Goal: Task Accomplishment & Management: Manage account settings

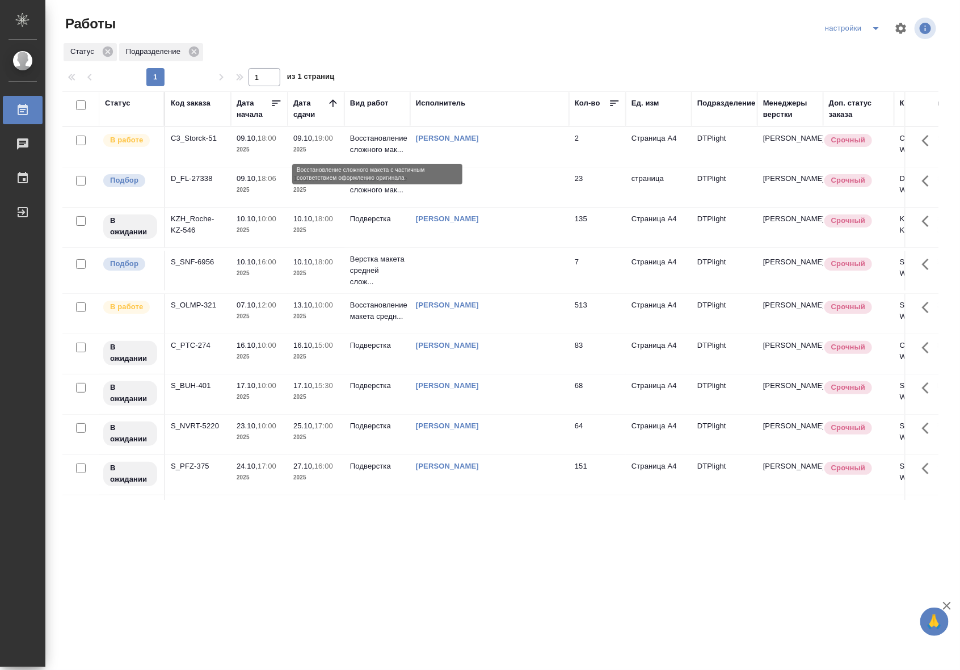
click at [370, 155] on p "Восстановление сложного мак..." at bounding box center [377, 144] width 54 height 23
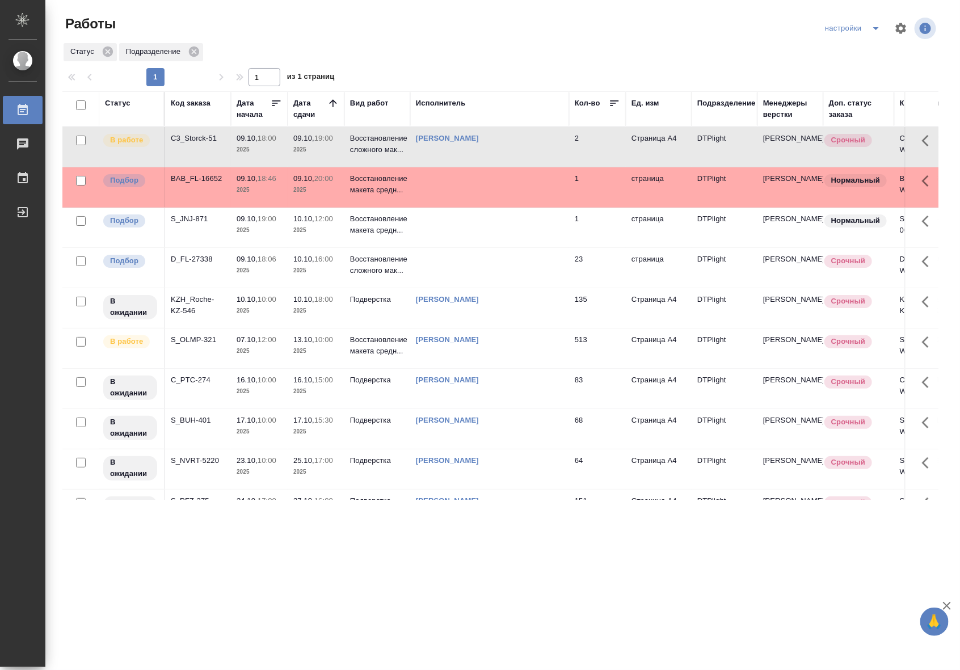
click at [560, 271] on td at bounding box center [489, 268] width 159 height 40
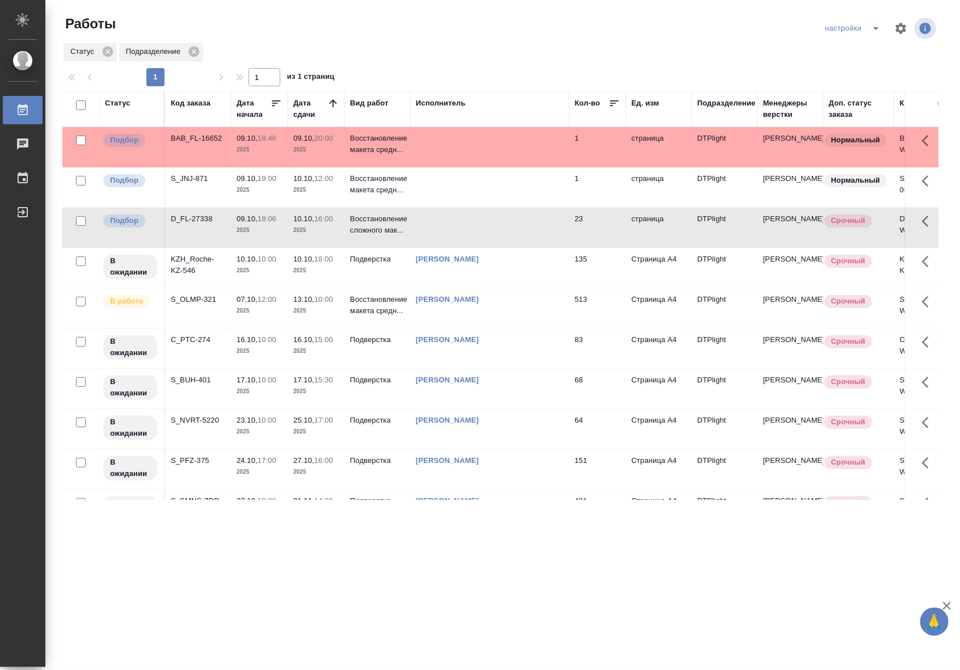
click at [435, 149] on td at bounding box center [489, 147] width 159 height 40
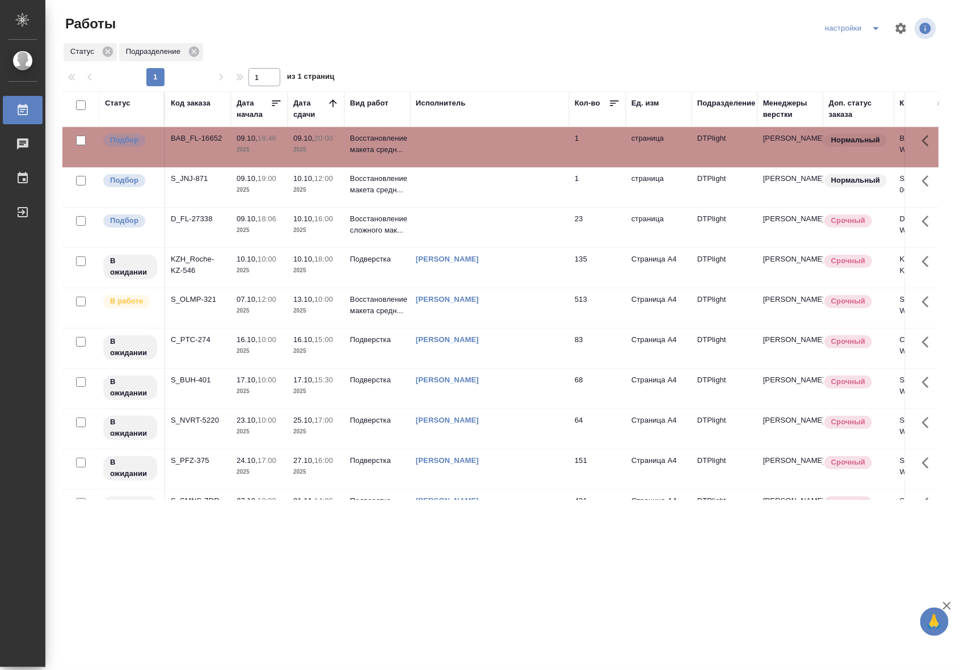
click at [435, 149] on td at bounding box center [489, 147] width 159 height 40
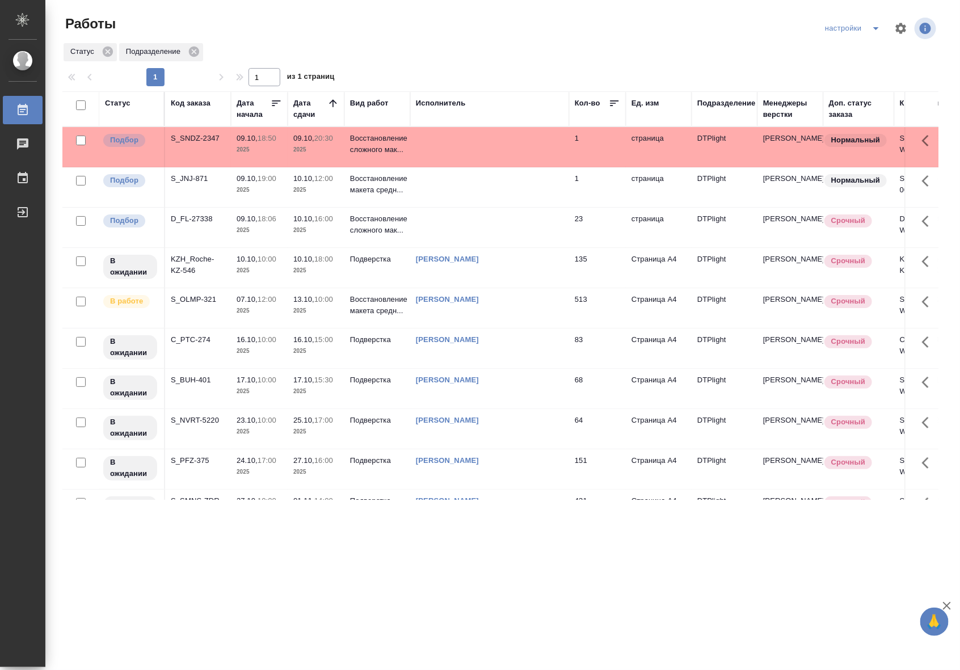
click at [484, 148] on td at bounding box center [489, 147] width 159 height 40
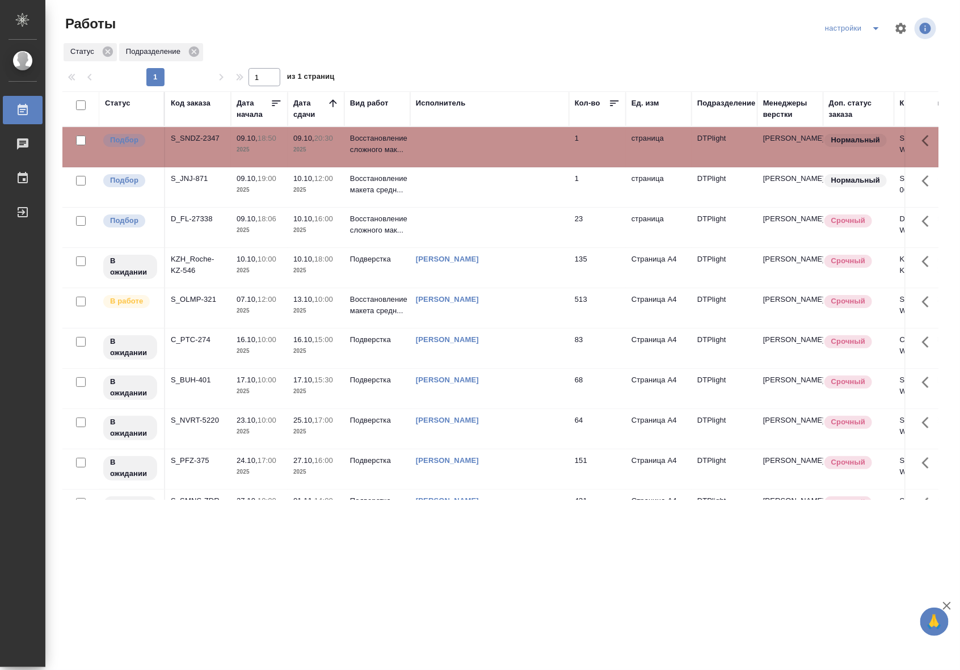
click at [484, 148] on td at bounding box center [489, 147] width 159 height 40
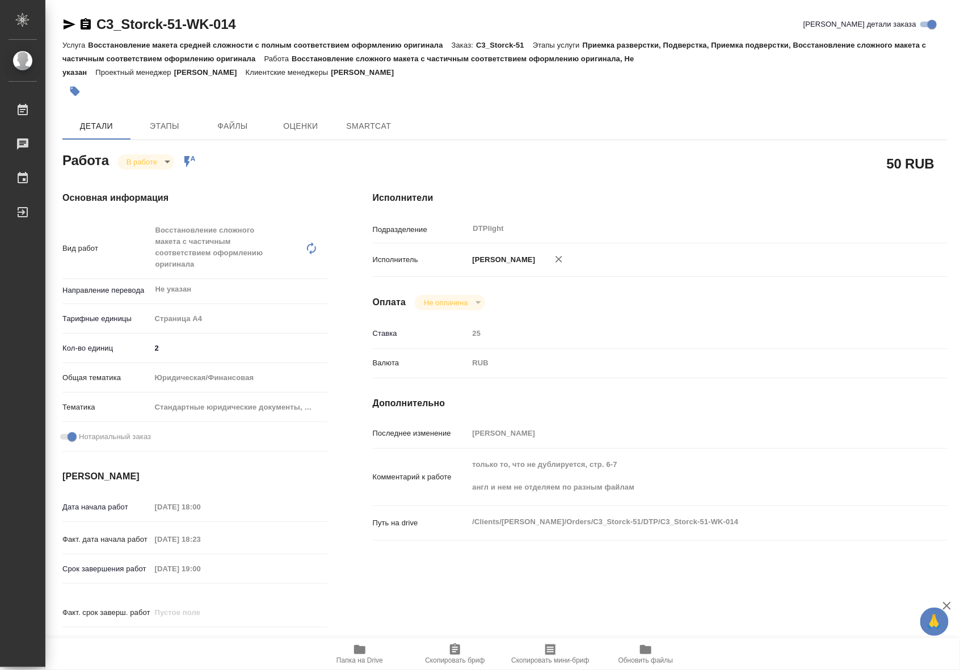
type textarea "x"
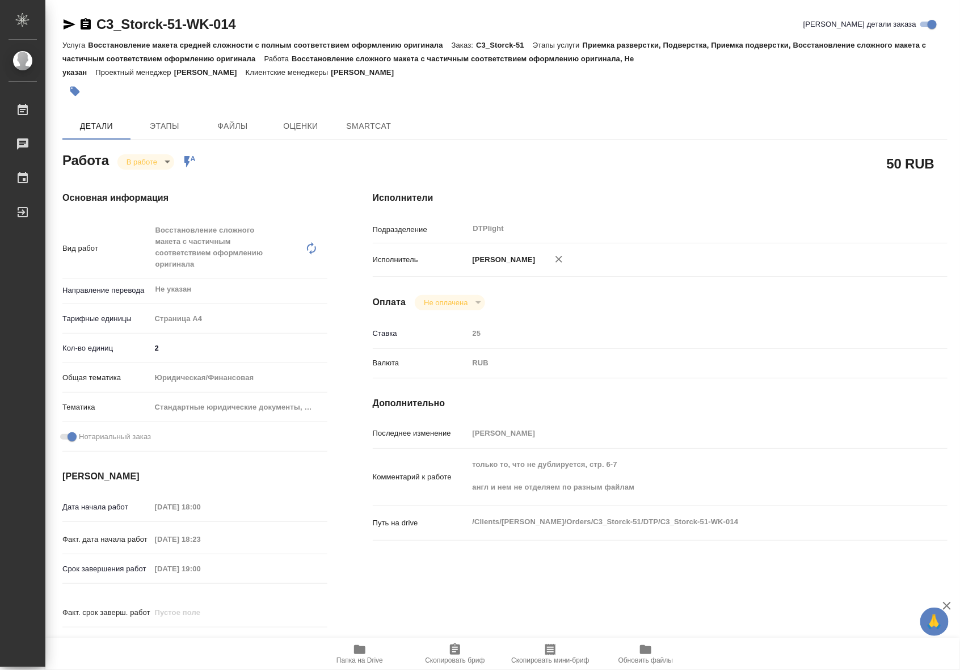
type textarea "x"
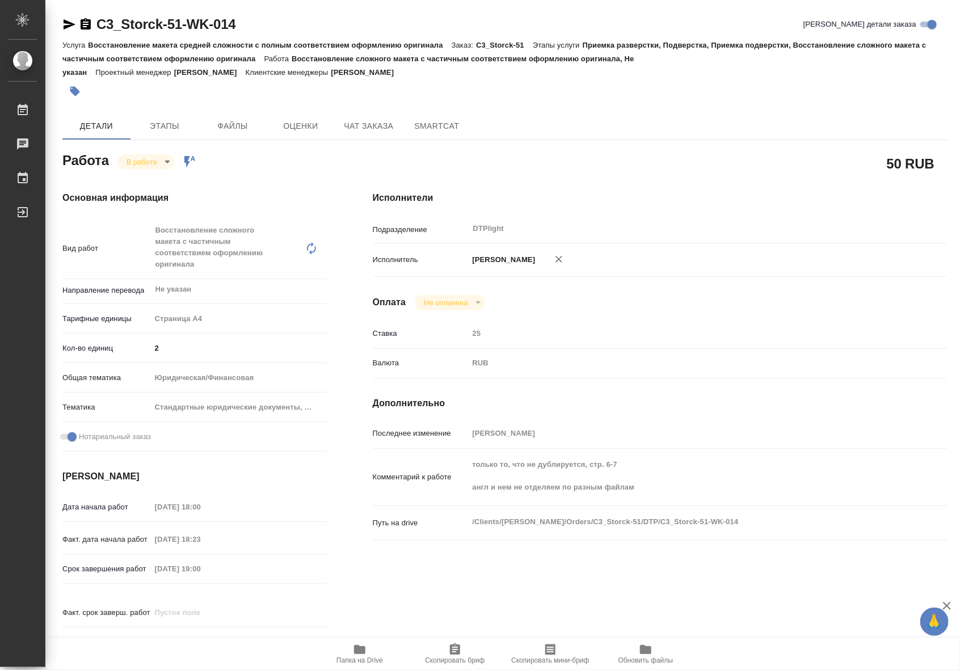
type textarea "x"
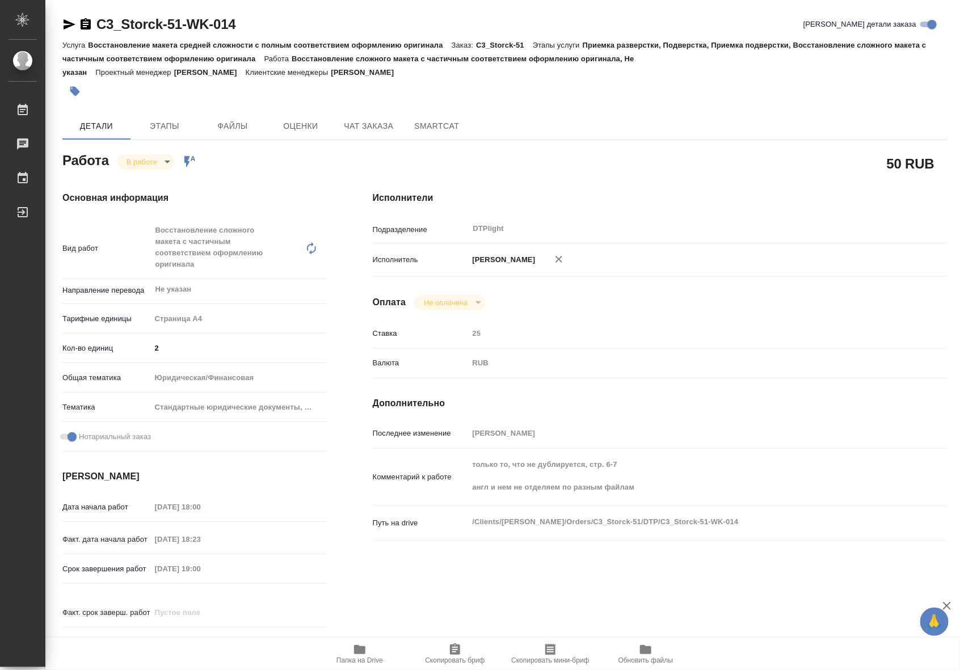
type textarea "x"
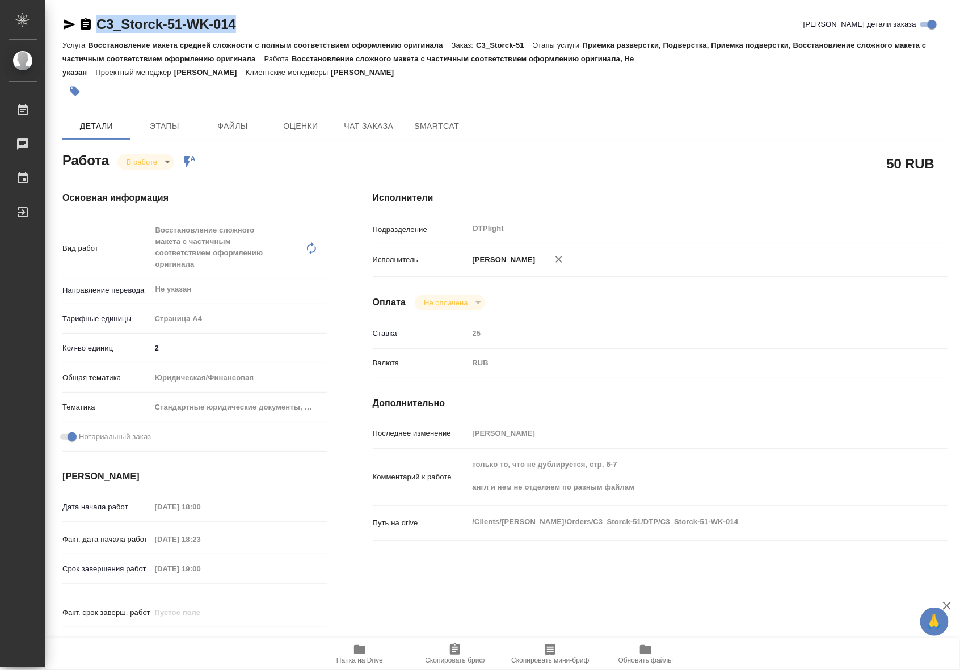
drag, startPoint x: 260, startPoint y: 33, endPoint x: 95, endPoint y: 27, distance: 164.7
click at [95, 27] on div "C3_Storck-51-WK-014 Кратко детали заказа" at bounding box center [505, 24] width 886 height 18
copy link "C3_Storck-51-WK-014"
click at [366, 648] on icon "button" at bounding box center [360, 650] width 14 height 14
click at [150, 156] on body "🙏 .cls-1 fill:#fff; AWATERA Riianova Anna Работы 0 Чаты График Выйти C3_Storck-…" at bounding box center [480, 335] width 960 height 670
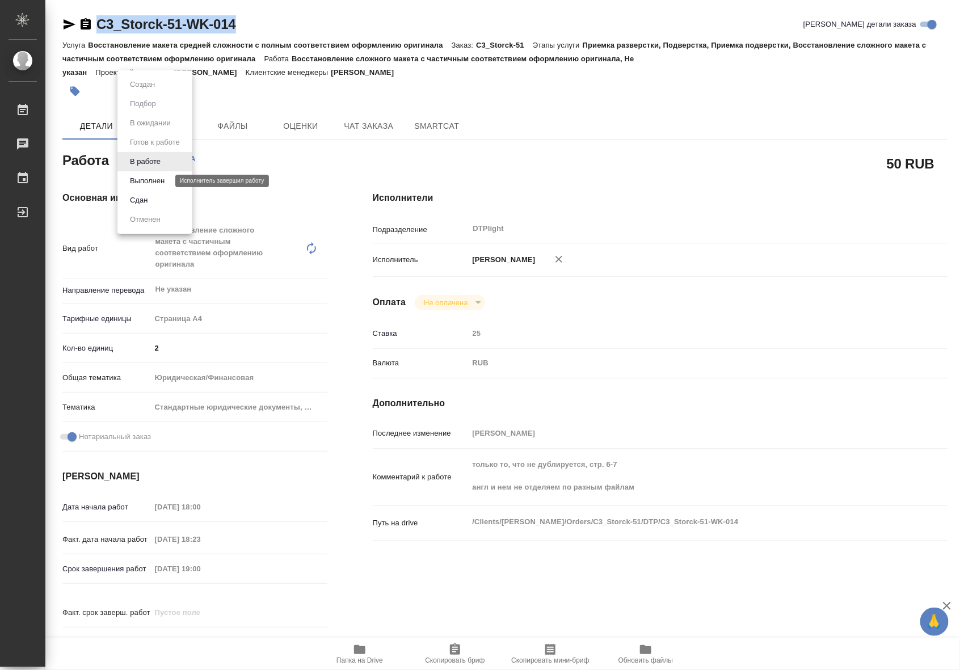
click at [149, 179] on button "Выполнен" at bounding box center [147, 181] width 41 height 12
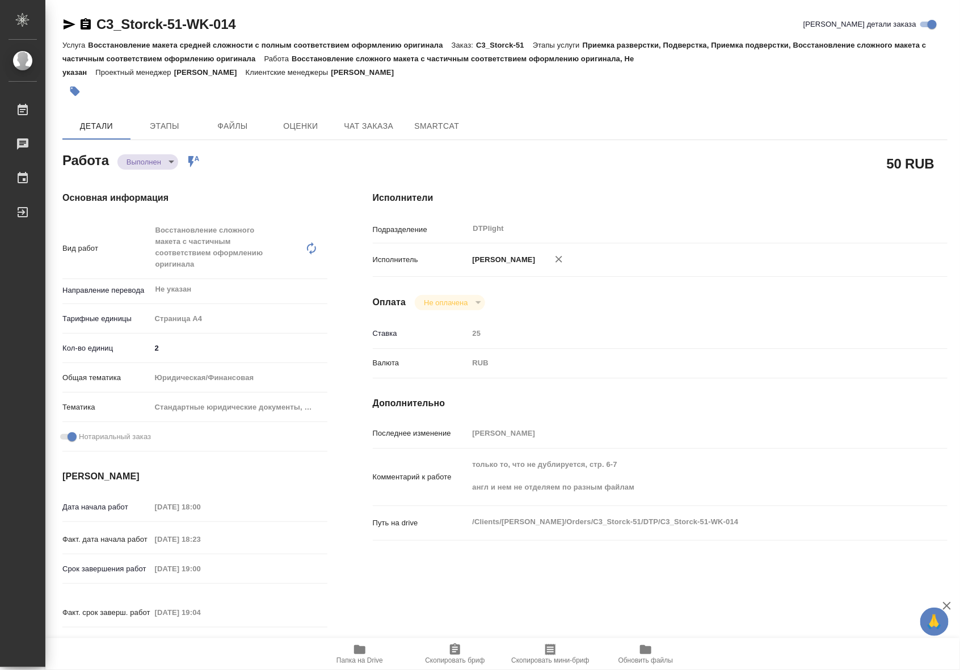
type textarea "x"
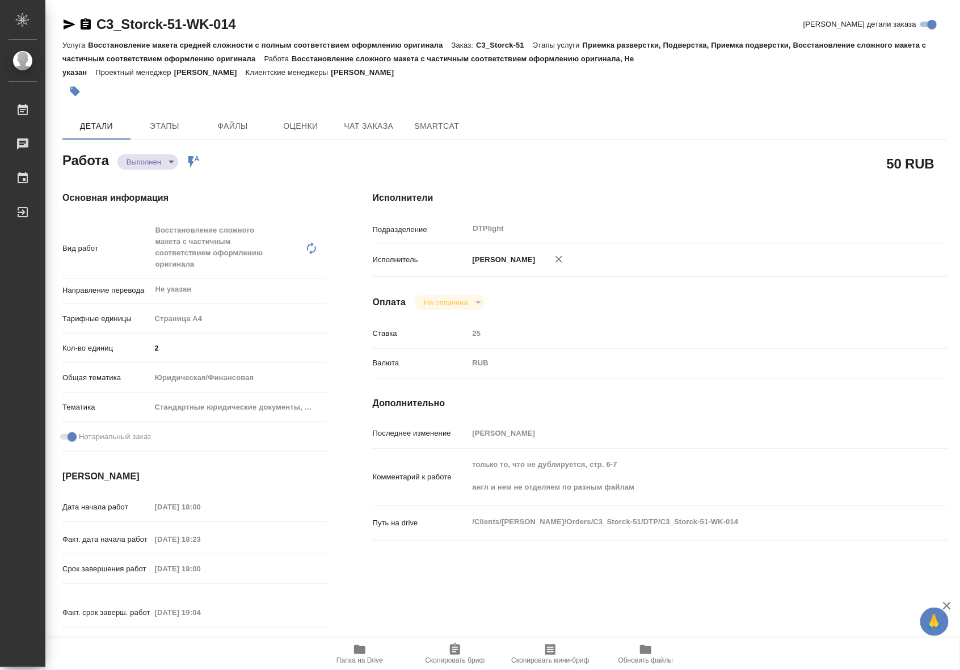
type textarea "x"
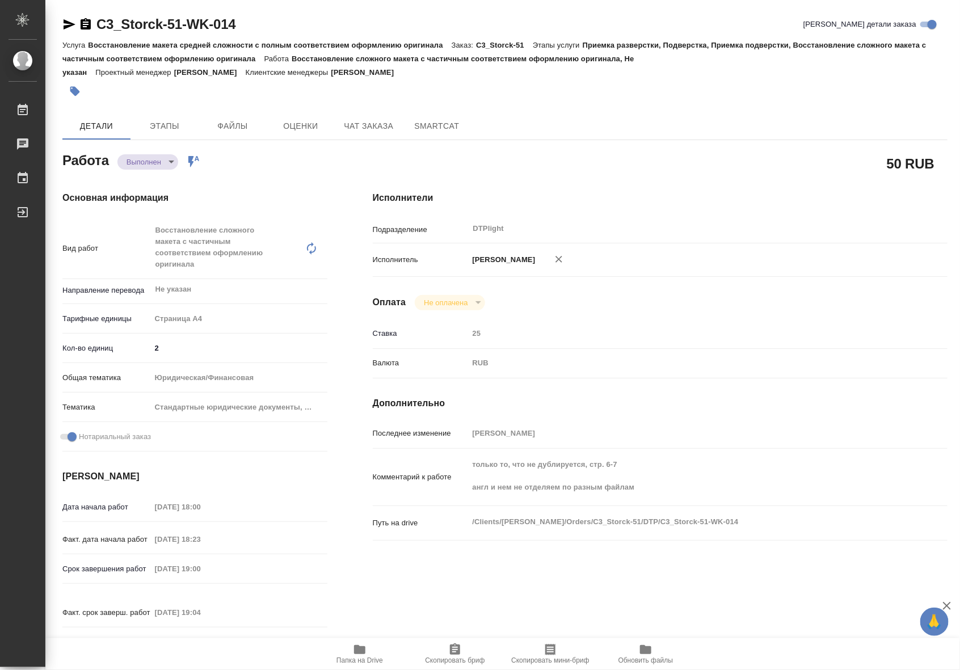
type textarea "x"
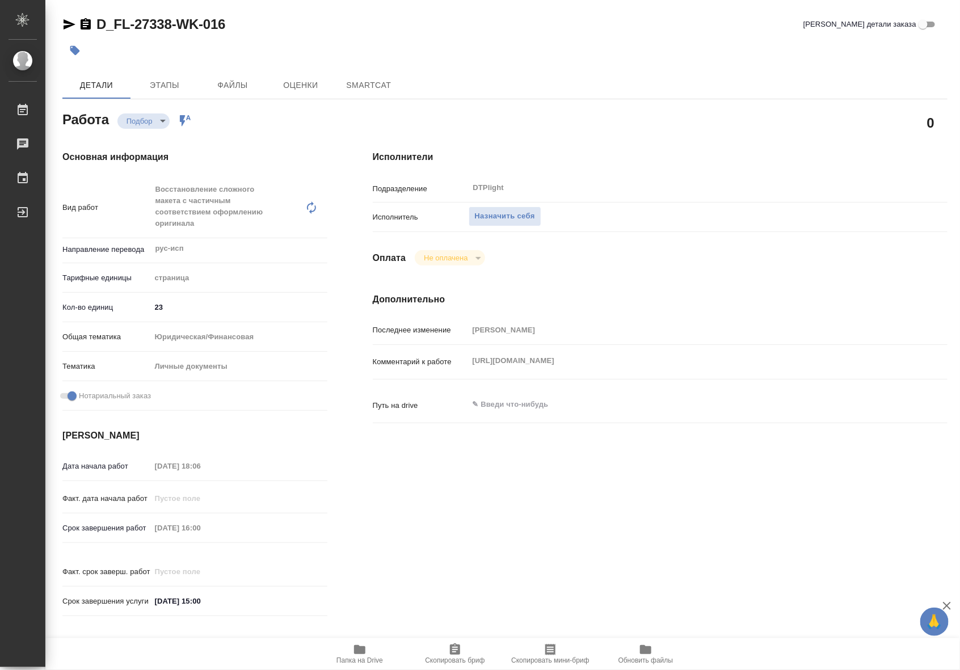
type textarea "x"
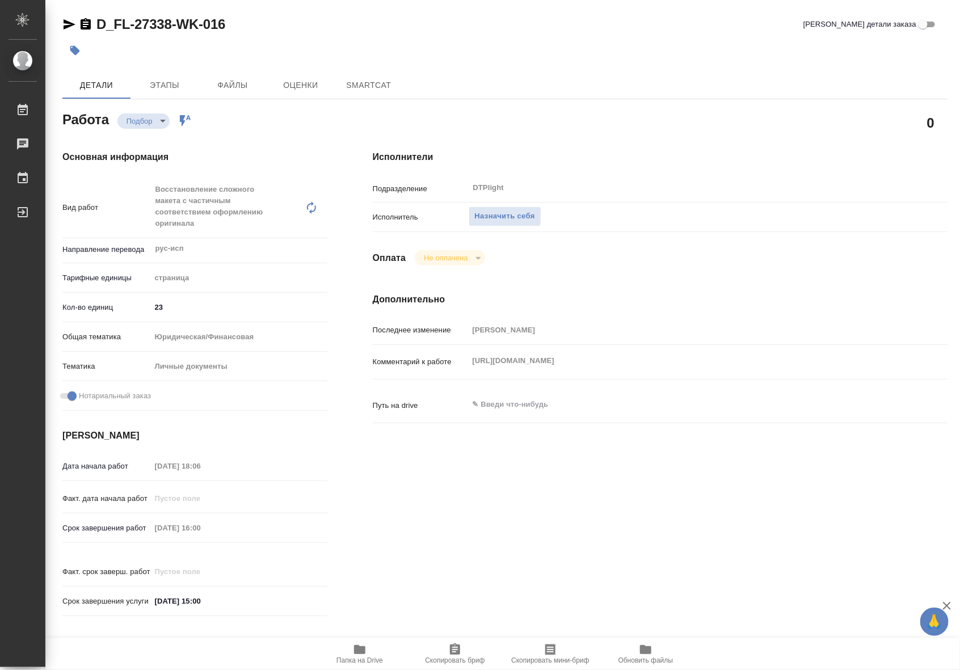
type textarea "x"
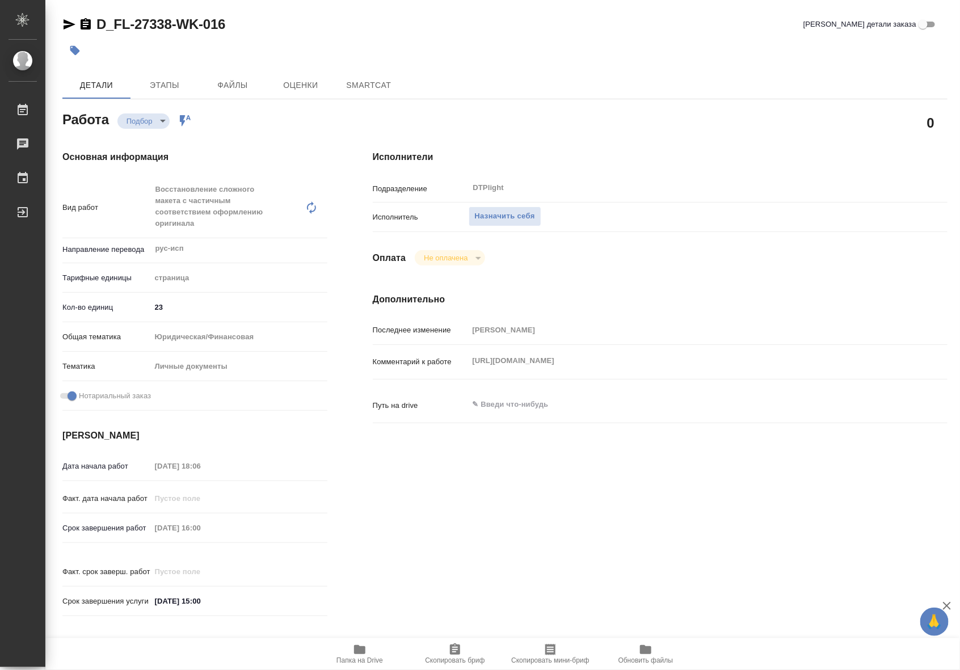
type textarea "x"
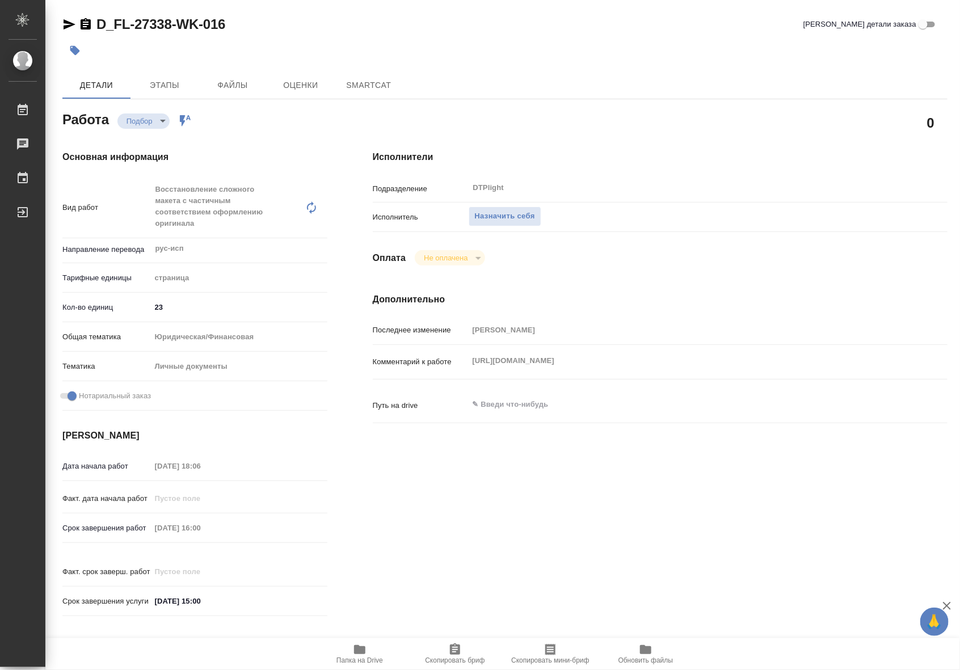
type textarea "x"
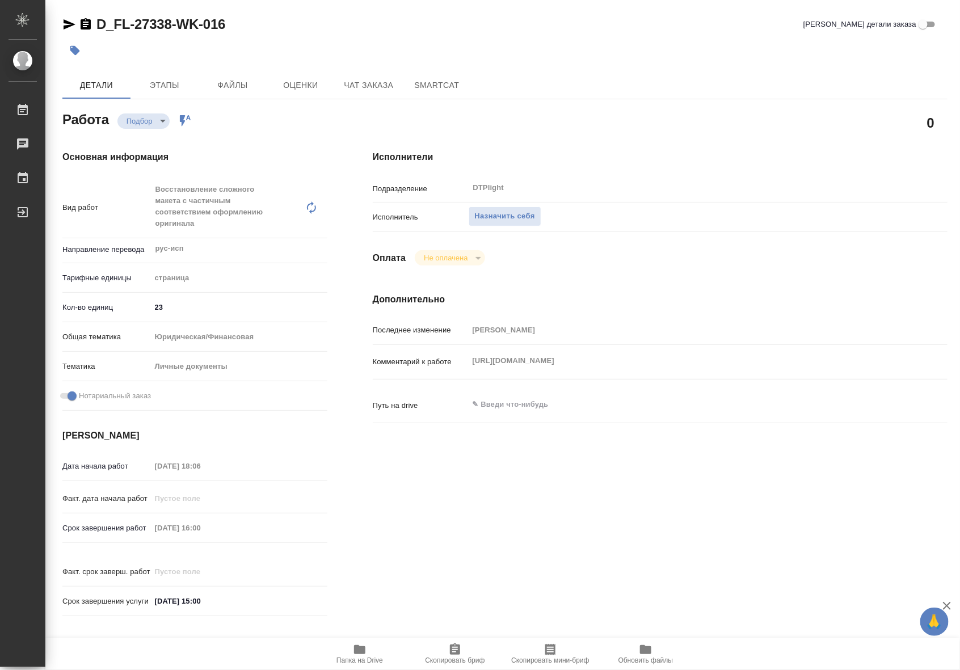
type textarea "x"
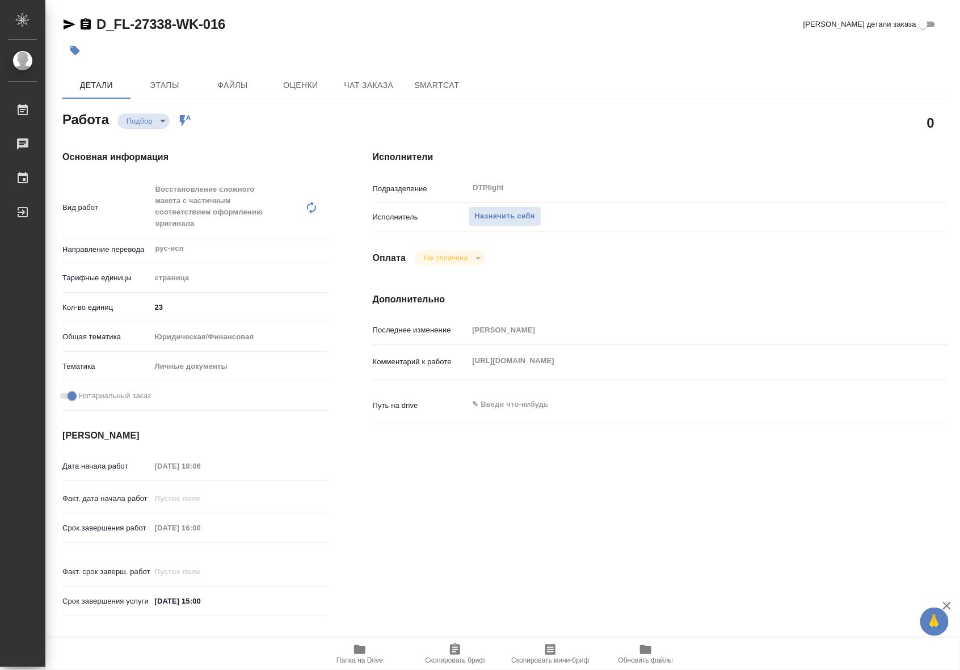
click at [349, 661] on span "Папка на Drive" at bounding box center [360, 661] width 47 height 8
type textarea "x"
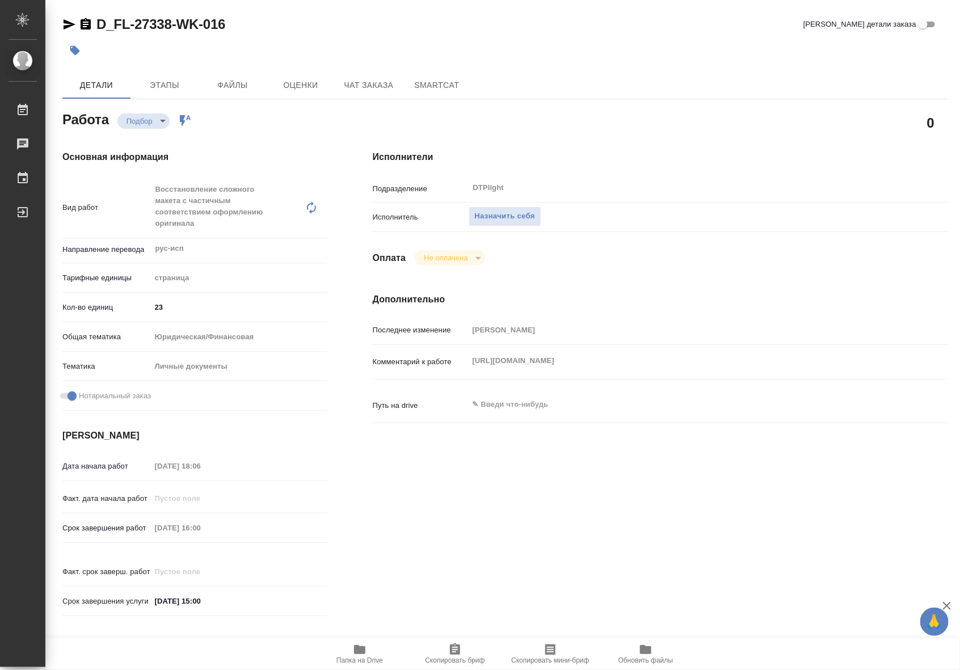
type textarea "x"
click at [371, 648] on span "Папка на Drive" at bounding box center [360, 654] width 82 height 22
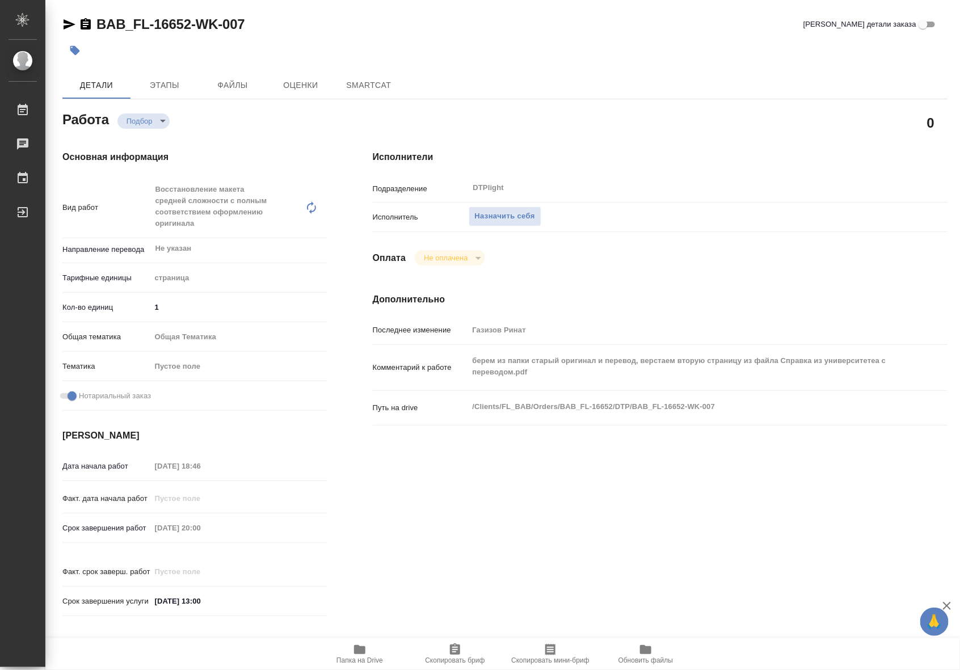
type textarea "x"
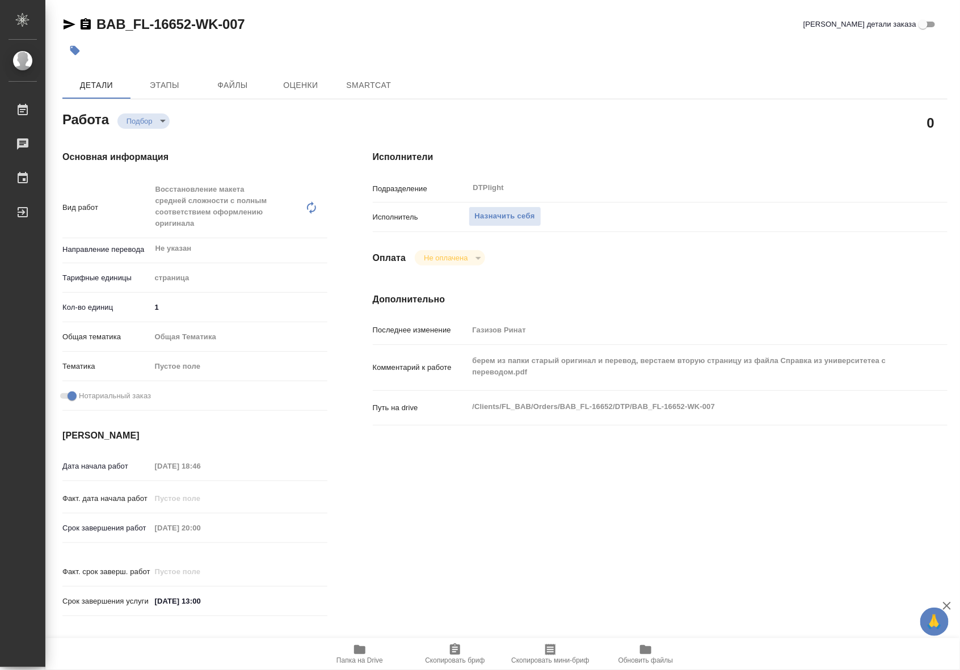
type textarea "x"
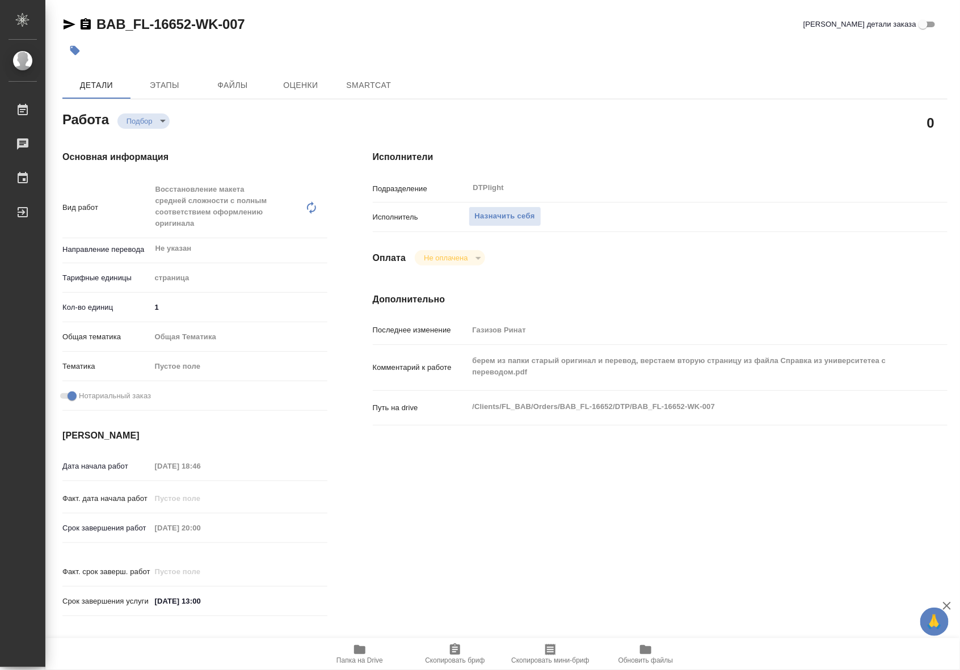
type textarea "x"
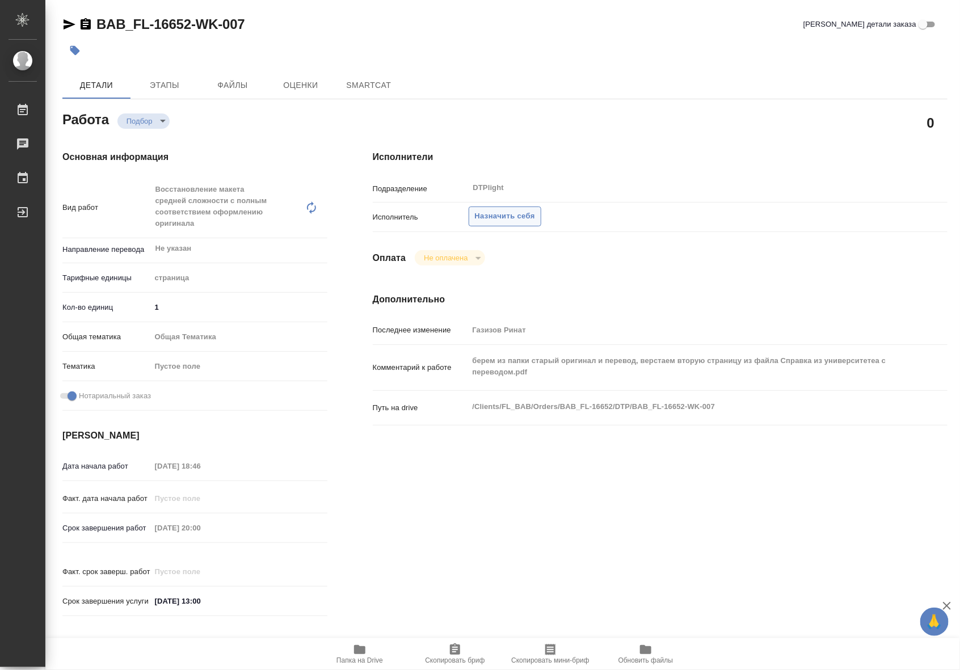
type textarea "x"
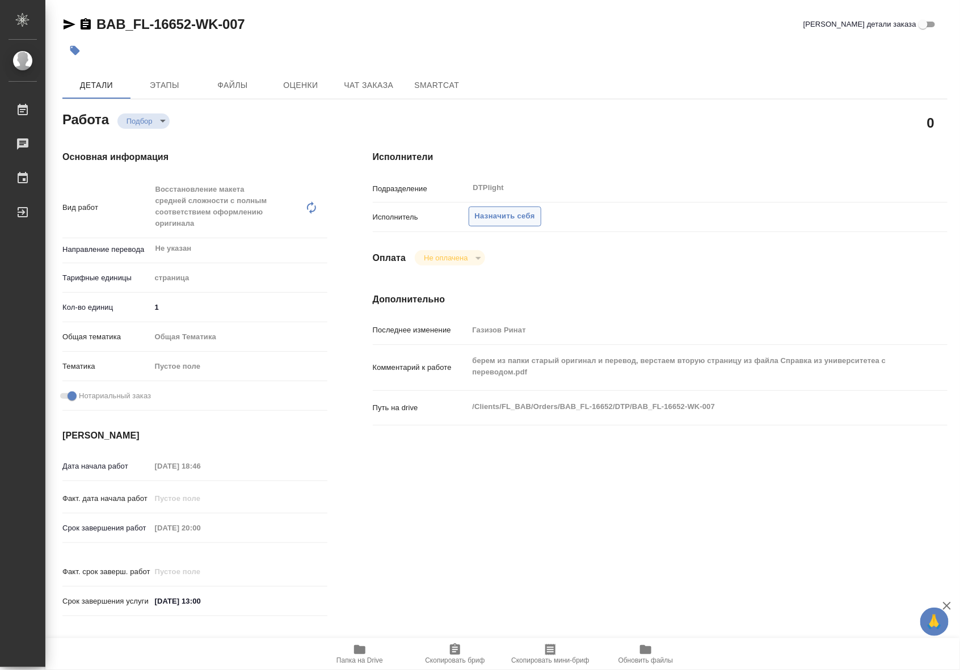
click at [502, 210] on span "Назначить себя" at bounding box center [505, 216] width 60 height 13
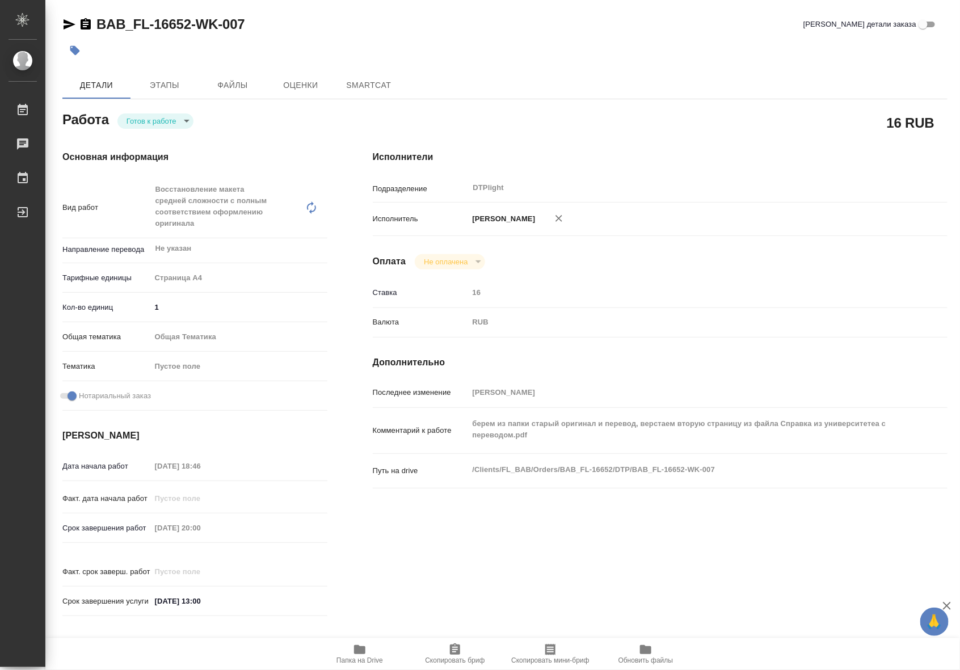
type textarea "x"
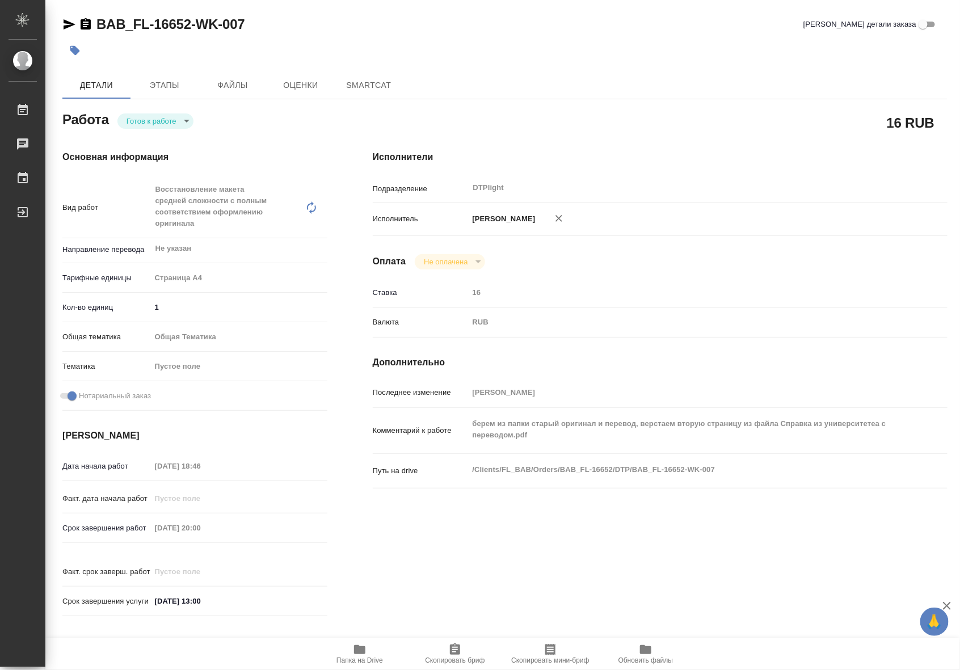
type textarea "x"
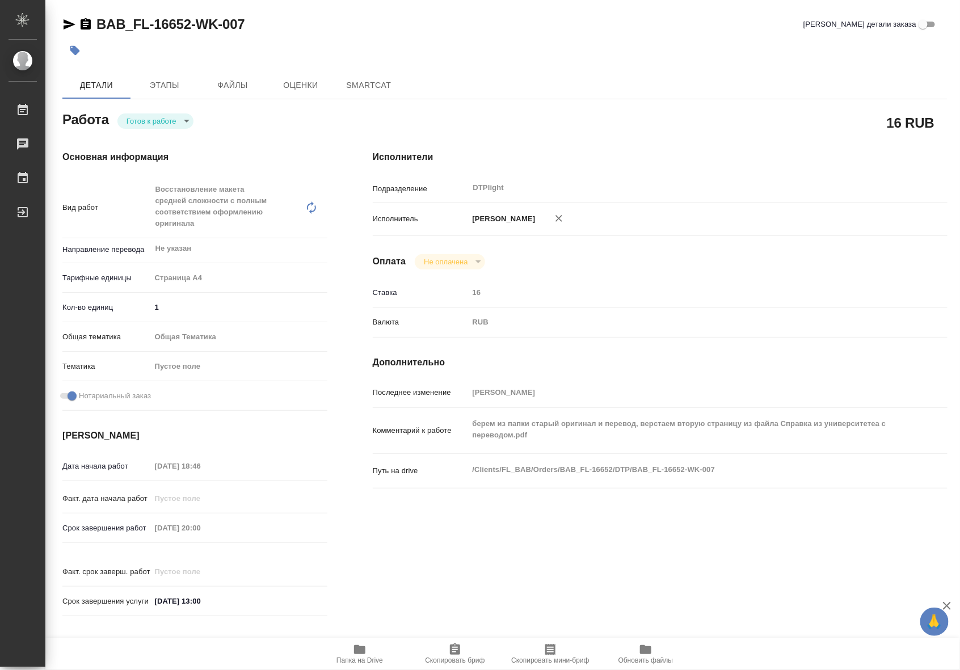
type textarea "x"
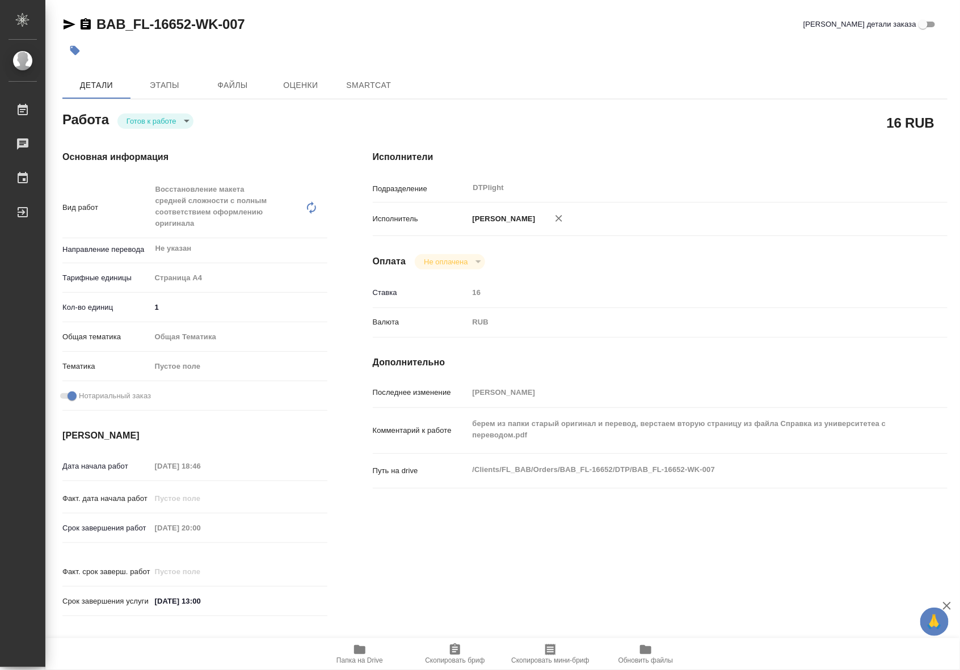
type textarea "x"
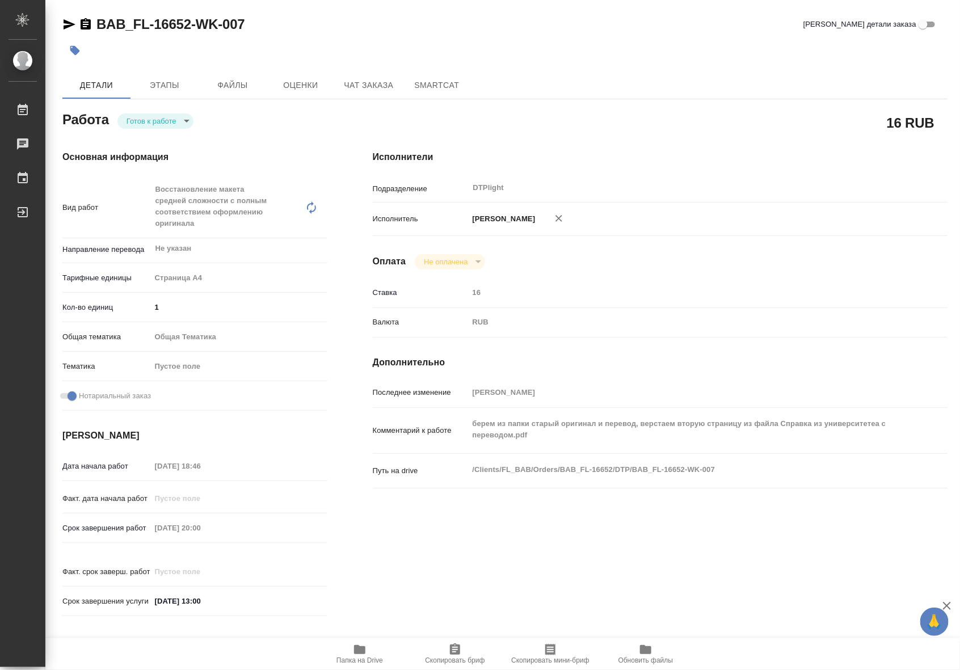
type textarea "x"
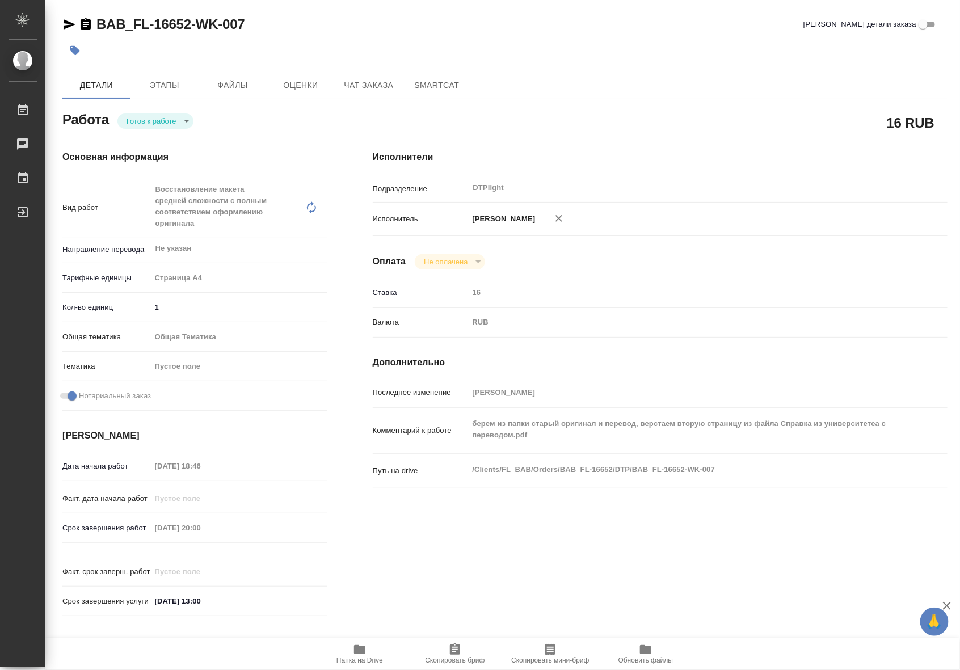
type textarea "x"
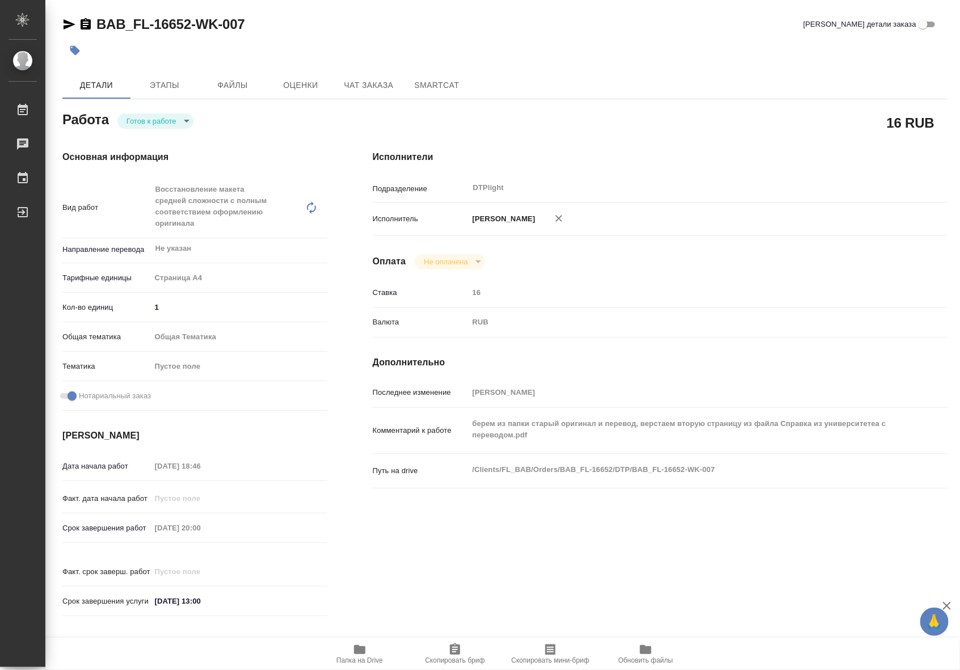
click at [174, 122] on body "🙏 .cls-1 fill:#fff; AWATERA Riianova [PERSON_NAME] 0 Чаты График Выйти BAB_FL-1…" at bounding box center [480, 335] width 960 height 670
click at [165, 118] on li "В работе" at bounding box center [156, 120] width 76 height 19
type textarea "x"
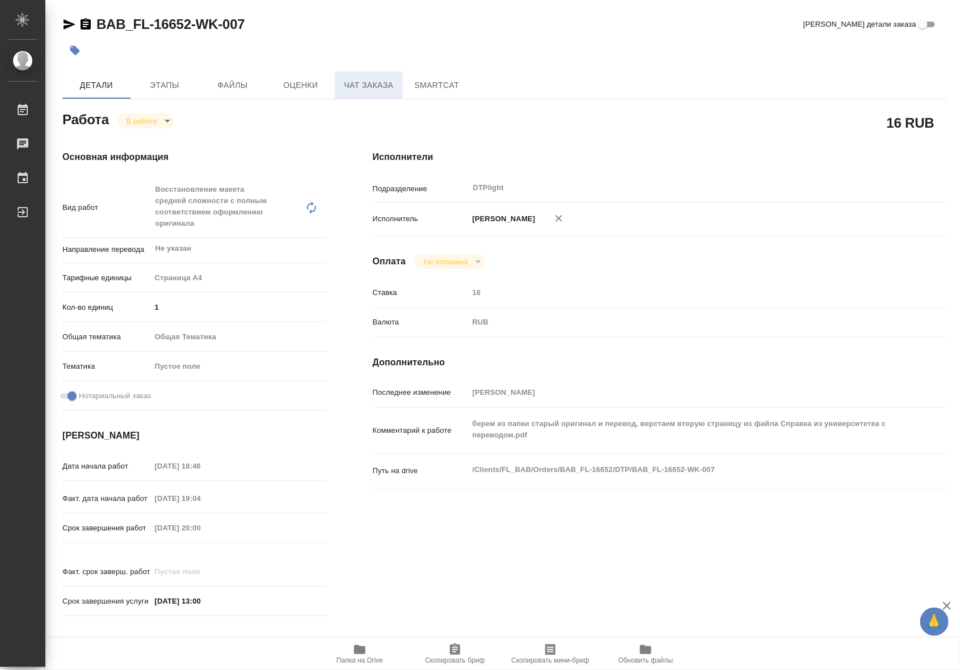
type textarea "x"
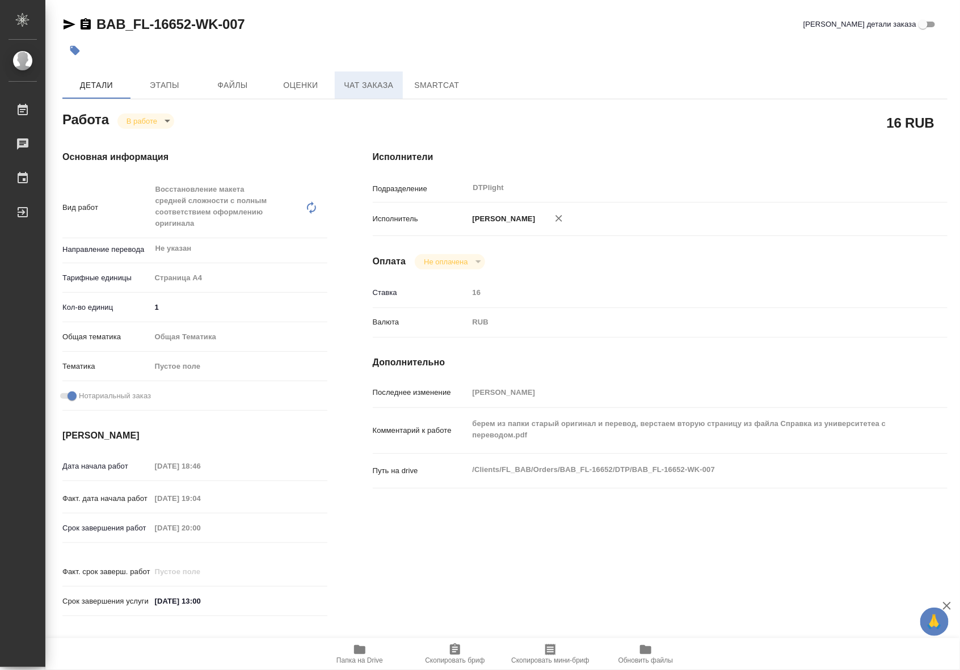
type textarea "x"
click at [345, 83] on span "Чат заказа" at bounding box center [369, 85] width 54 height 14
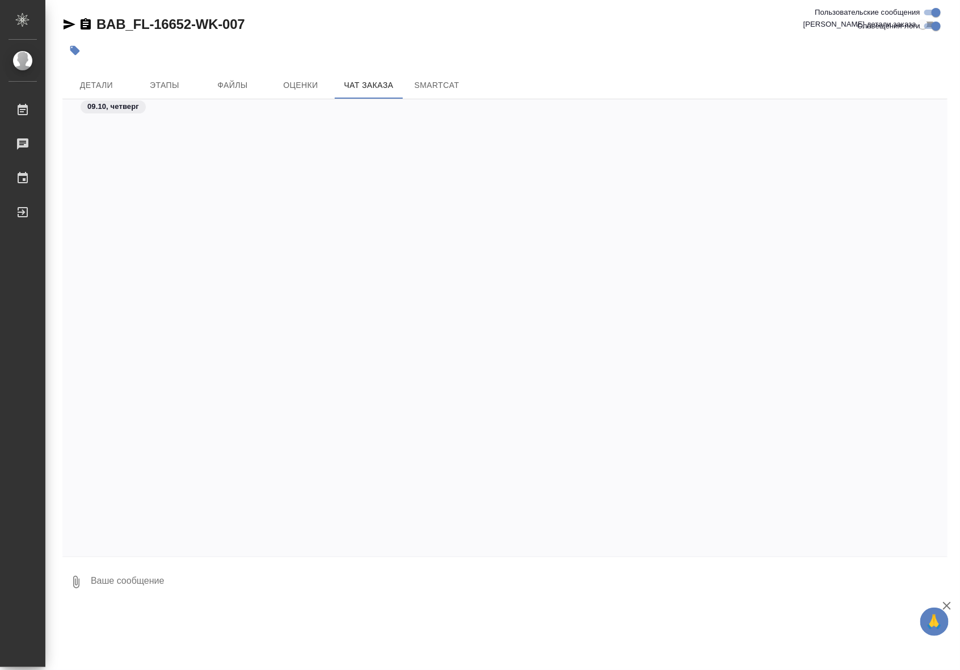
scroll to position [2301, 0]
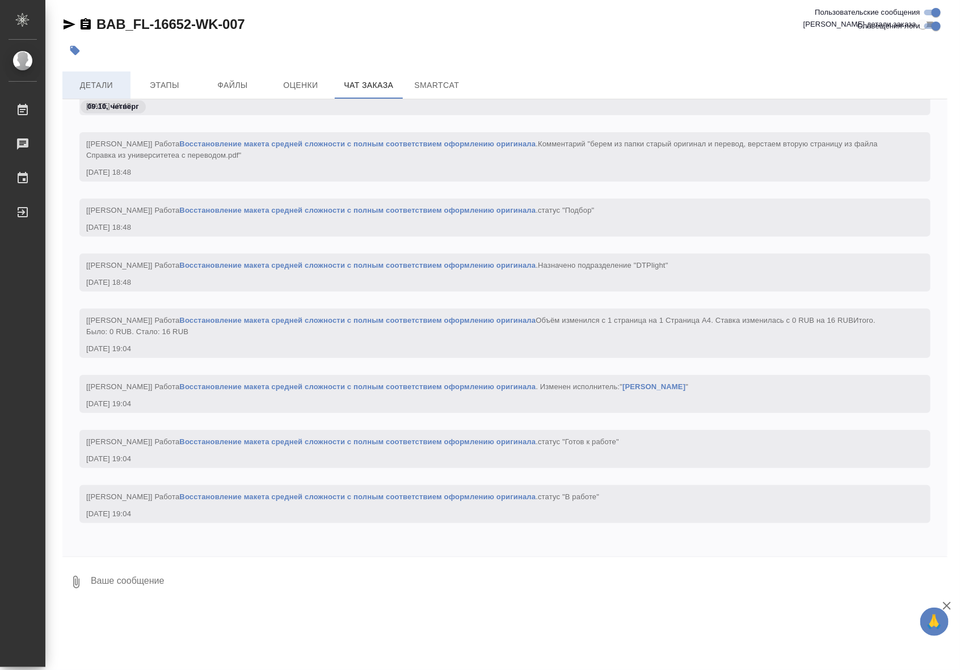
click at [81, 91] on span "Детали" at bounding box center [96, 85] width 54 height 14
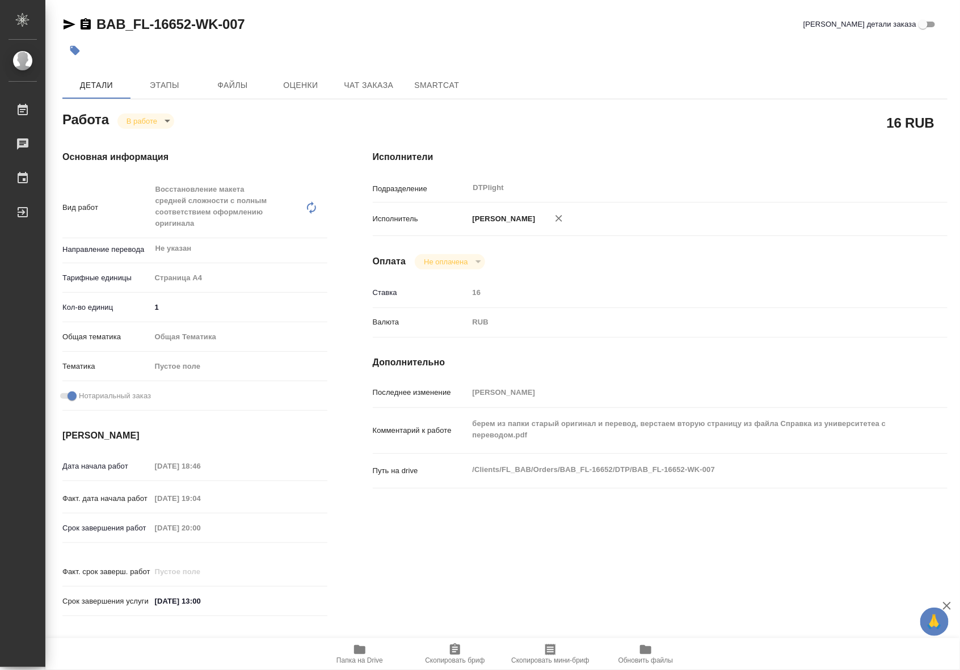
type textarea "x"
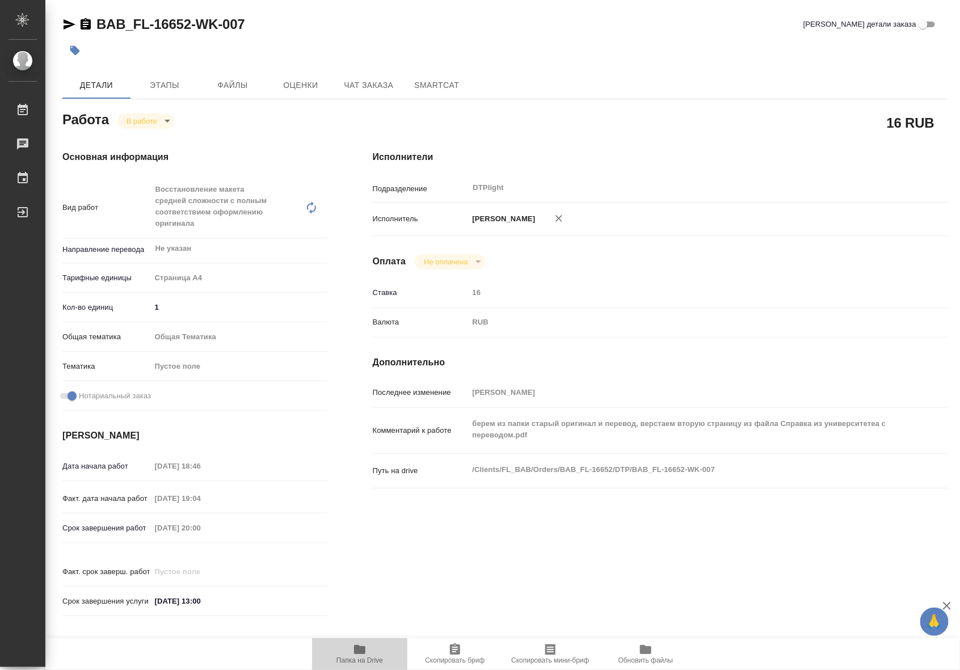
click at [364, 656] on span "Папка на Drive" at bounding box center [360, 654] width 82 height 22
drag, startPoint x: 251, startPoint y: 28, endPoint x: 98, endPoint y: 32, distance: 153.3
click at [98, 32] on div "BAB_FL-16652-WK-007 Кратко детали заказа" at bounding box center [505, 24] width 886 height 18
copy link "BAB_FL-16652-WK-007"
click at [358, 657] on span "Папка на Drive" at bounding box center [360, 661] width 47 height 8
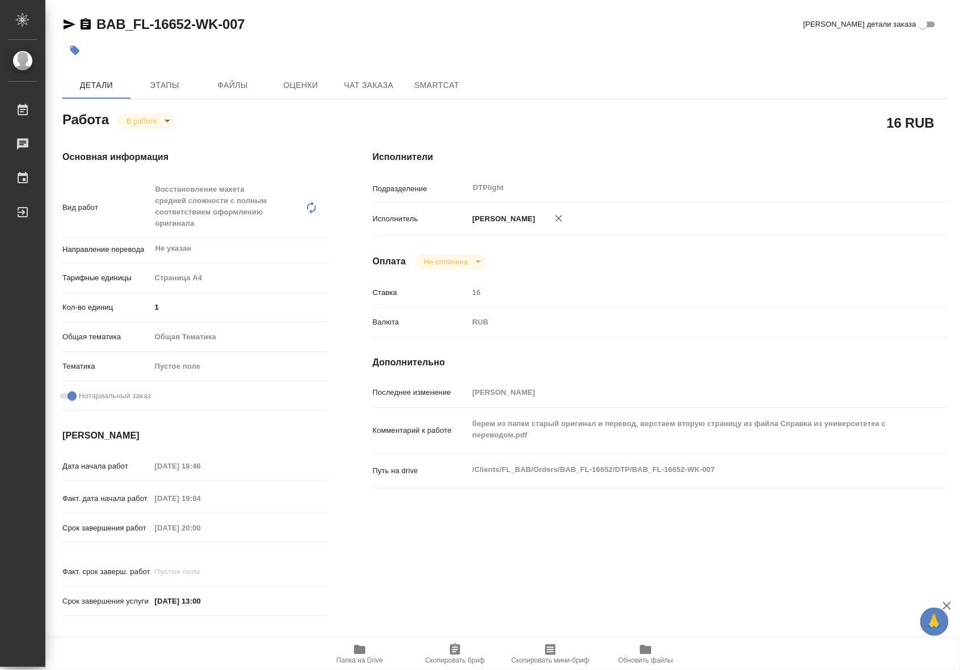
click at [132, 119] on body "🙏 .cls-1 fill:#fff; AWATERA Riianova Anna Работы 0 Чаты График Выйти BAB_FL-166…" at bounding box center [480, 335] width 960 height 670
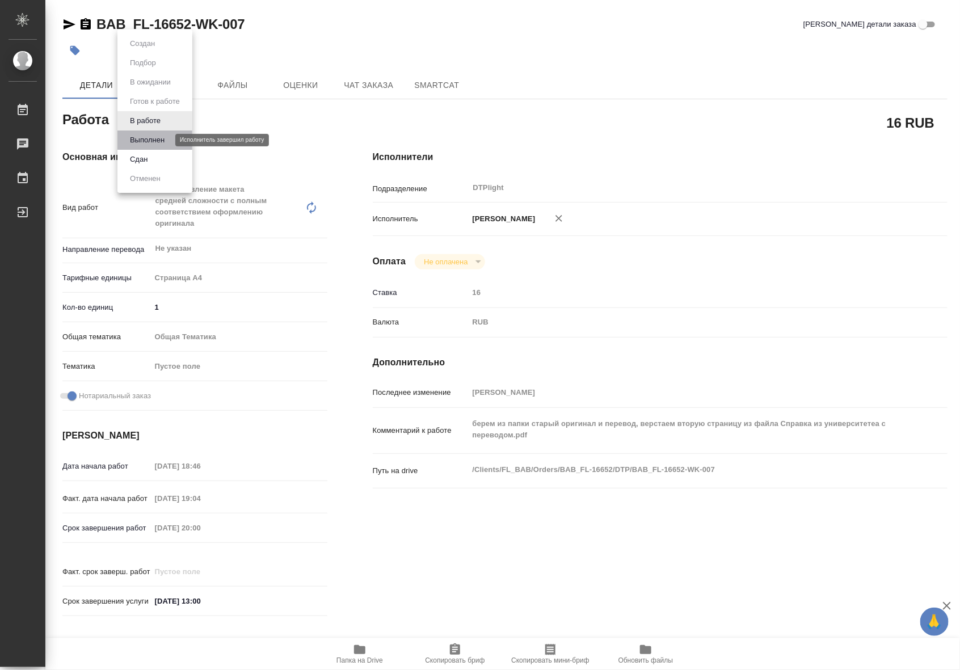
click at [145, 141] on button "Выполнен" at bounding box center [147, 140] width 41 height 12
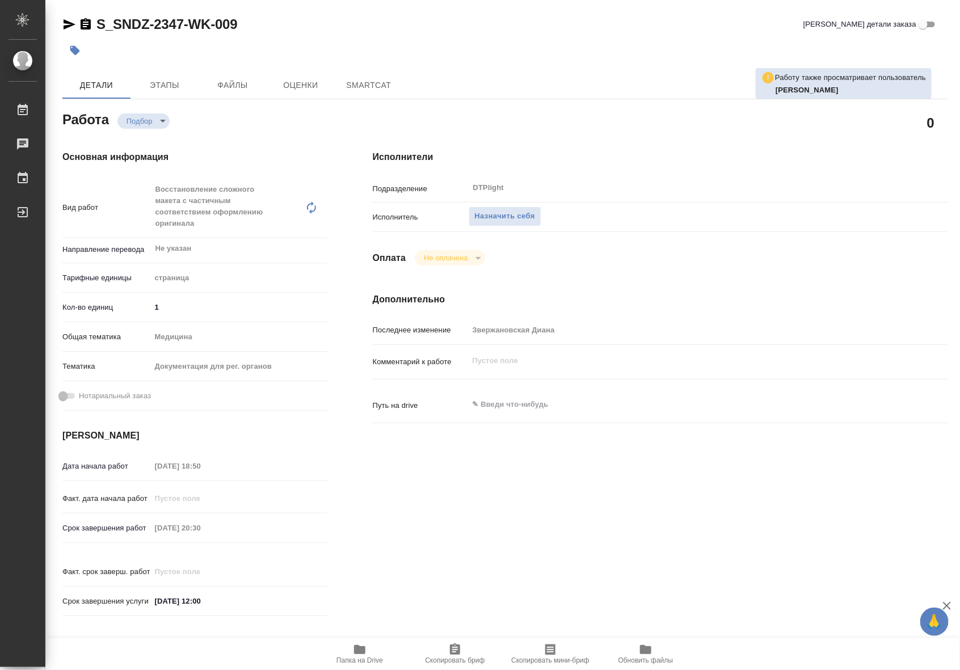
type textarea "x"
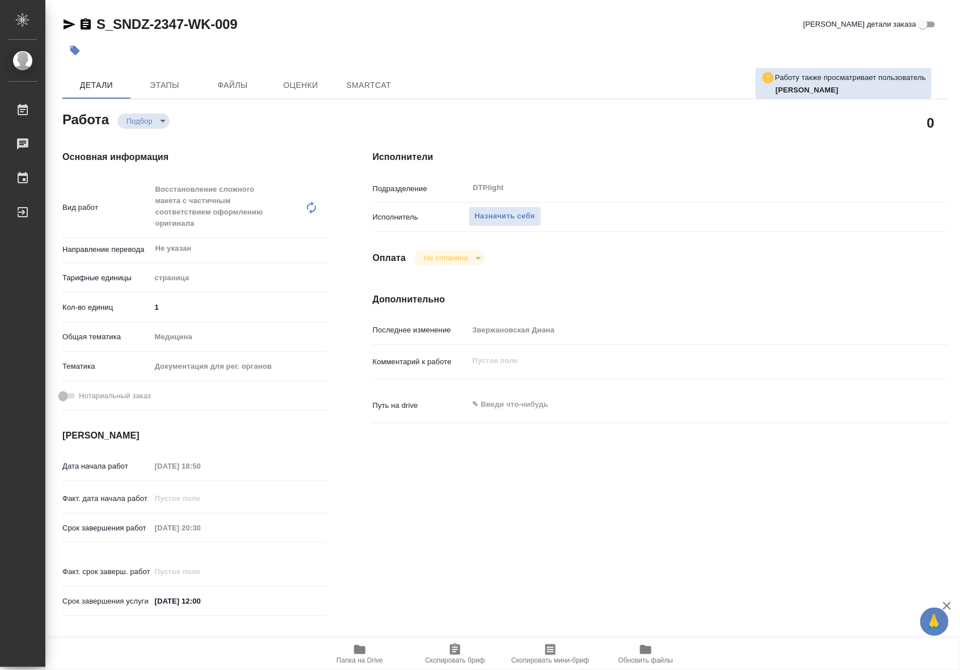
type textarea "x"
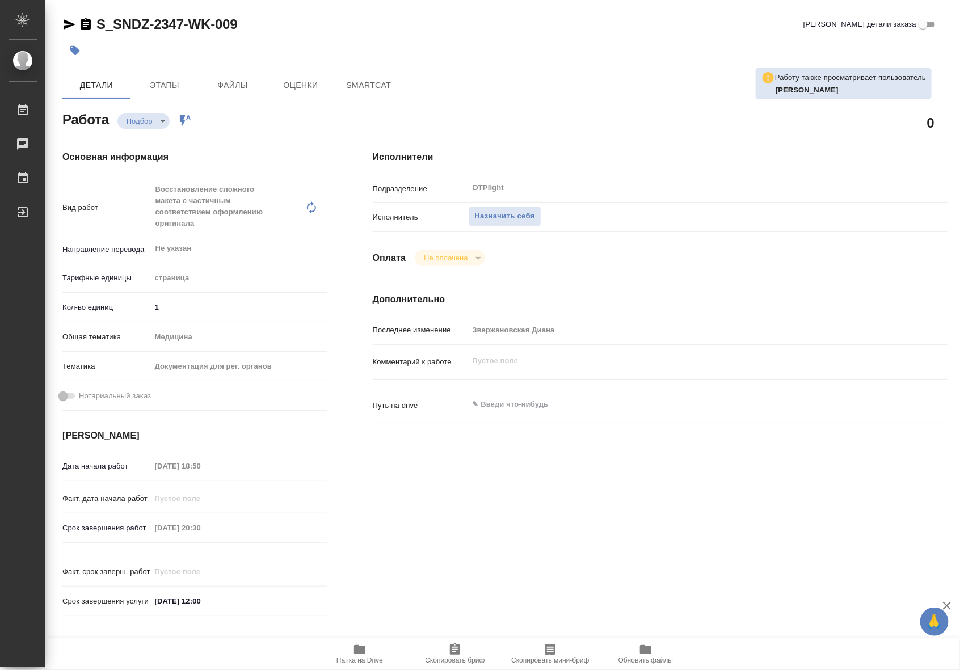
type textarea "x"
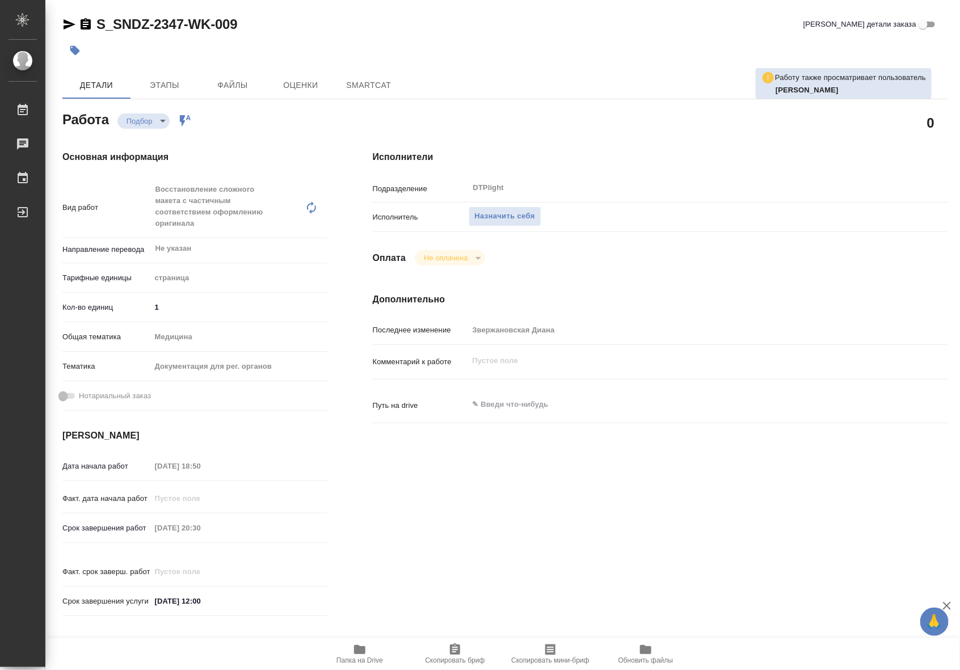
type textarea "x"
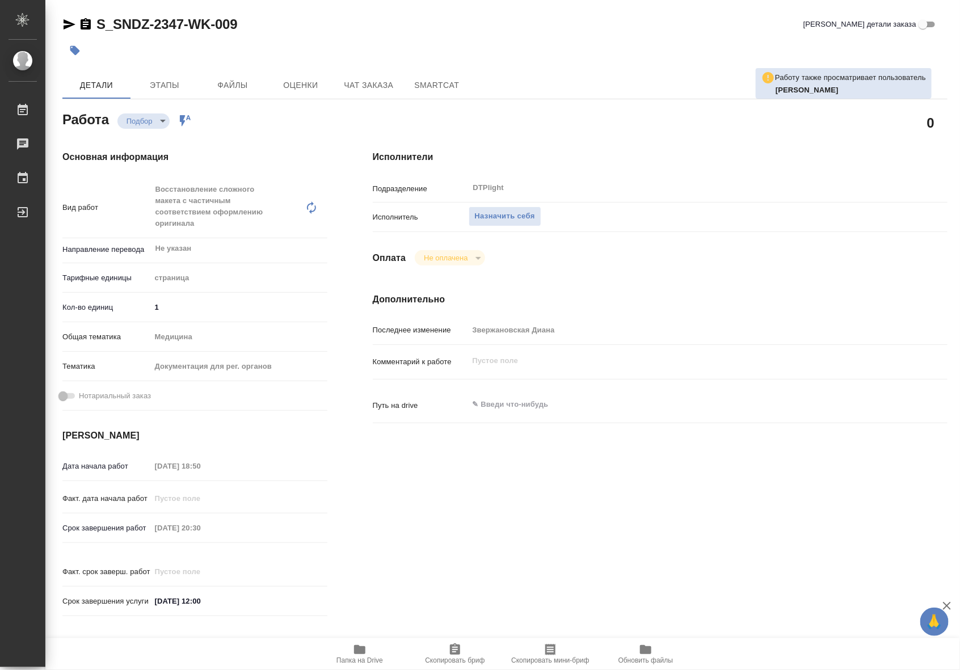
type textarea "x"
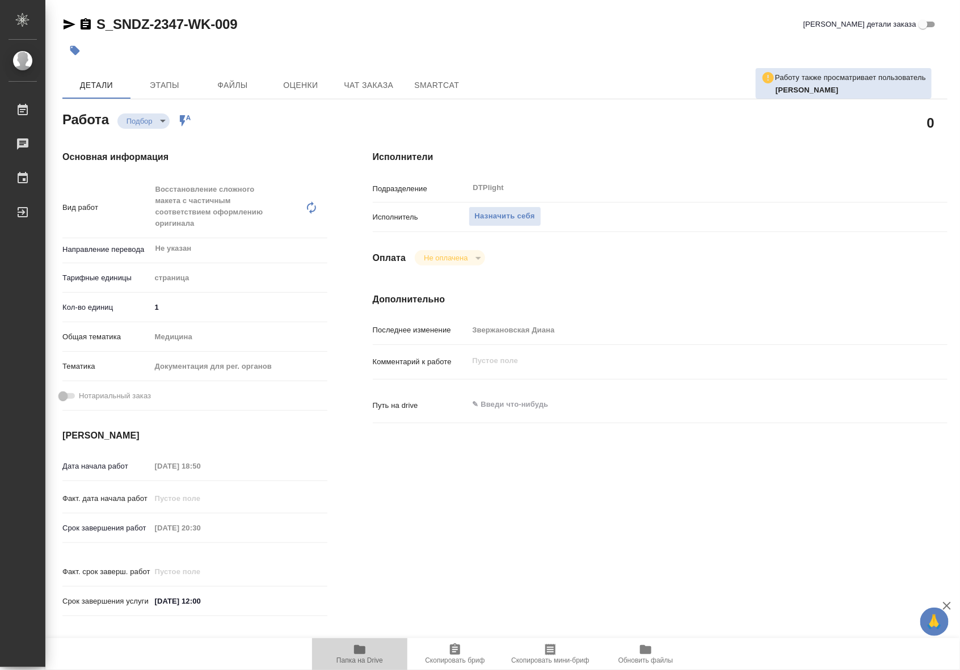
click at [362, 652] on icon "button" at bounding box center [359, 649] width 11 height 9
type textarea "x"
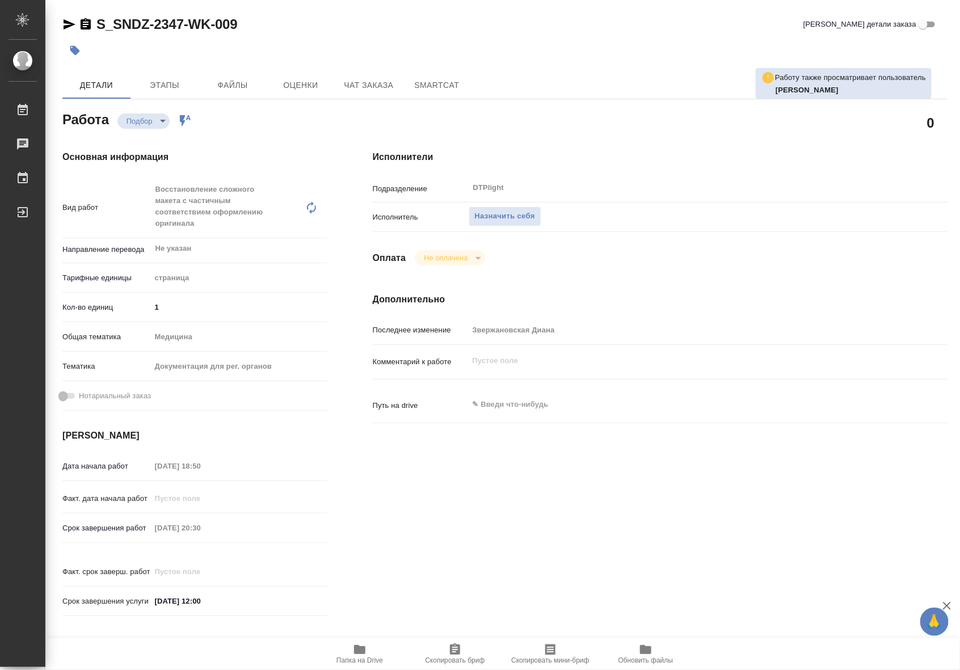
type textarea "x"
click at [515, 212] on span "Назначить себя" at bounding box center [505, 216] width 60 height 13
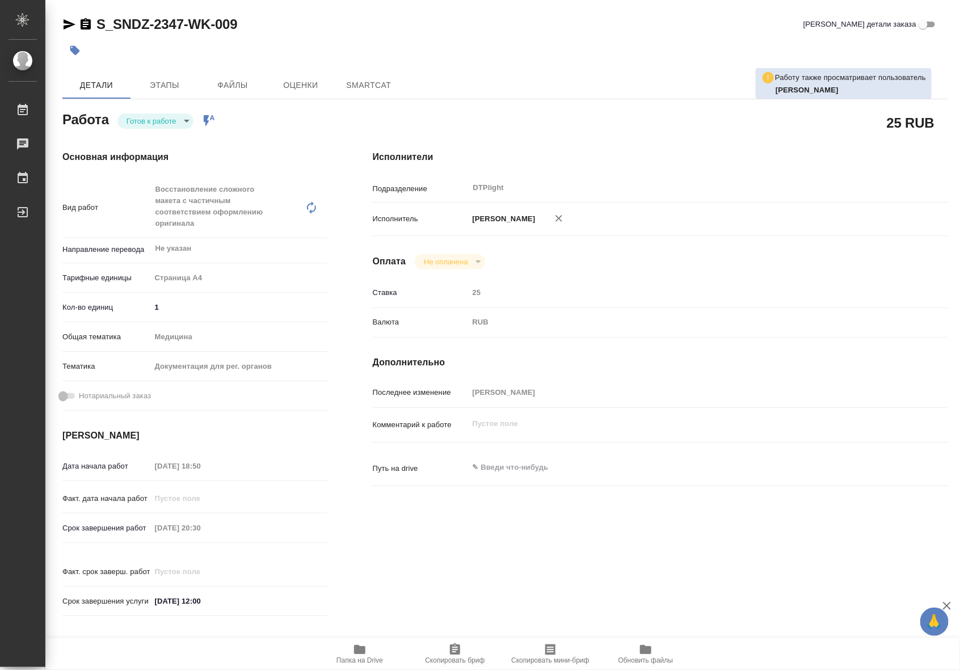
type textarea "x"
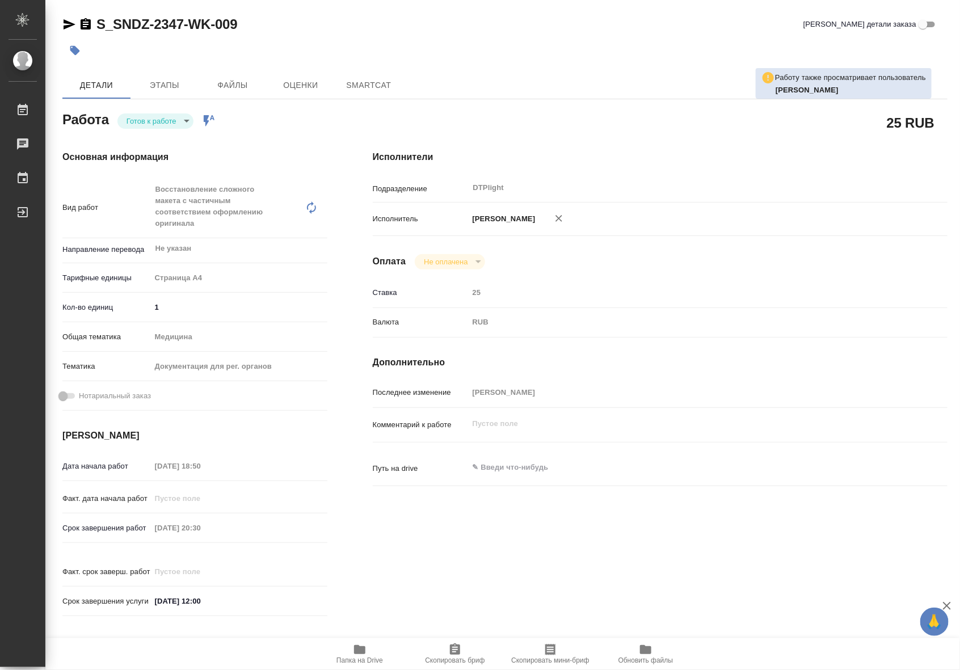
type textarea "x"
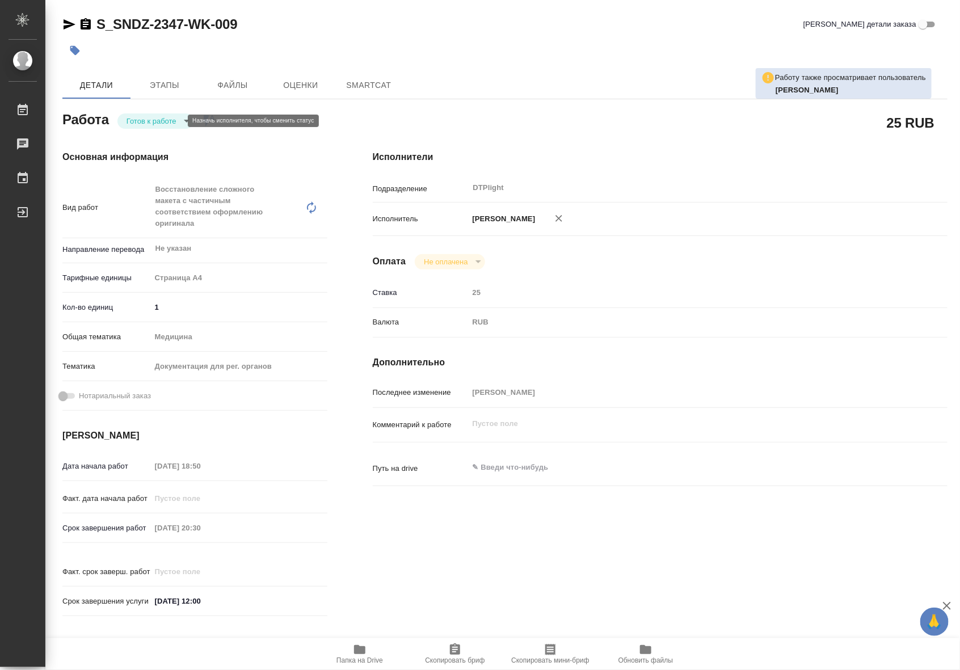
click at [140, 125] on body "🙏 .cls-1 fill:#fff; AWATERA Riianova Anna Работы Чаты График Выйти S_SNDZ-2347-…" at bounding box center [480, 335] width 960 height 670
type textarea "x"
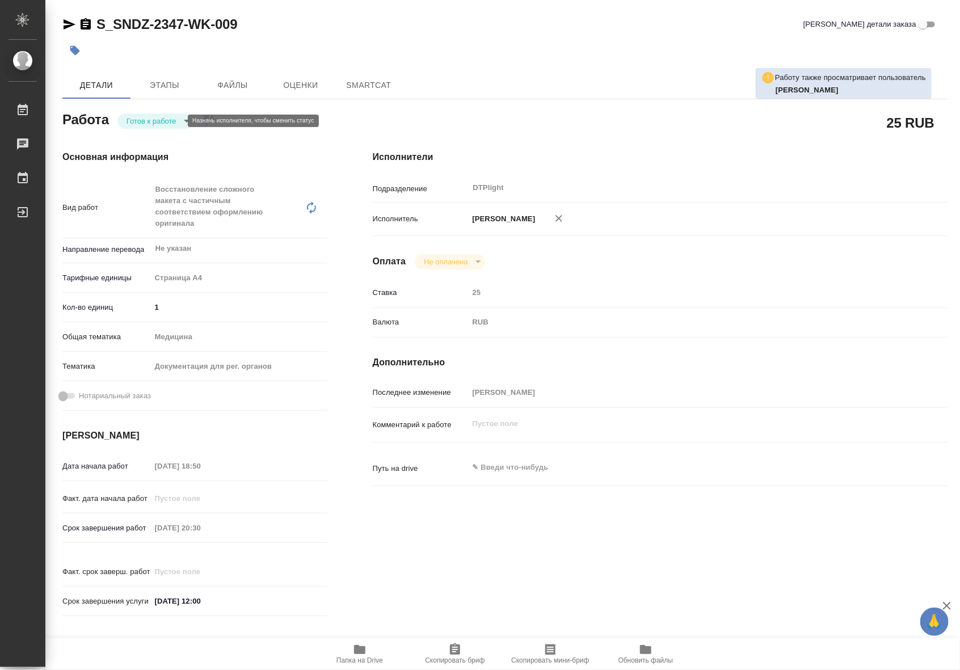
type textarea "x"
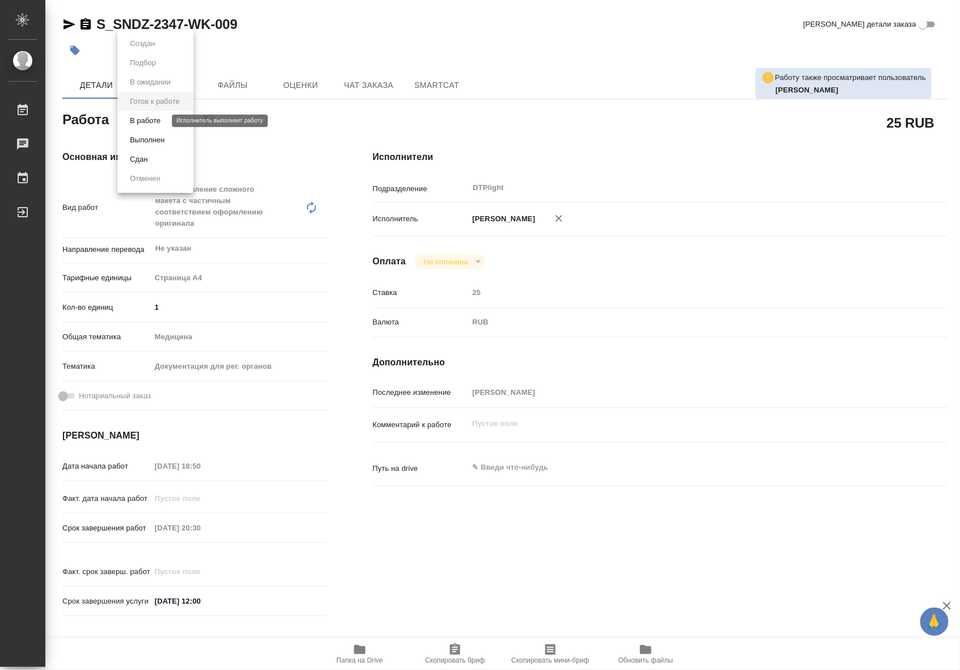
type textarea "x"
click at [142, 123] on button "В работе" at bounding box center [145, 121] width 37 height 12
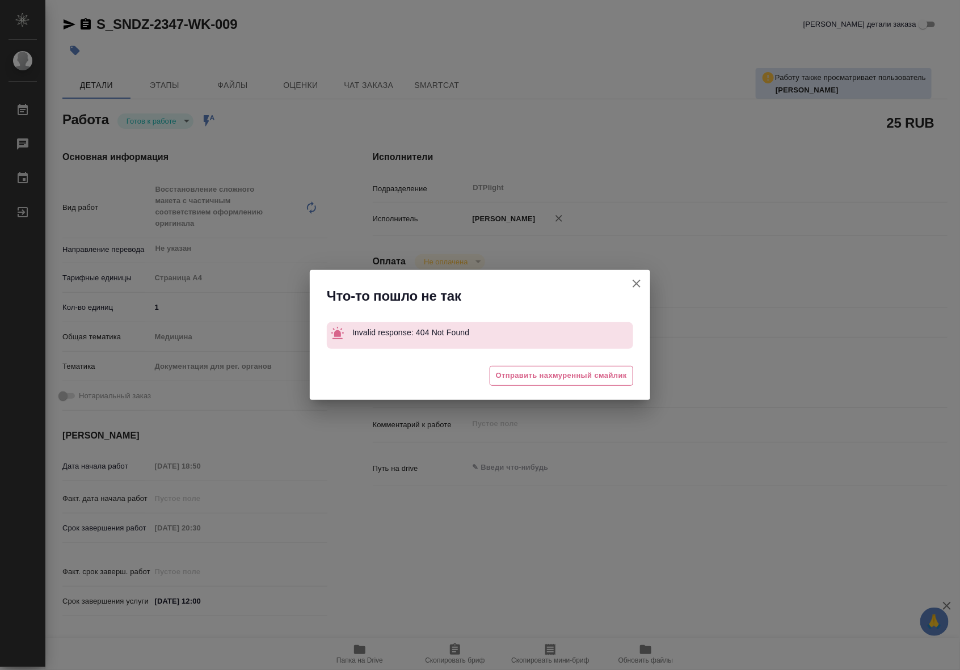
type textarea "x"
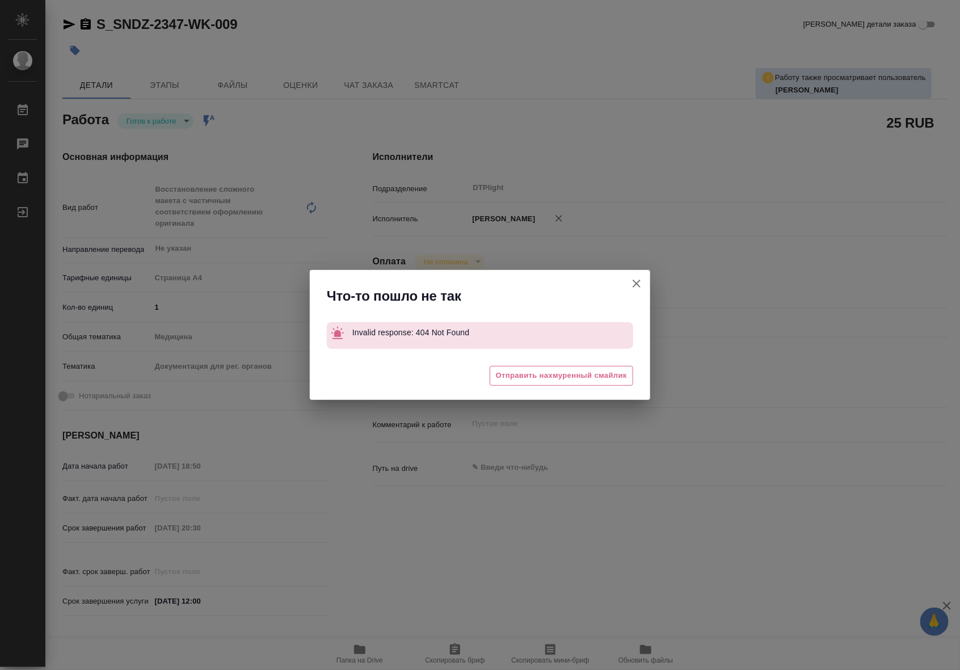
type textarea "x"
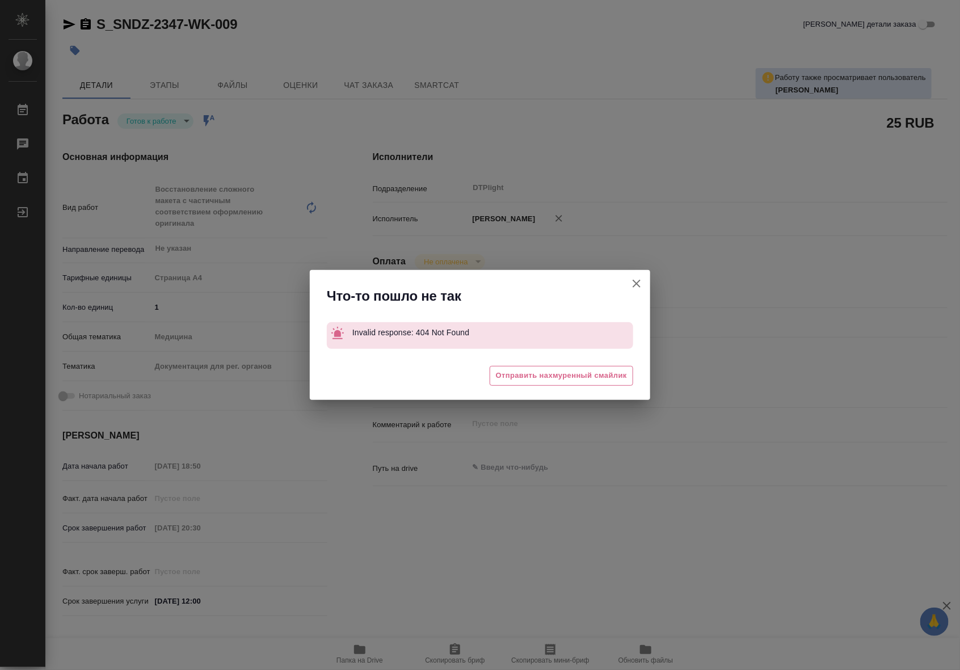
type textarea "x"
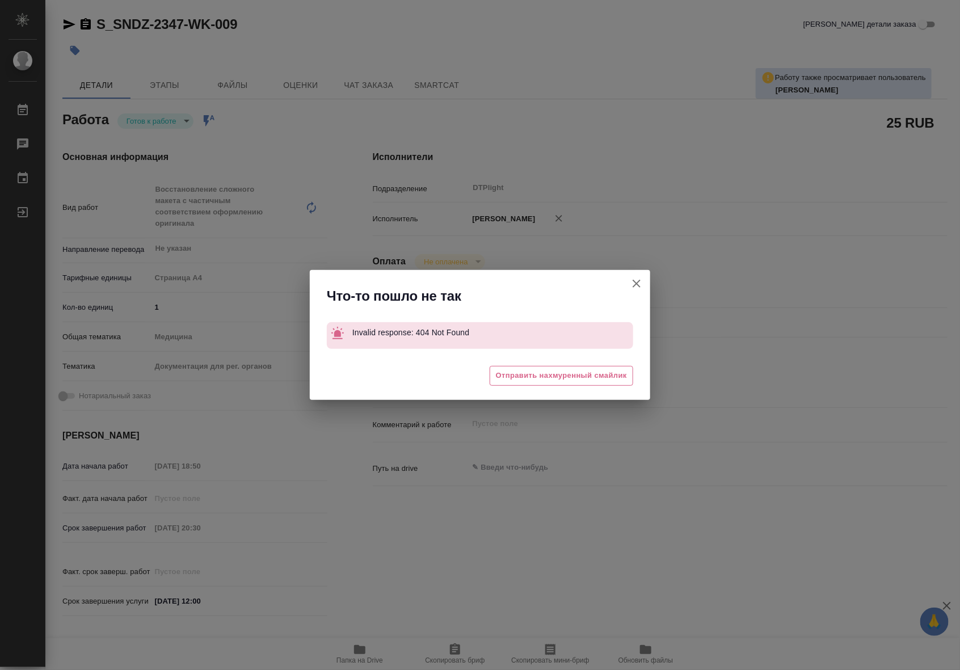
click at [632, 281] on icon "button" at bounding box center [637, 284] width 14 height 14
type textarea "x"
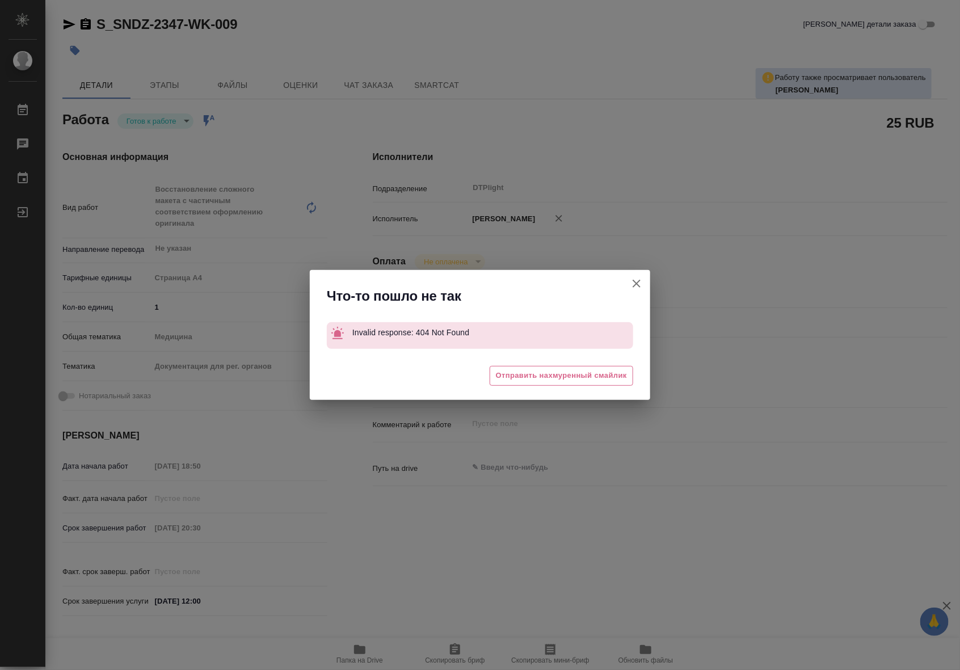
type textarea "x"
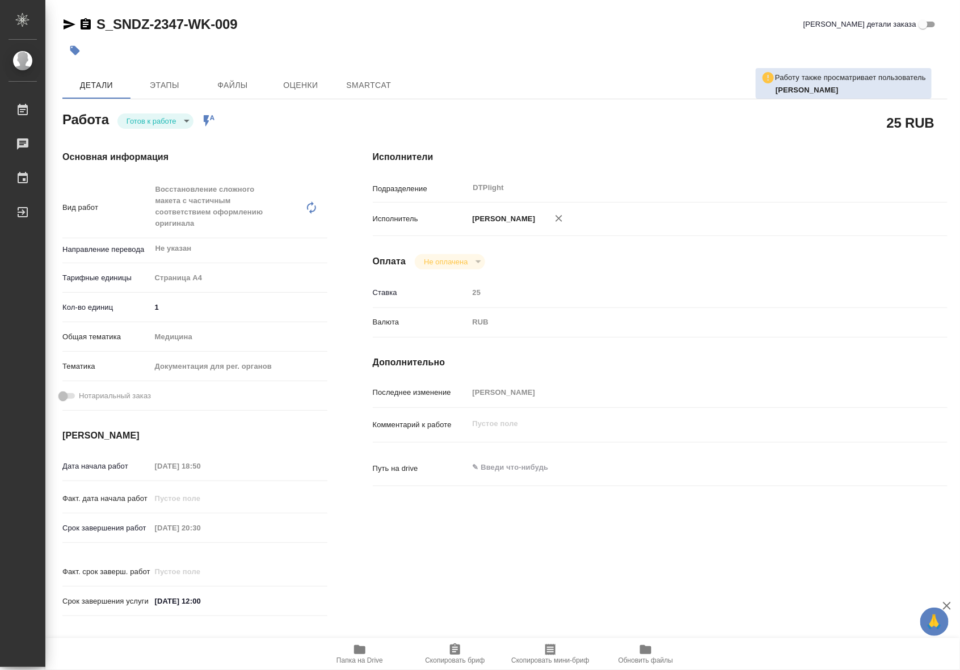
type textarea "x"
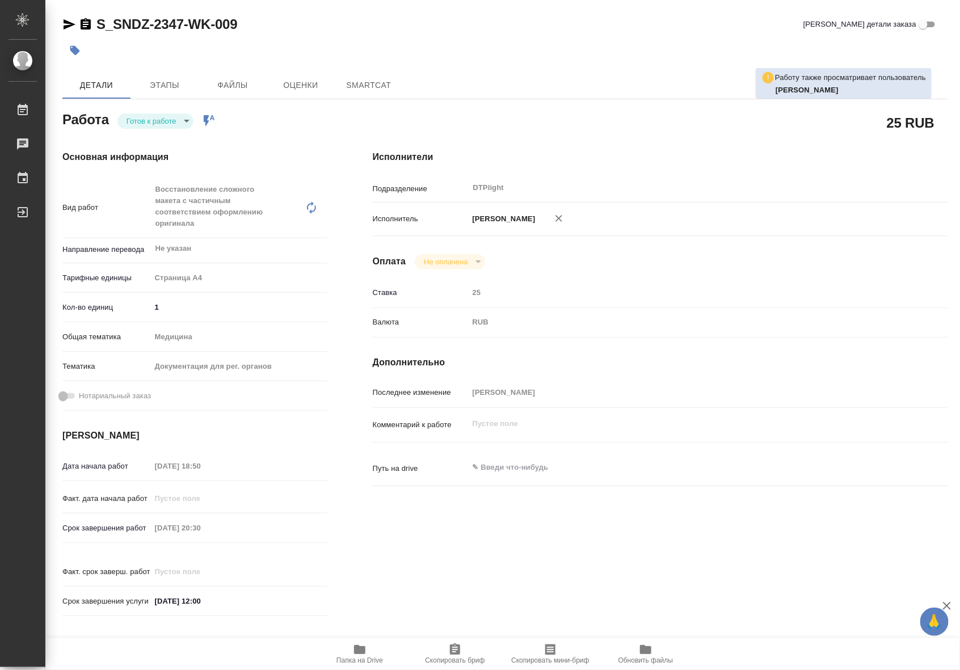
type textarea "x"
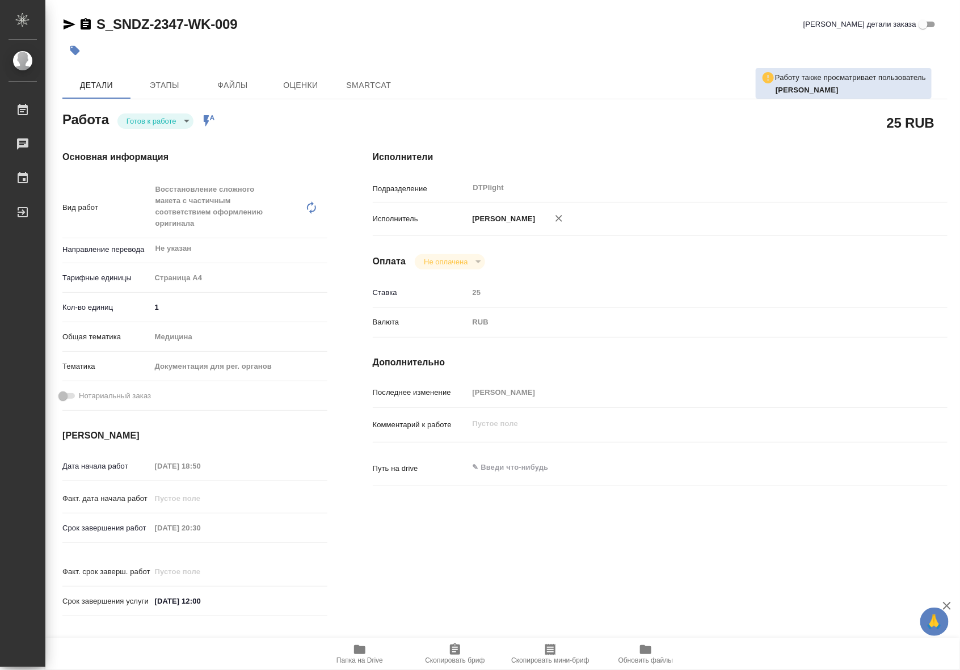
type textarea "x"
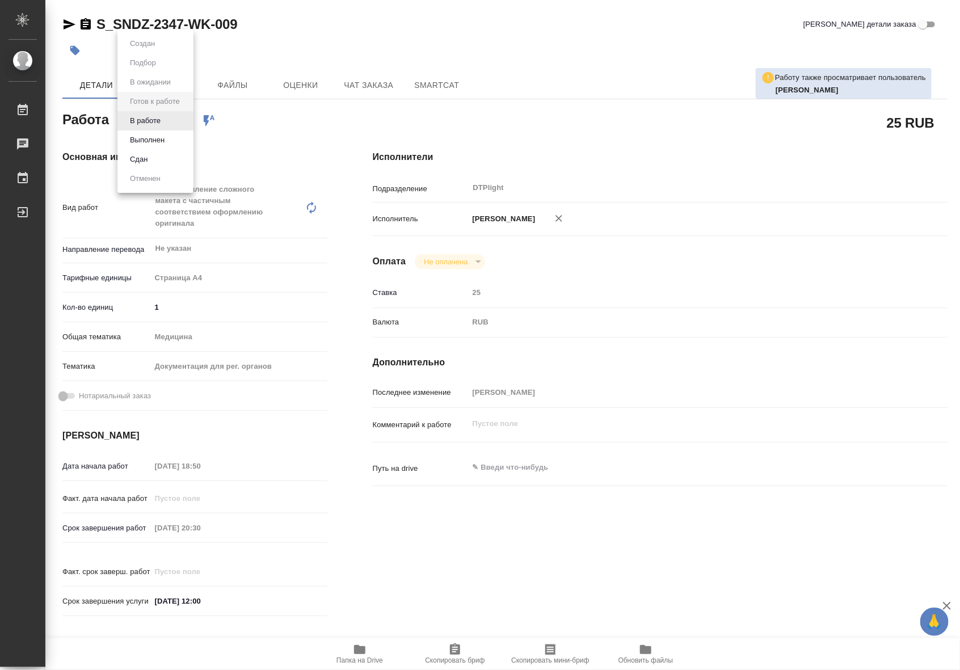
click at [163, 120] on body "🙏 .cls-1 fill:#fff; AWATERA Riianova Anna Работы Чаты График Выйти S_SNDZ-2347-…" at bounding box center [480, 335] width 960 height 670
type textarea "x"
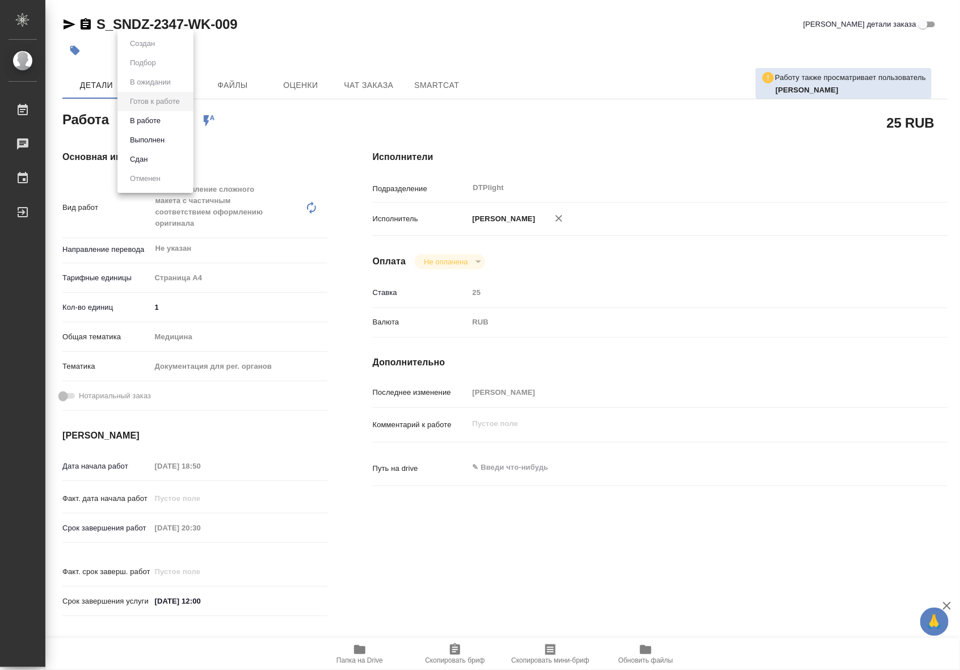
type textarea "x"
click at [157, 123] on button "В работе" at bounding box center [145, 121] width 37 height 12
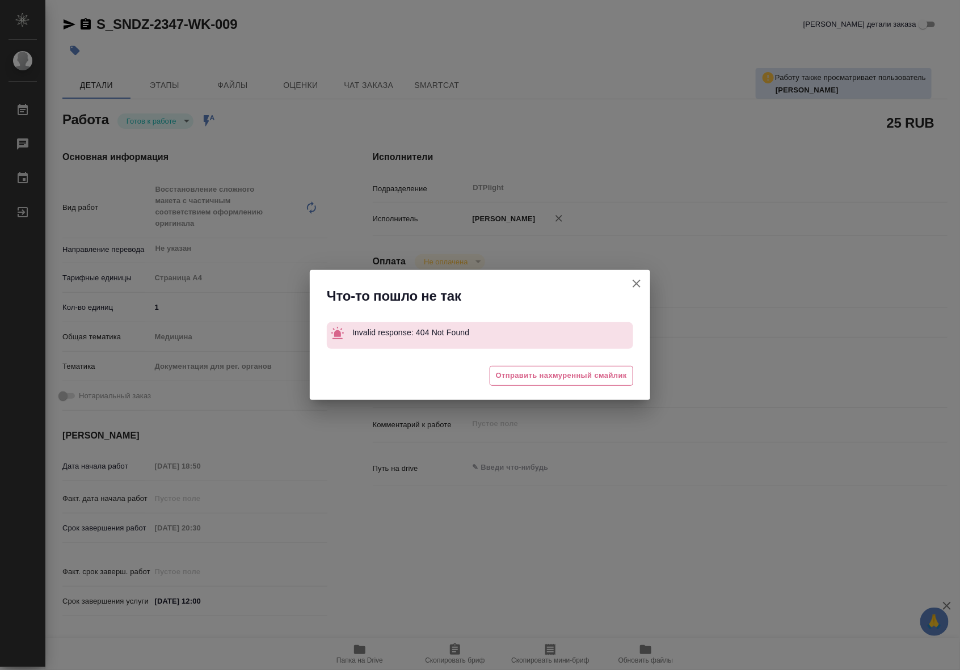
type textarea "x"
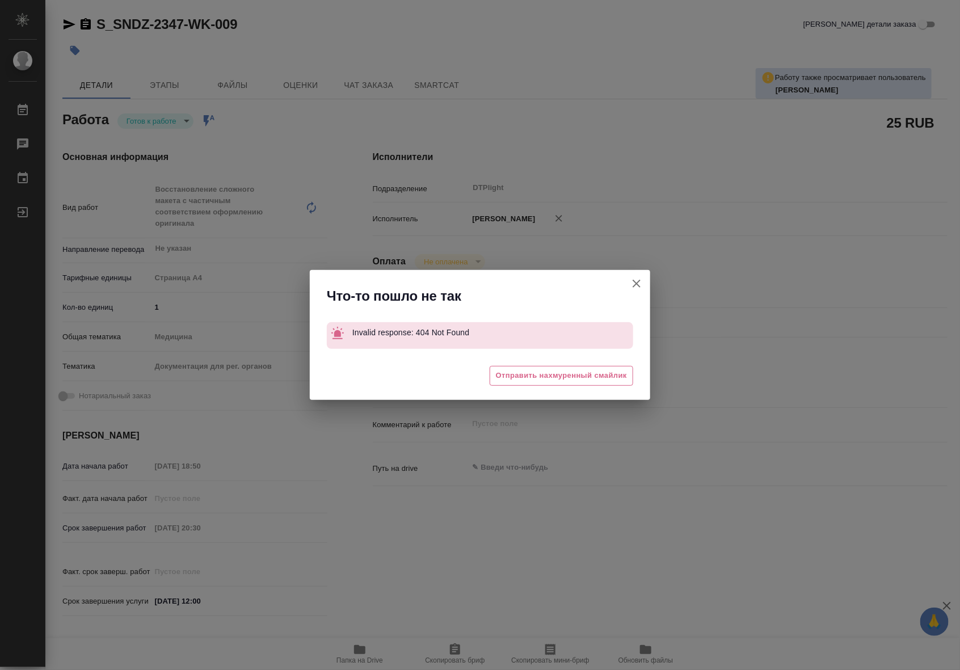
type textarea "x"
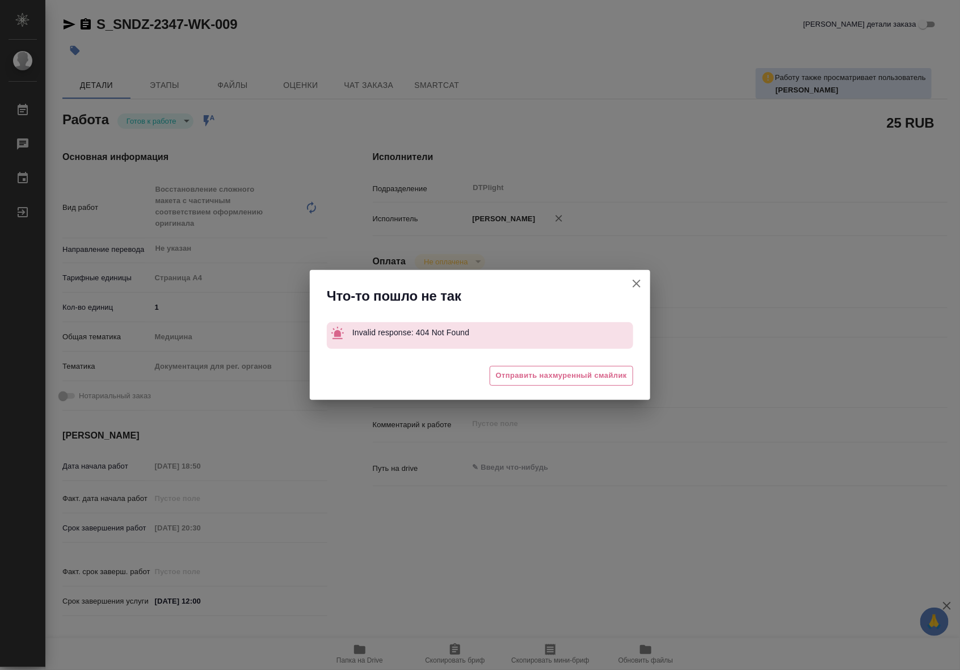
type textarea "x"
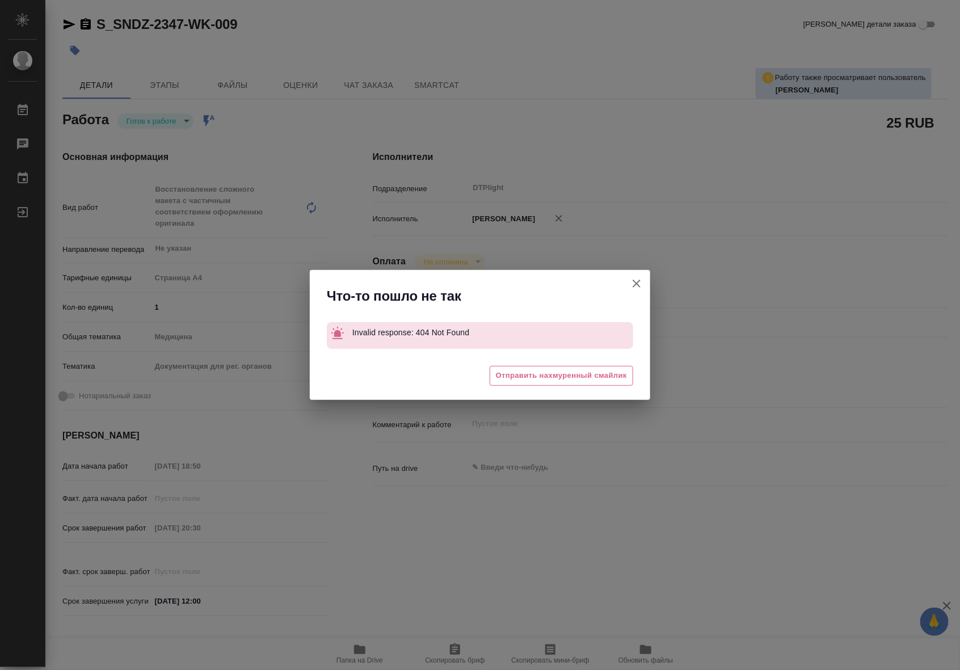
type textarea "x"
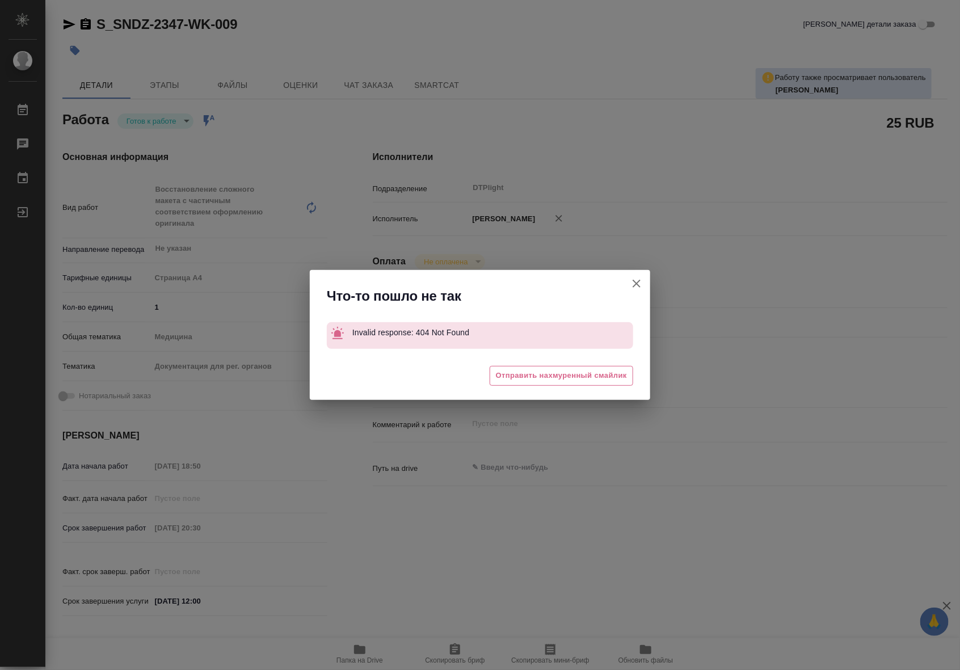
click at [518, 208] on div "Что-то пошло не так Invalid response: 404 Not Found 🥲 Отправить нахмуренный сма…" at bounding box center [480, 335] width 960 height 670
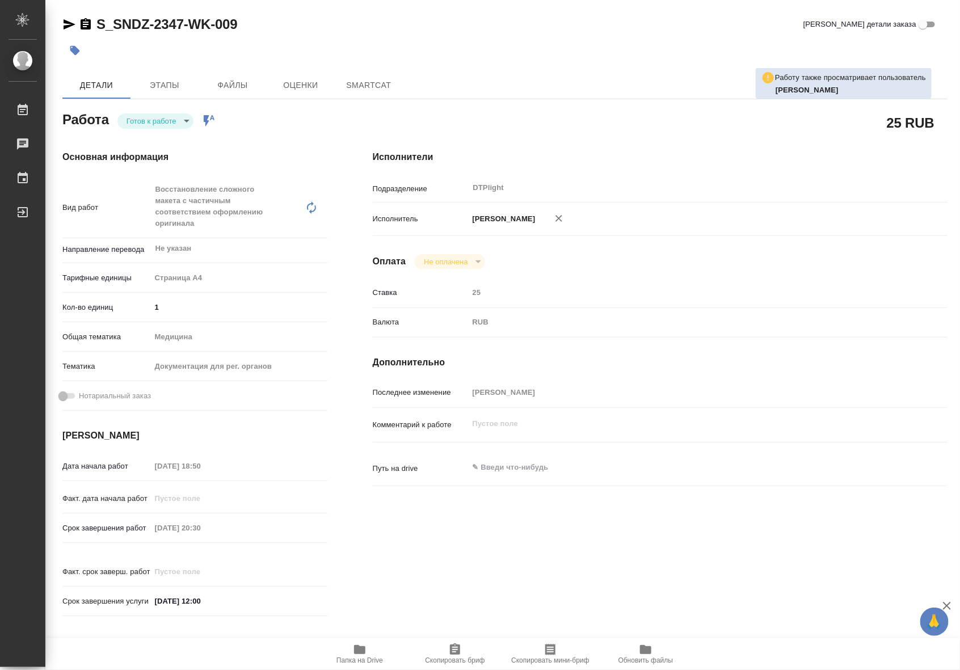
type textarea "x"
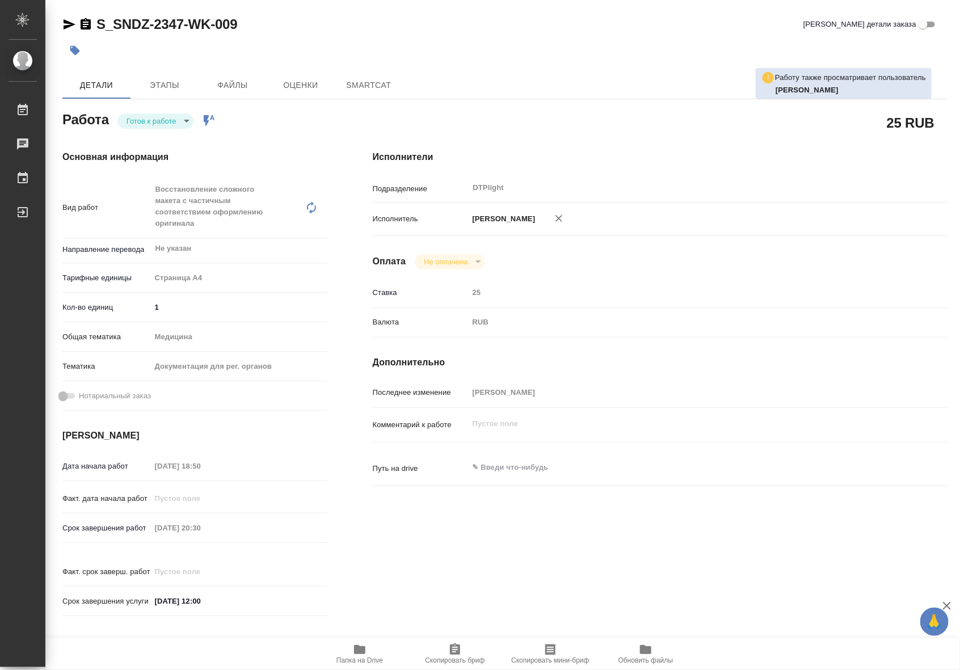
type textarea "x"
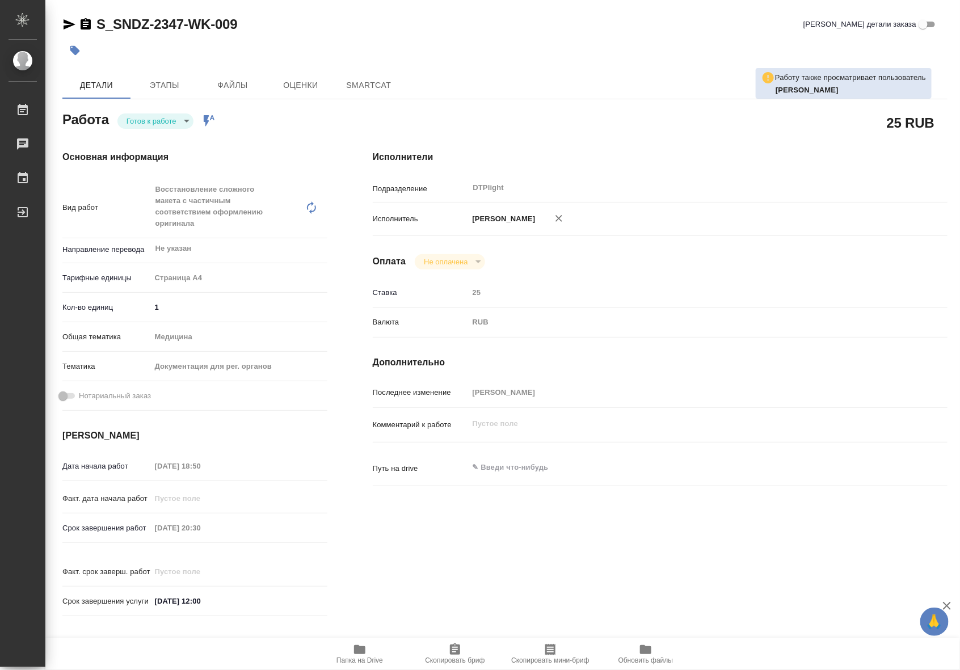
type textarea "x"
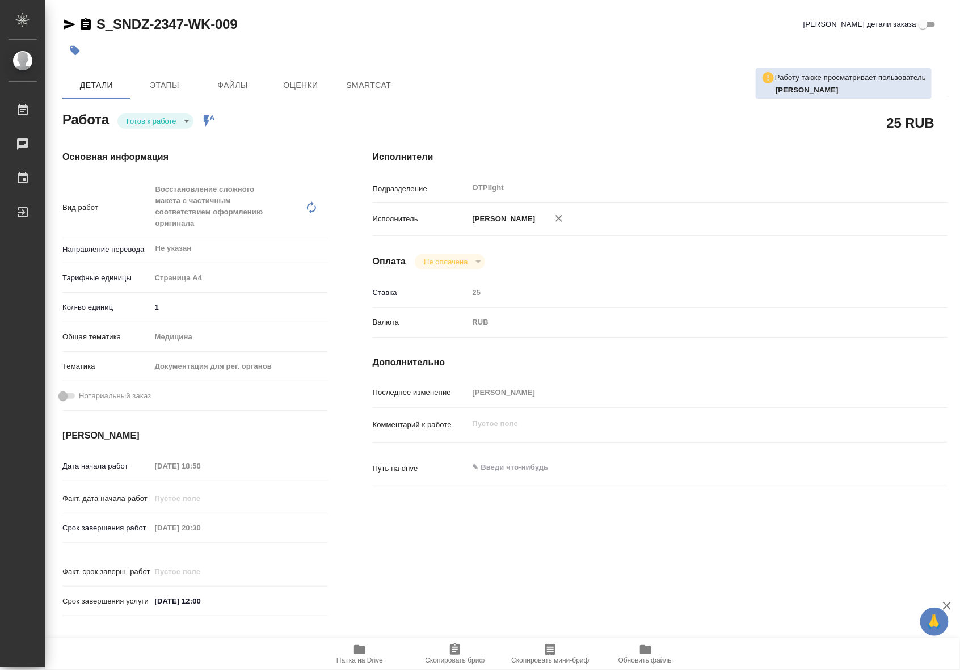
click at [160, 117] on body "🙏 .cls-1 fill:#fff; AWATERA Riianova [PERSON_NAME] Чаты График Выйти S_SNDZ-234…" at bounding box center [480, 335] width 960 height 670
type textarea "x"
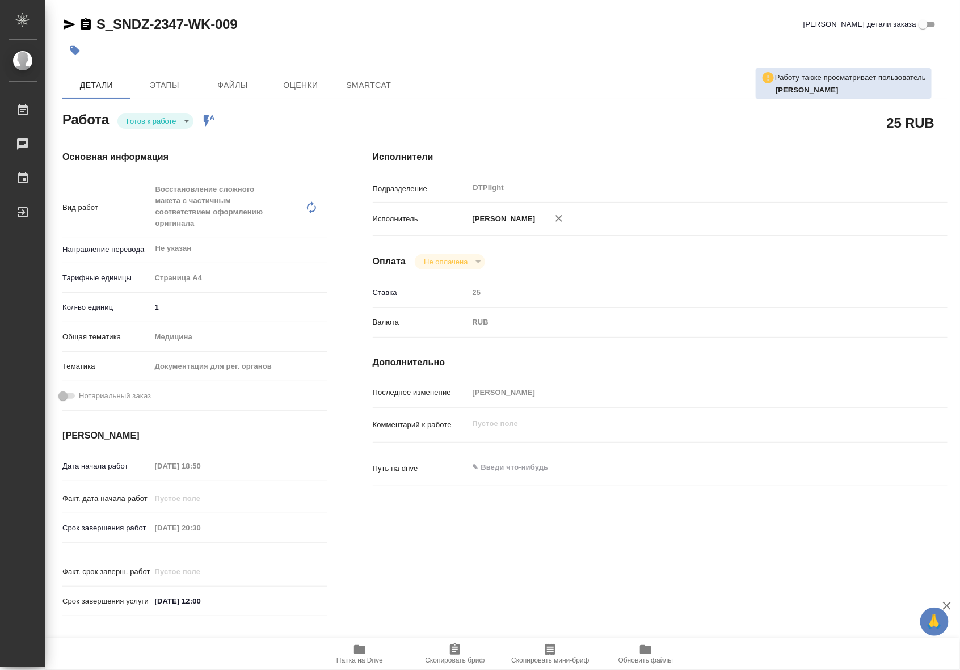
type textarea "x"
click at [151, 121] on button "В работе" at bounding box center [145, 121] width 37 height 12
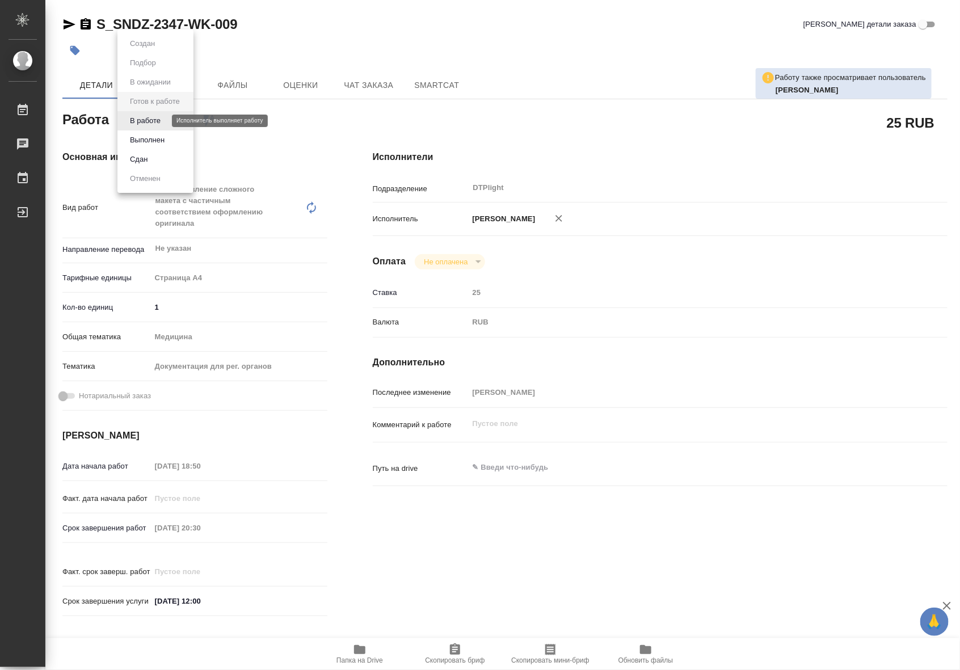
type textarea "x"
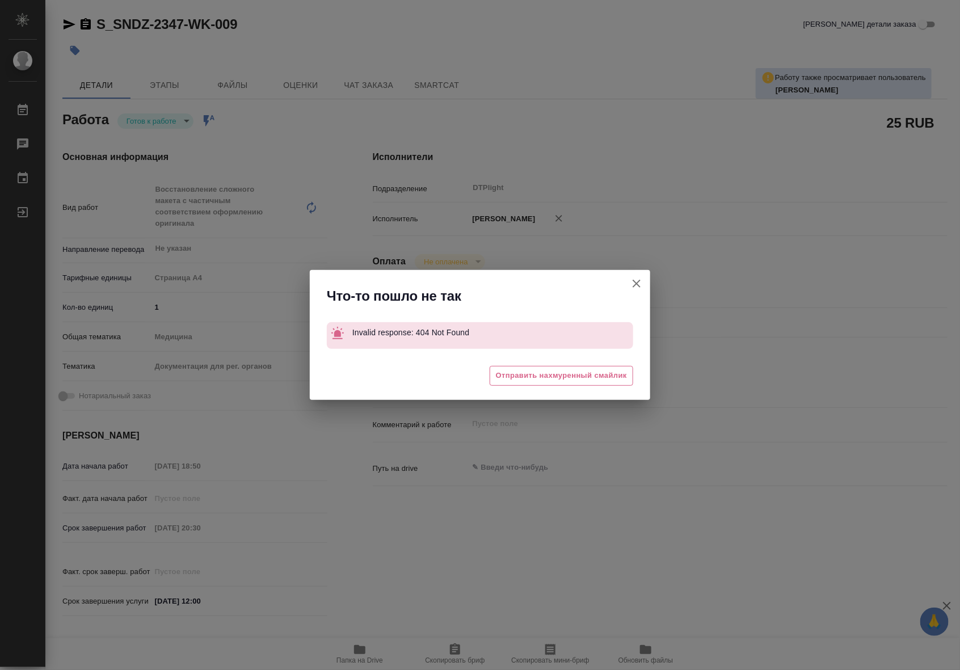
type textarea "x"
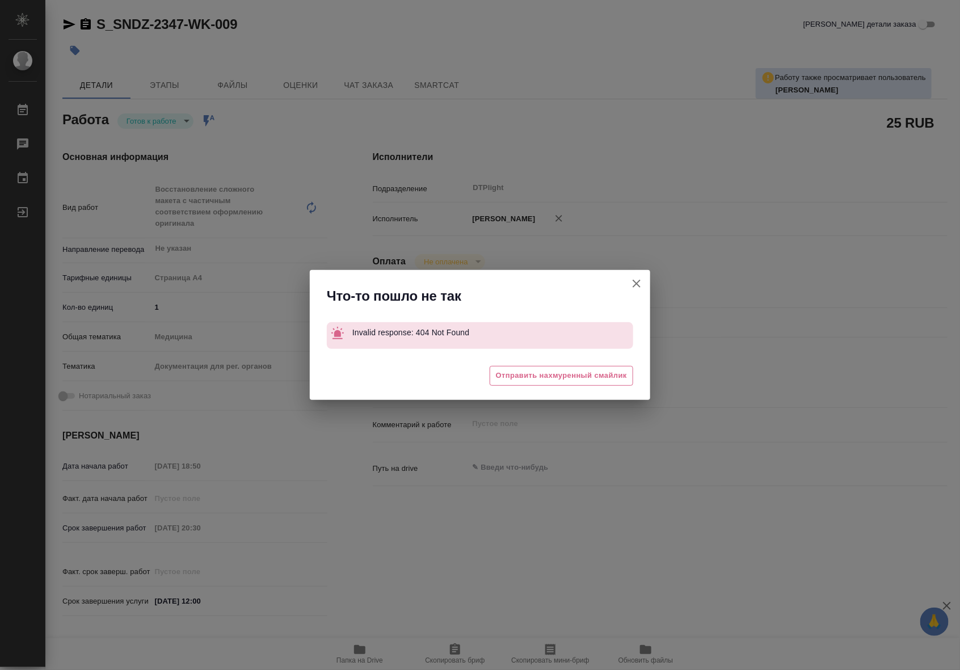
type textarea "x"
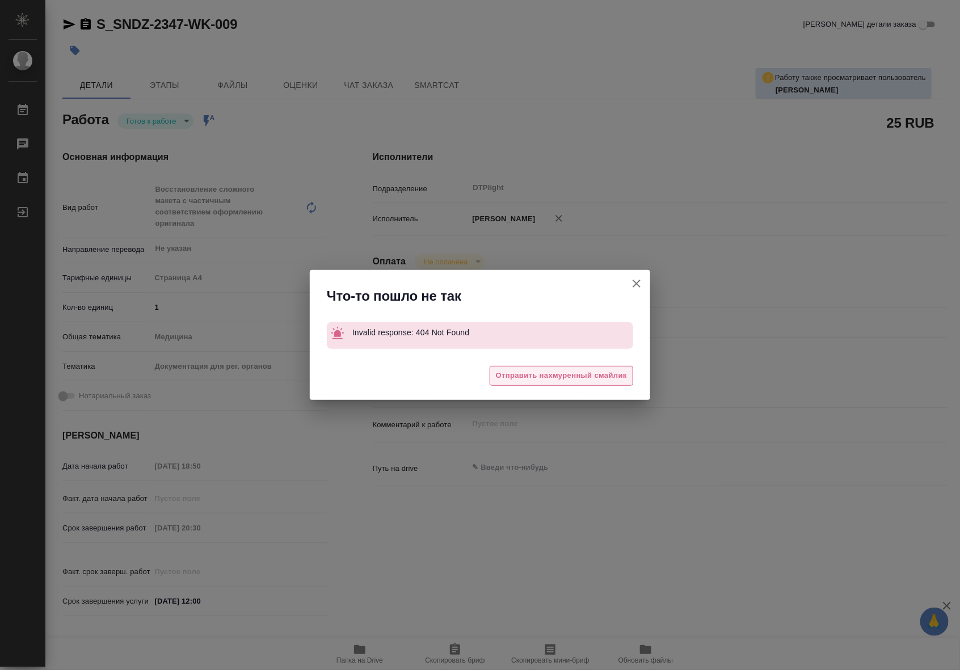
type textarea "x"
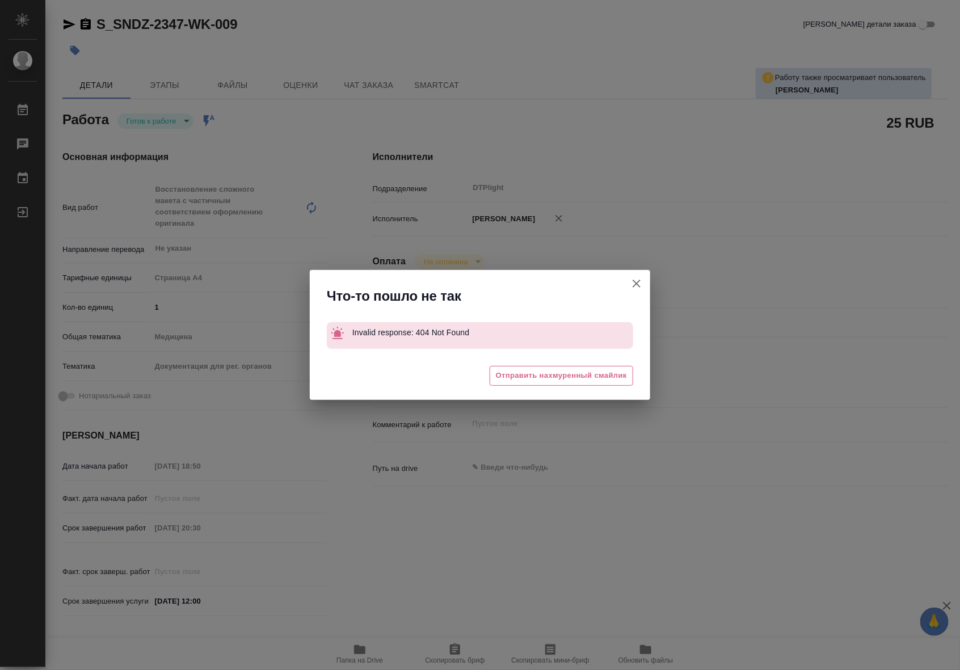
click at [636, 281] on icon "button" at bounding box center [637, 284] width 14 height 14
type textarea "x"
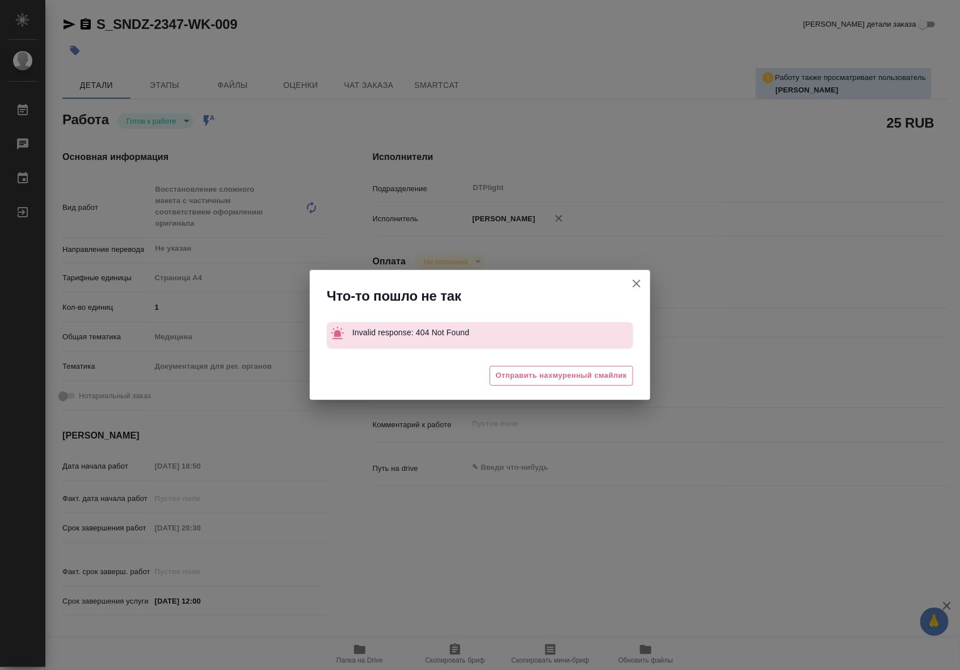
type textarea "x"
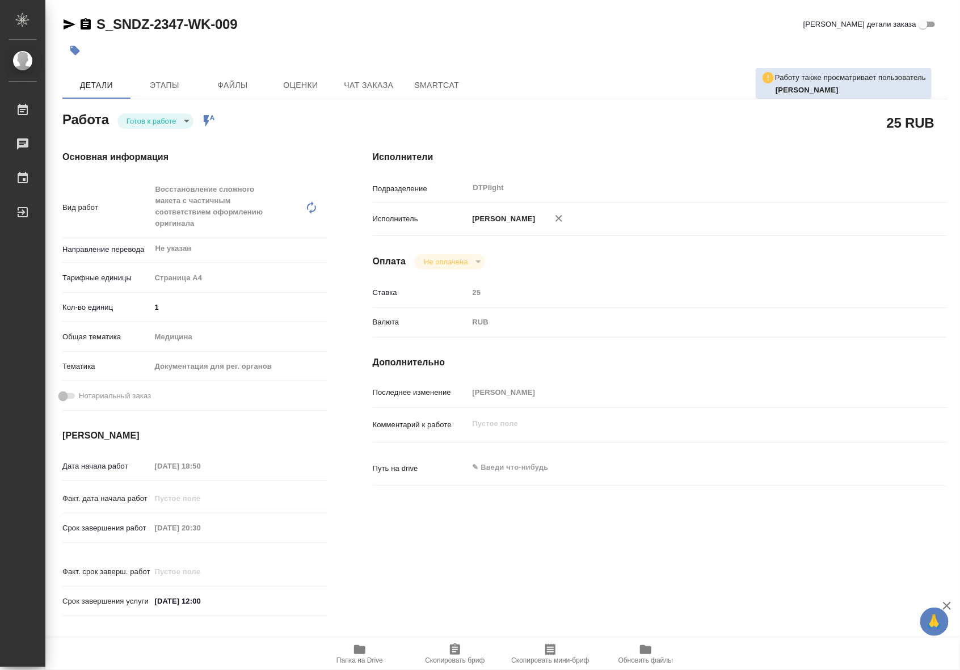
type textarea "x"
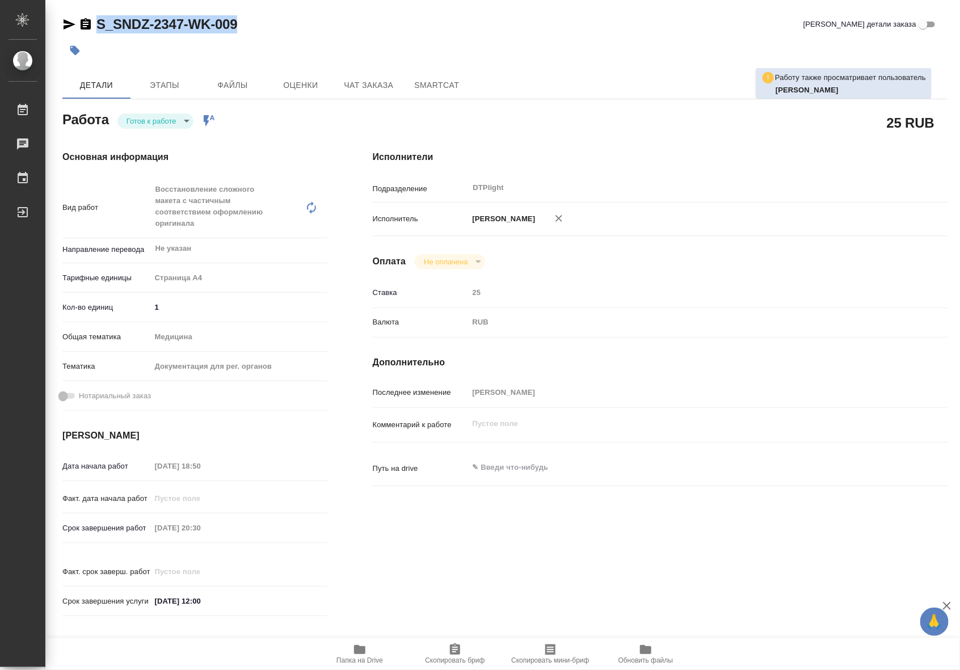
drag, startPoint x: 241, startPoint y: 23, endPoint x: 98, endPoint y: 26, distance: 143.1
click at [98, 26] on div "S_SNDZ-2347-WK-009 Кратко детали заказа" at bounding box center [505, 24] width 886 height 18
copy link "S_SNDZ-2347-WK-009"
click at [368, 655] on span "Папка на Drive" at bounding box center [360, 654] width 82 height 22
click at [167, 121] on body "🙏 .cls-1 fill:#fff; AWATERA Riianova Anna Работы 0 Чаты График Выйти S_SNDZ-234…" at bounding box center [480, 335] width 960 height 670
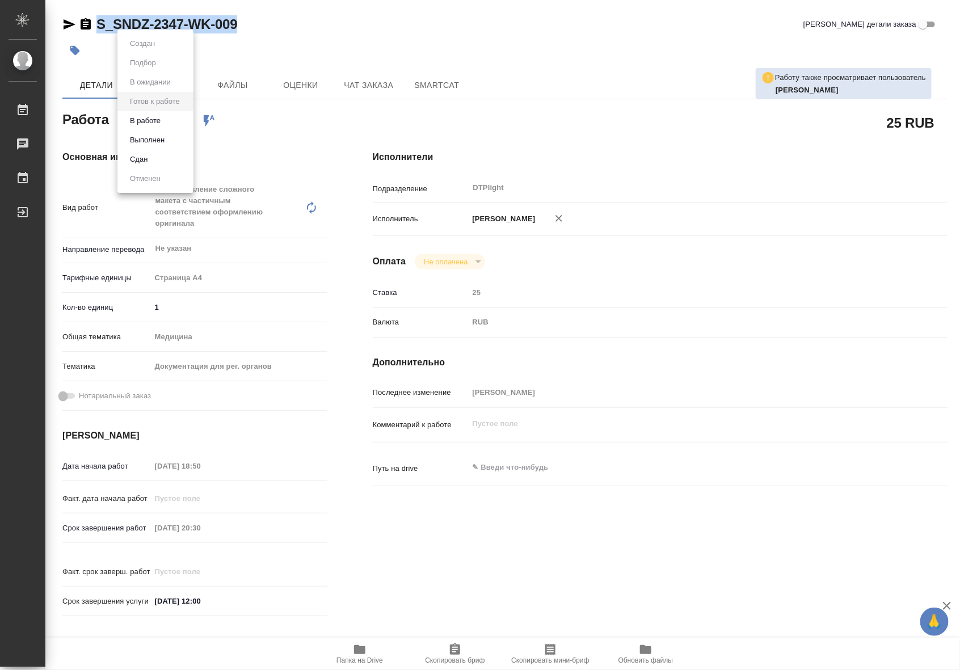
click at [165, 118] on li "В работе" at bounding box center [156, 120] width 76 height 19
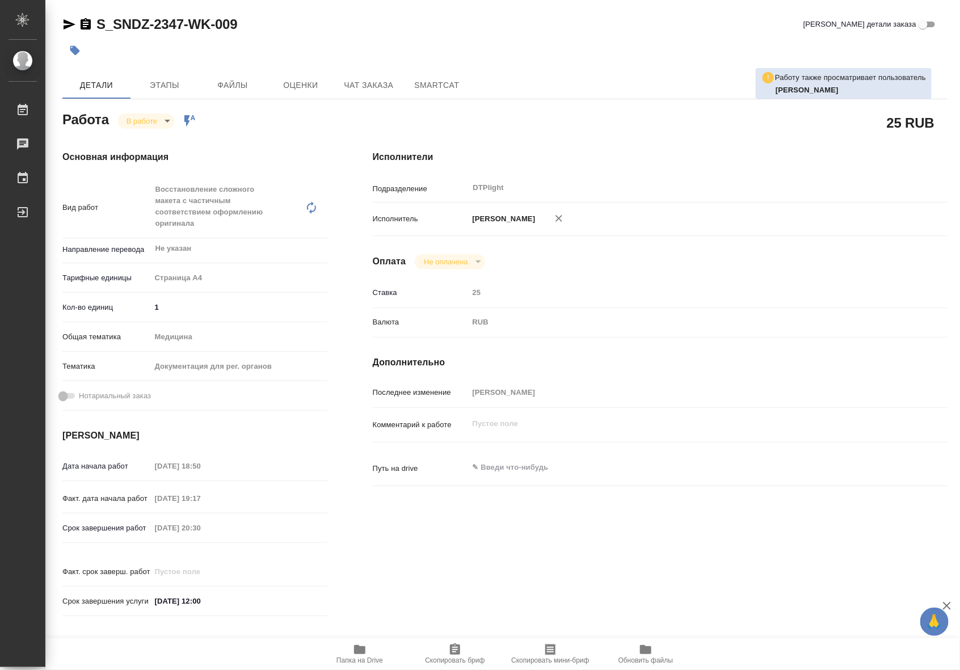
type textarea "x"
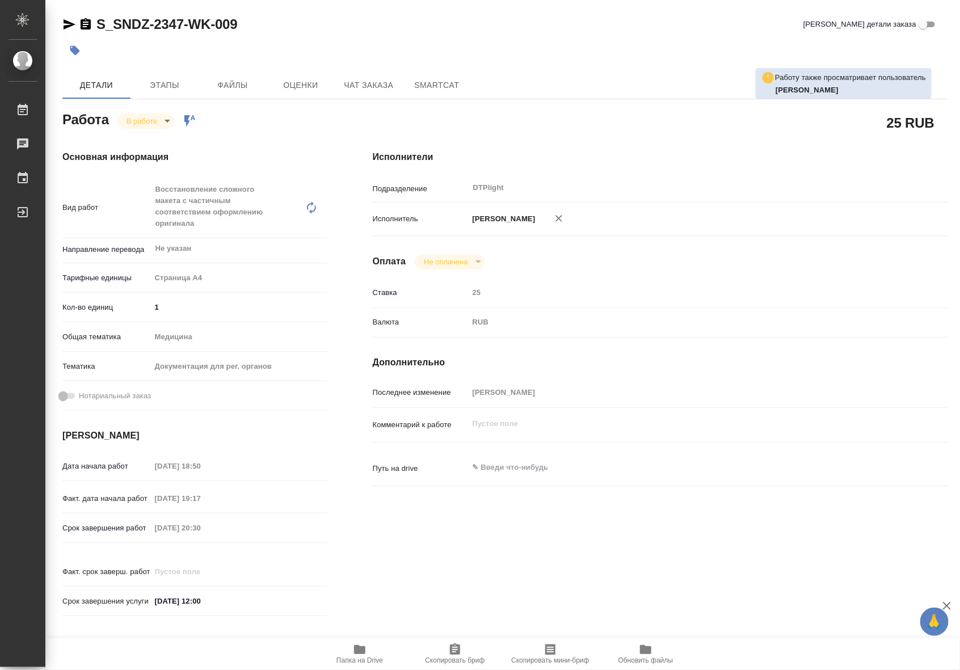
type textarea "x"
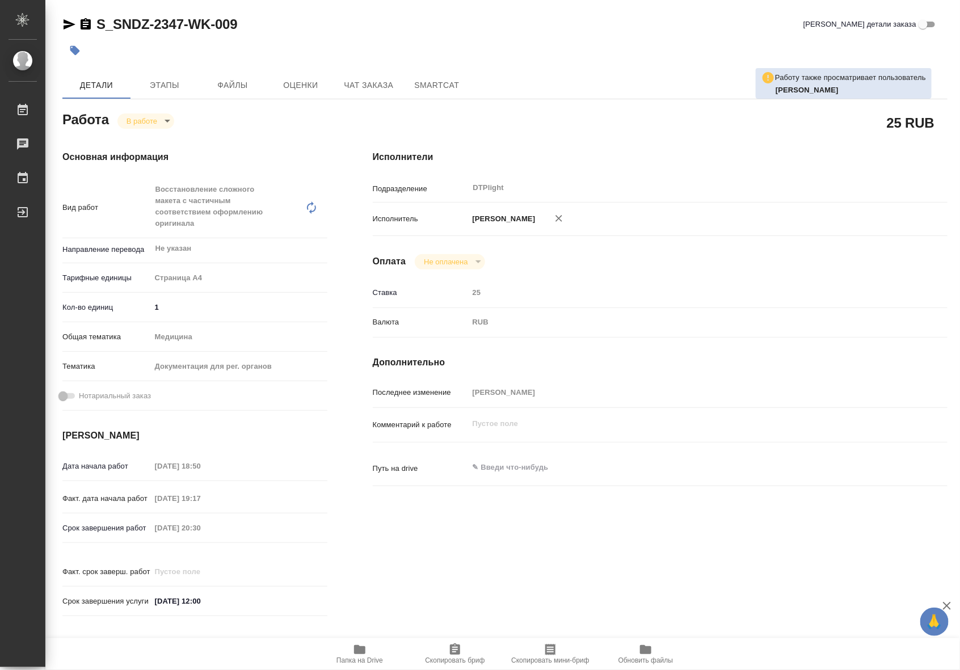
type textarea "x"
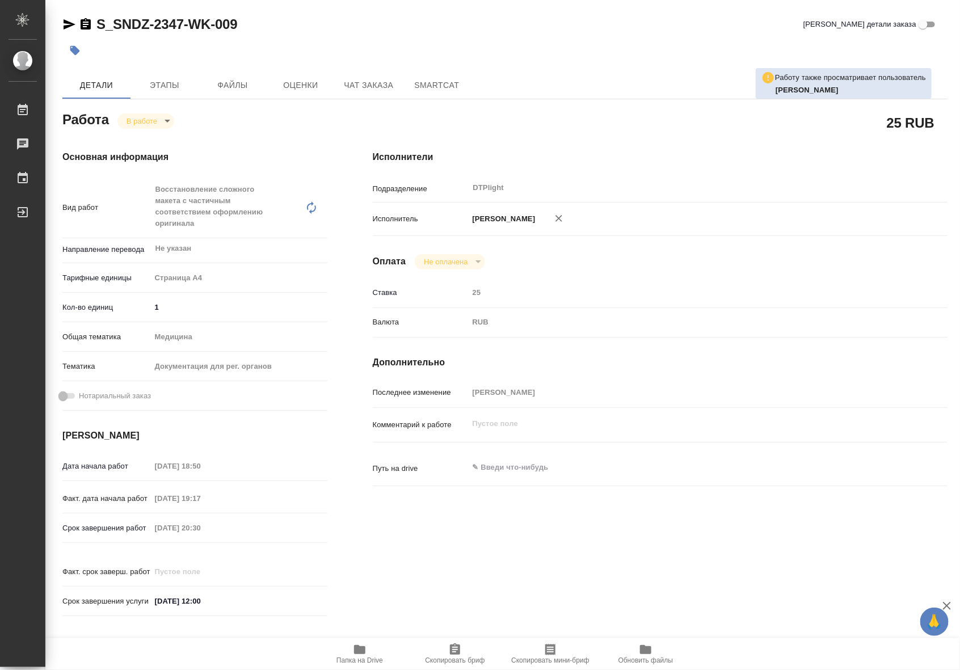
type textarea "x"
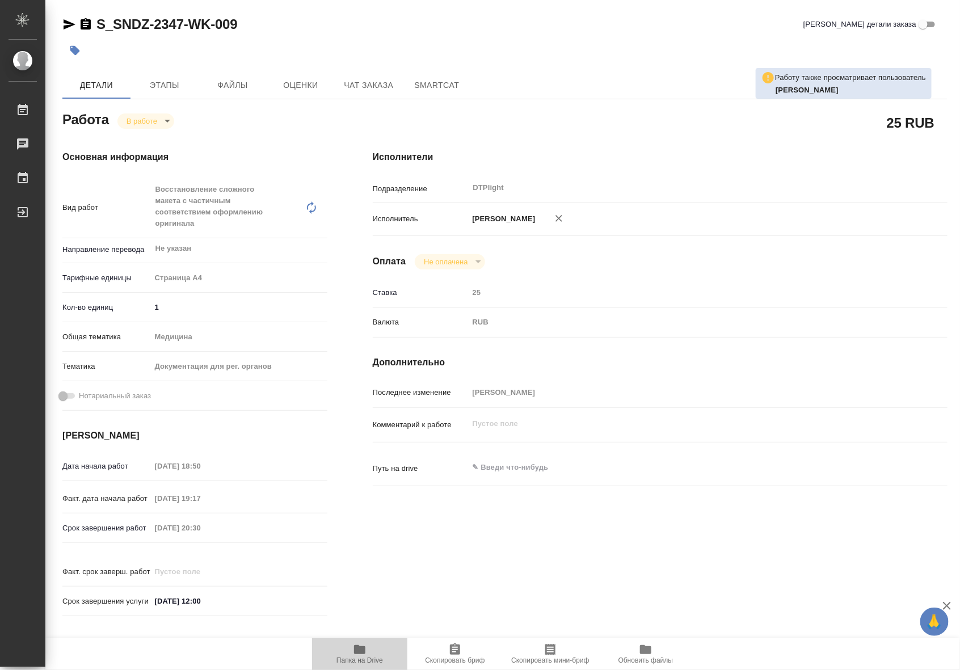
click at [362, 648] on icon "button" at bounding box center [359, 649] width 11 height 9
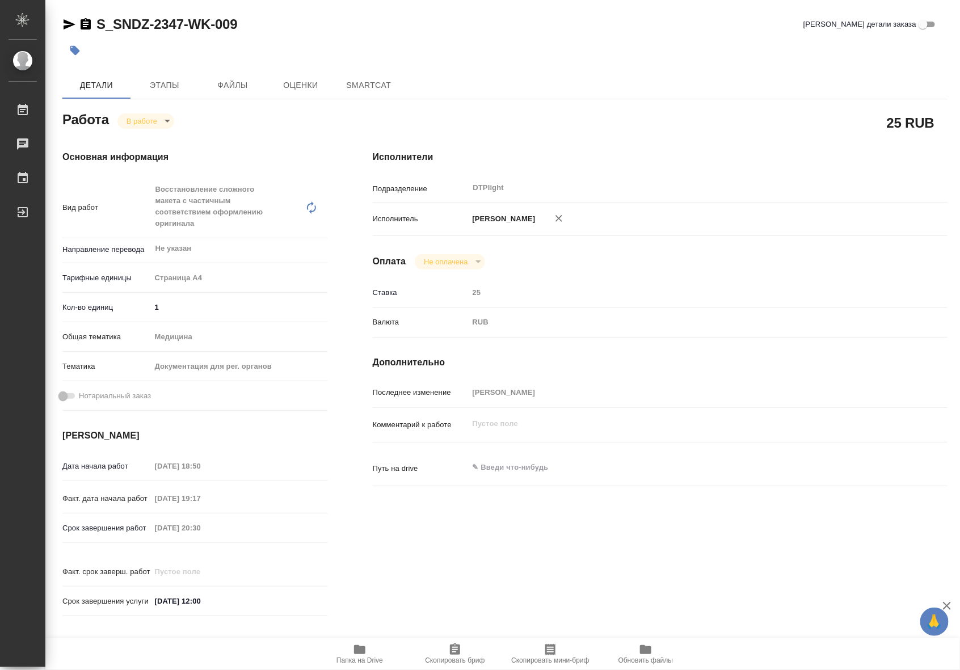
type textarea "x"
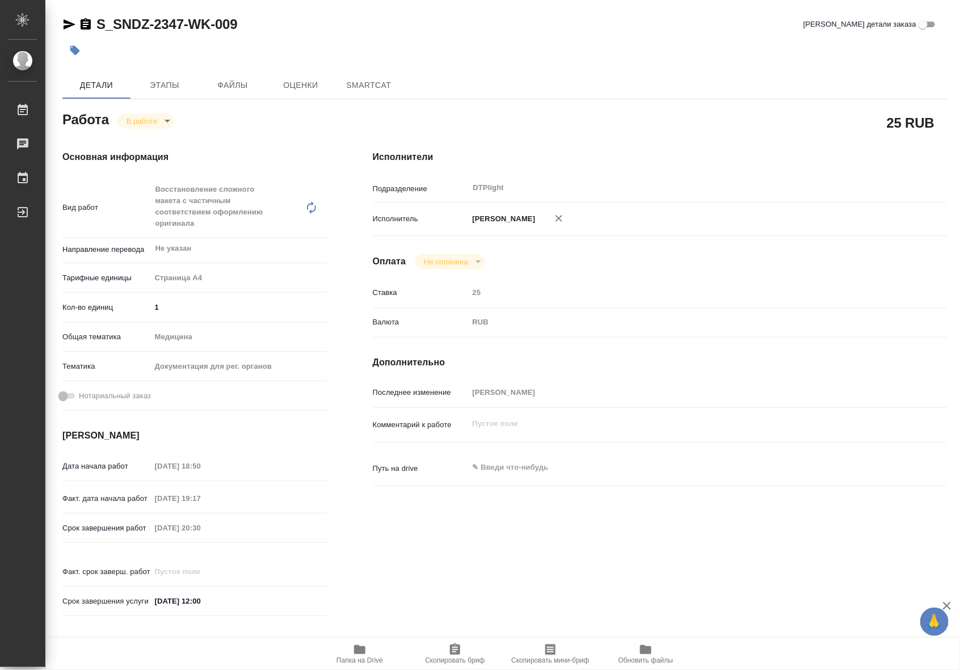
type textarea "x"
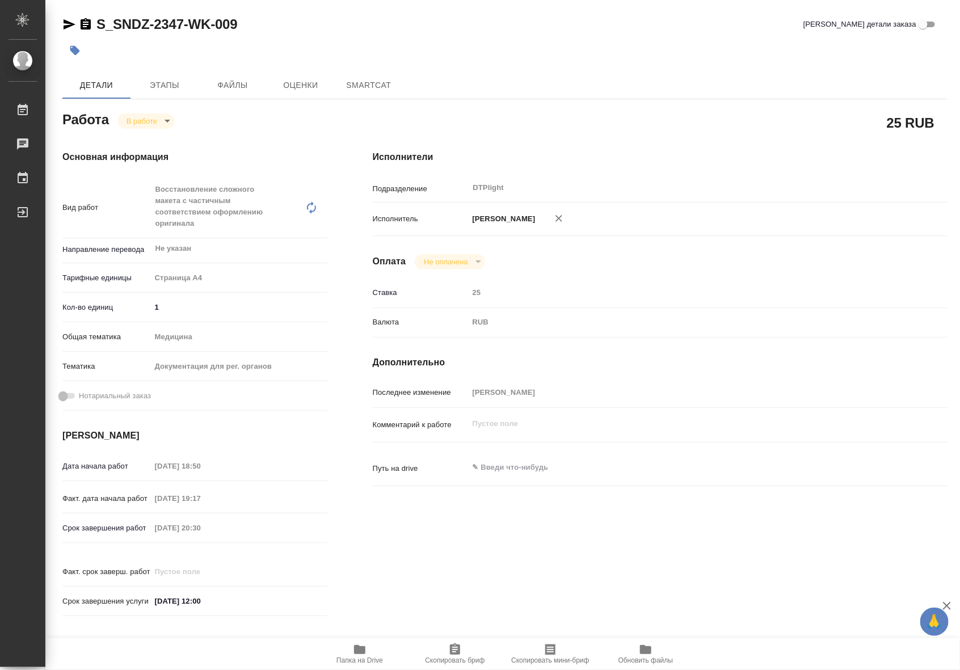
type textarea "x"
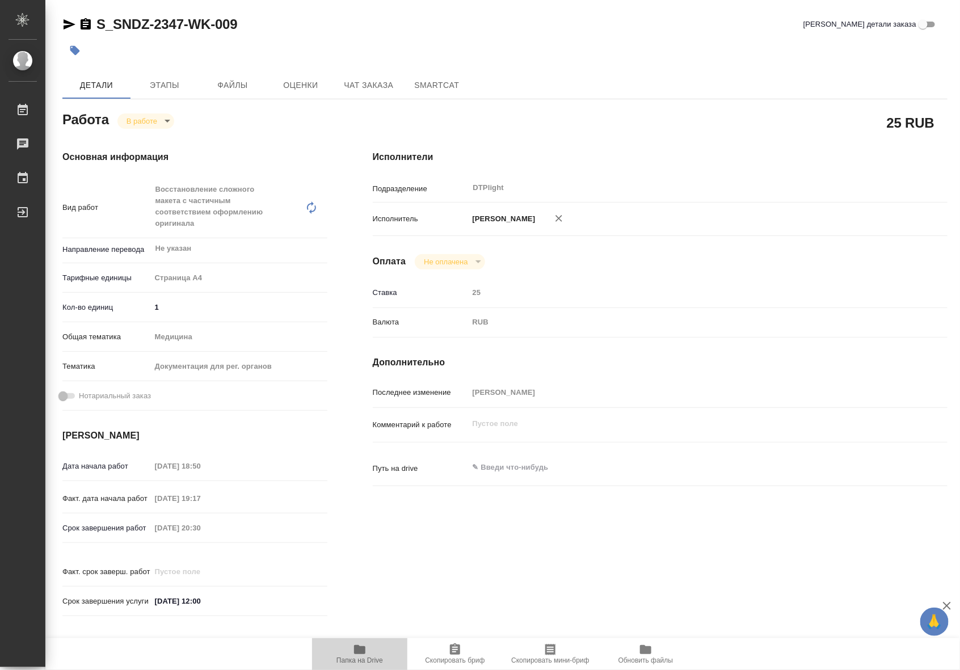
click at [351, 657] on span "Папка на Drive" at bounding box center [360, 661] width 47 height 8
type textarea "x"
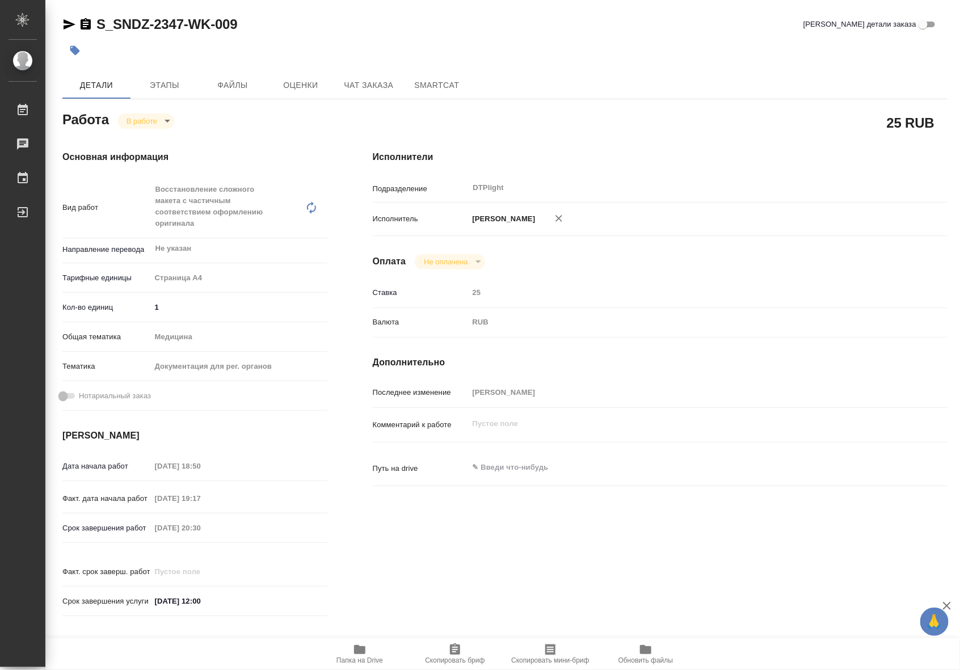
type textarea "x"
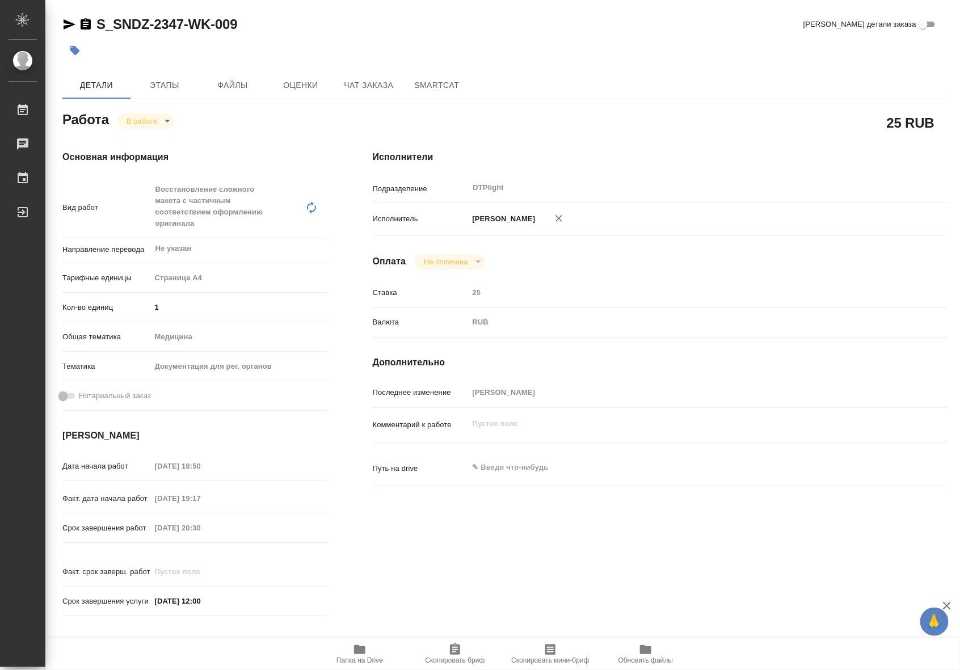
type textarea "x"
click at [61, 20] on div "S_SNDZ-2347-WK-009 Кратко детали заказа Работу также просматривает пользователь…" at bounding box center [505, 493] width 898 height 987
click at [68, 27] on icon "button" at bounding box center [69, 25] width 14 height 14
click at [375, 81] on span "Чат заказа" at bounding box center [369, 85] width 54 height 14
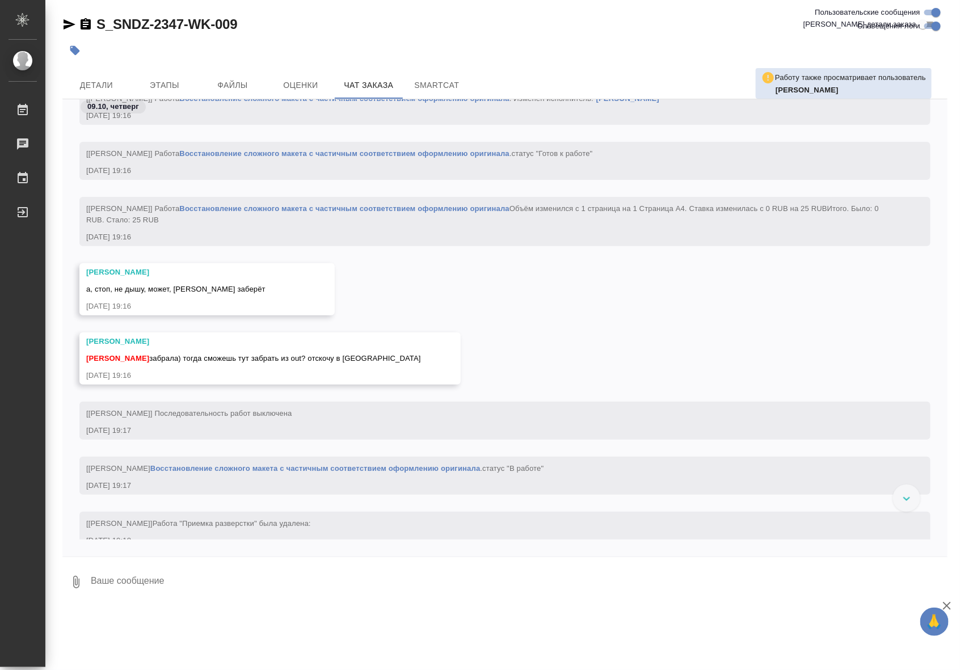
scroll to position [5816, 0]
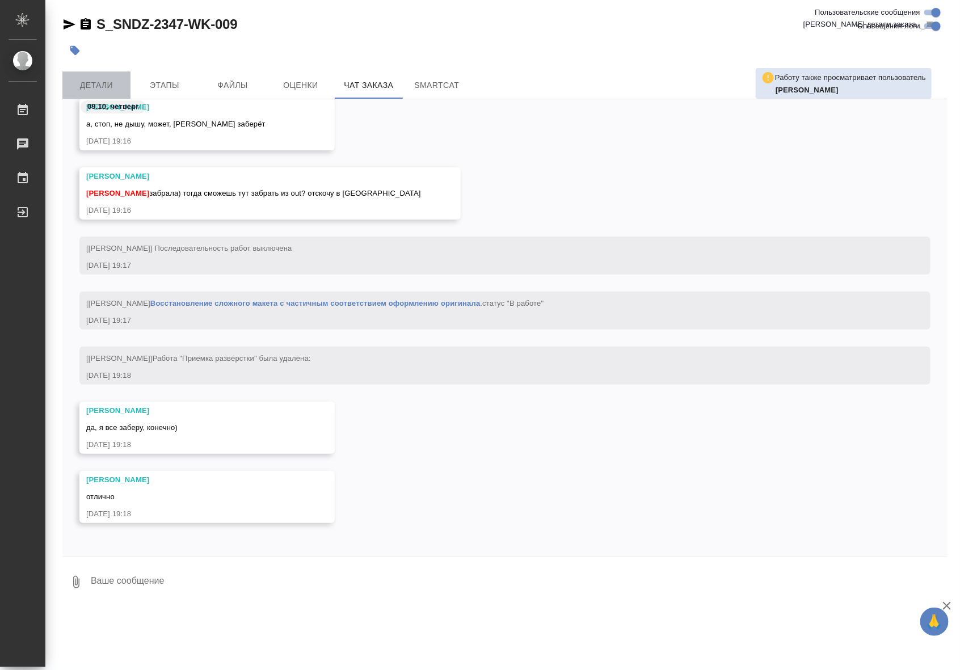
click at [103, 83] on span "Детали" at bounding box center [96, 85] width 54 height 14
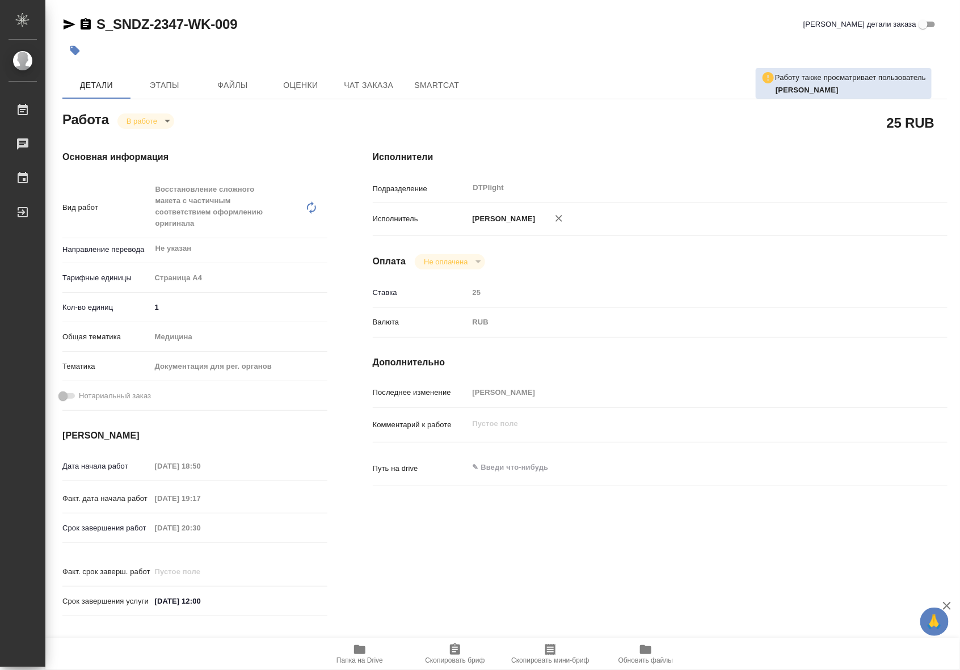
type textarea "x"
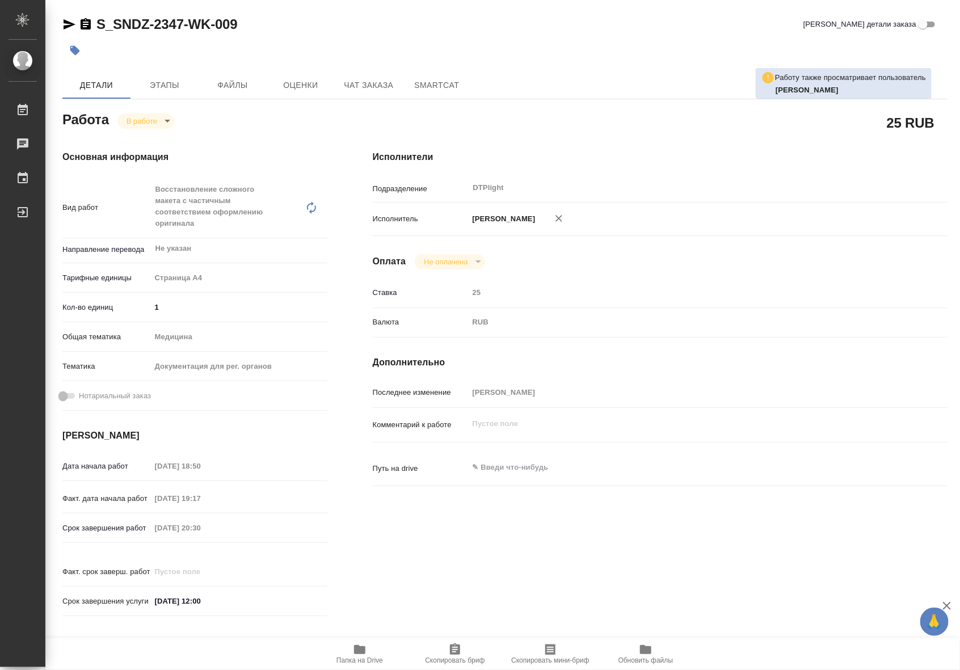
type textarea "x"
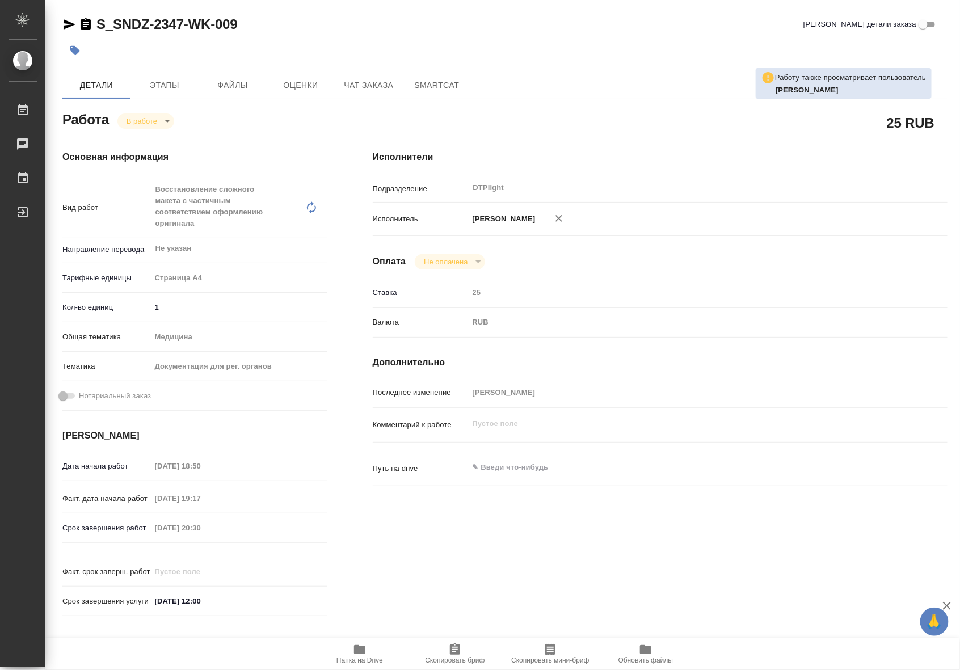
type textarea "x"
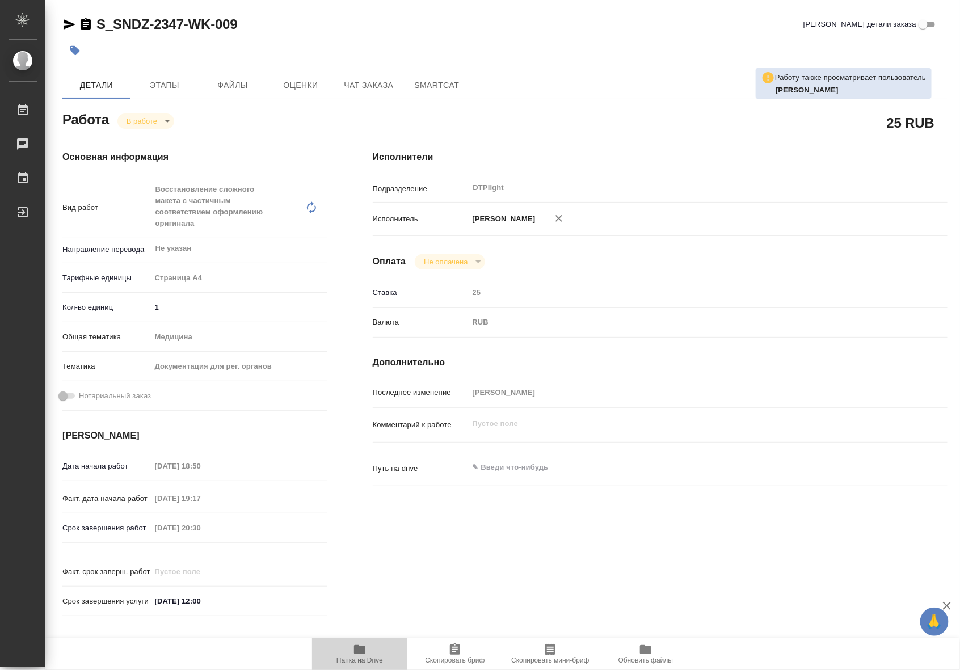
click at [379, 657] on span "Папка на Drive" at bounding box center [360, 661] width 47 height 8
click at [353, 80] on span "Чат заказа" at bounding box center [369, 85] width 54 height 14
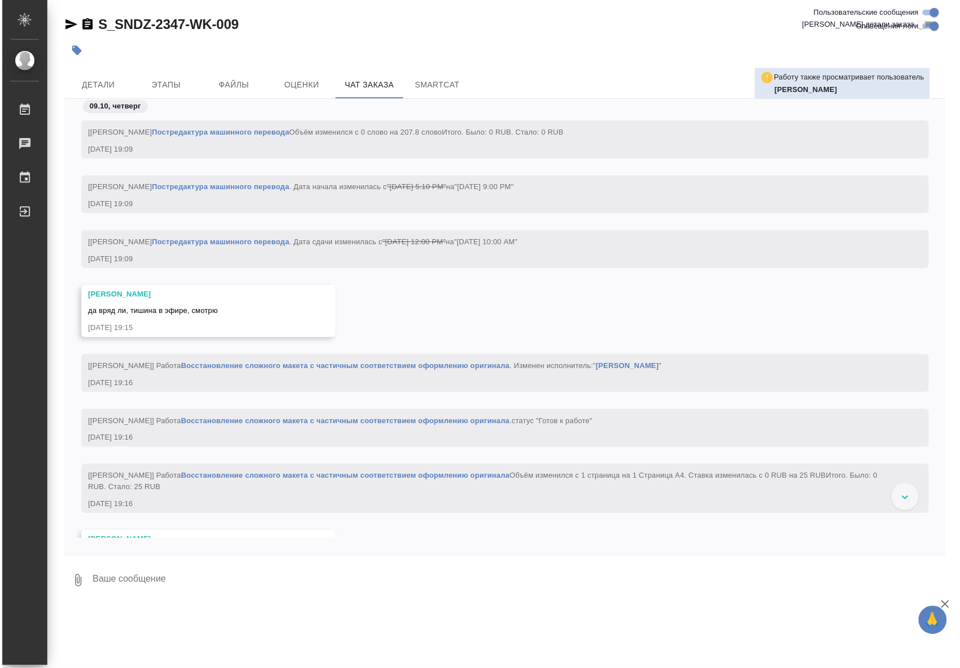
scroll to position [2665, 0]
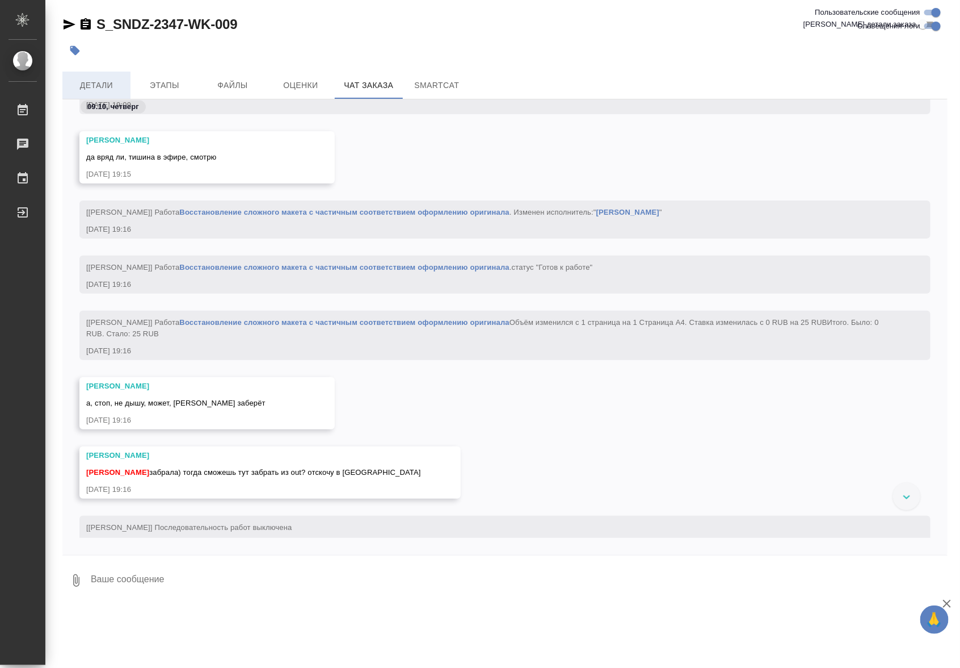
click at [98, 77] on button "Детали" at bounding box center [96, 85] width 68 height 27
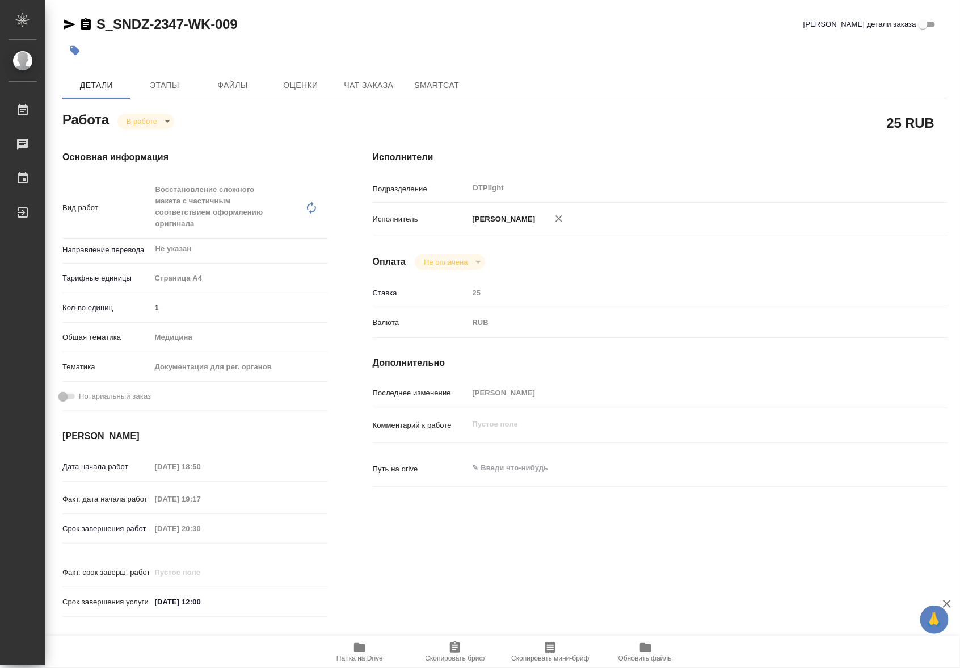
type textarea "x"
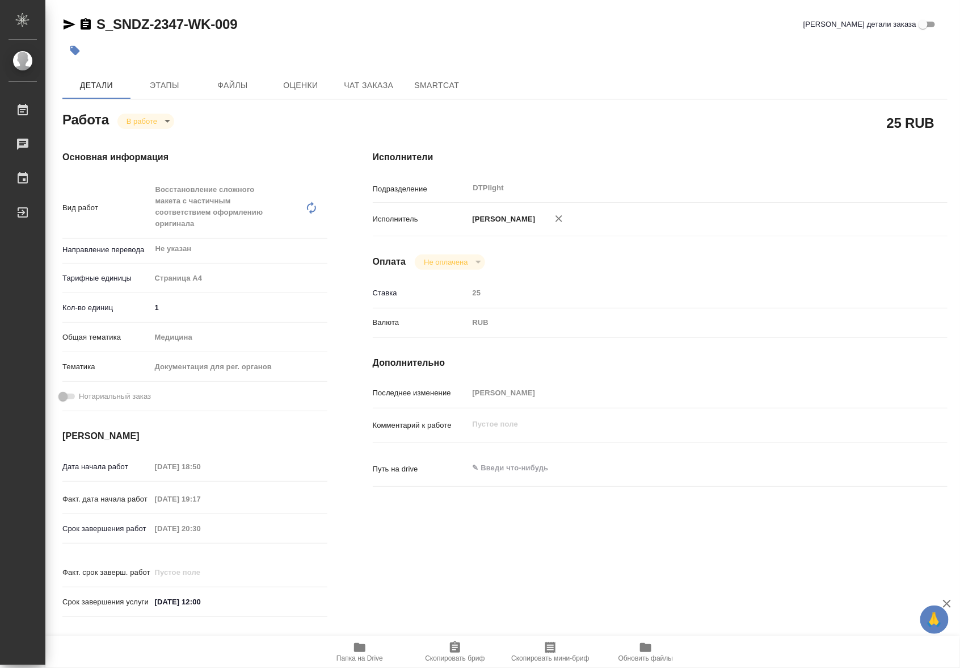
type textarea "x"
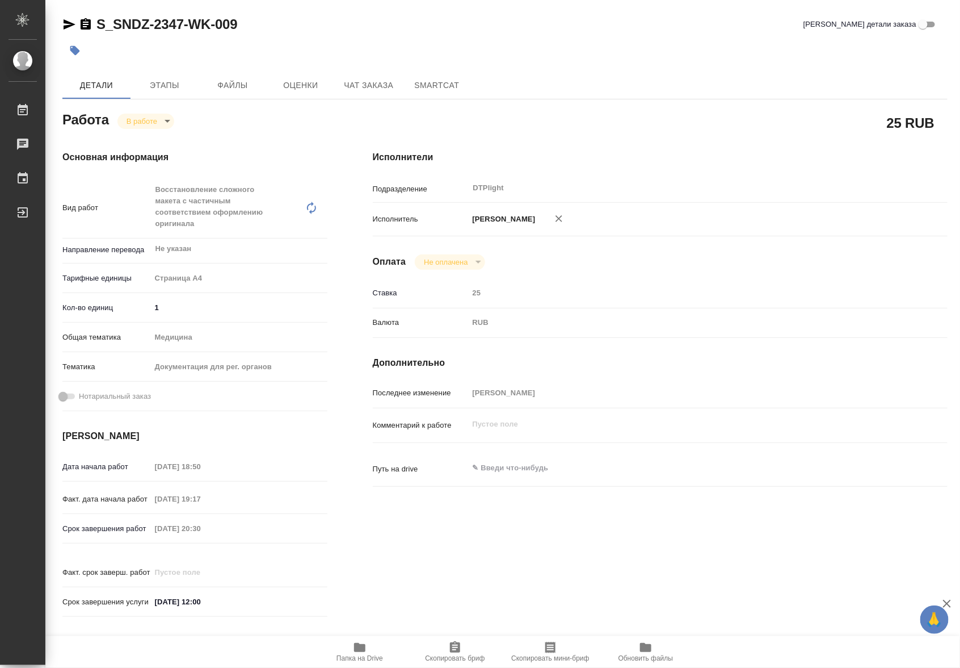
type textarea "x"
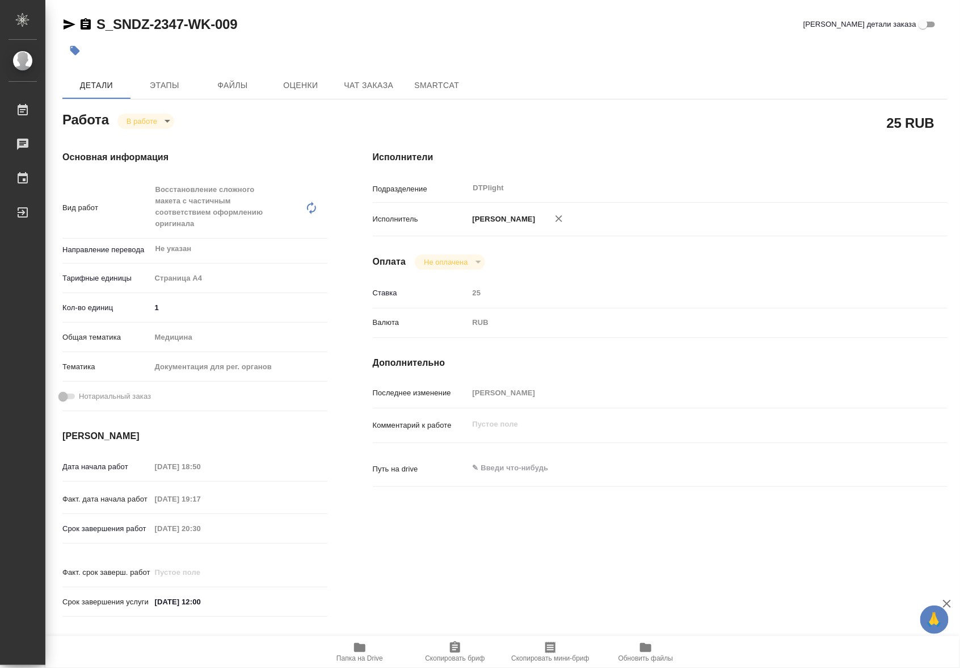
type textarea "x"
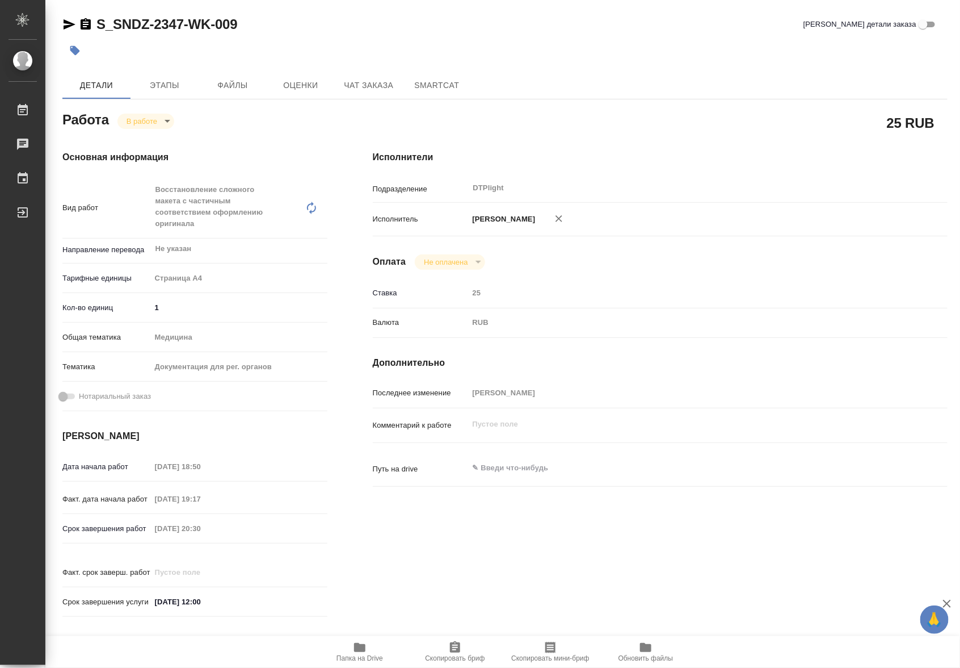
click at [364, 650] on icon "button" at bounding box center [359, 647] width 11 height 9
click at [153, 114] on body "🙏 .cls-1 fill:#fff; AWATERA Riianova [PERSON_NAME] 0 Чаты График Выйти S_SNDZ-2…" at bounding box center [480, 334] width 960 height 668
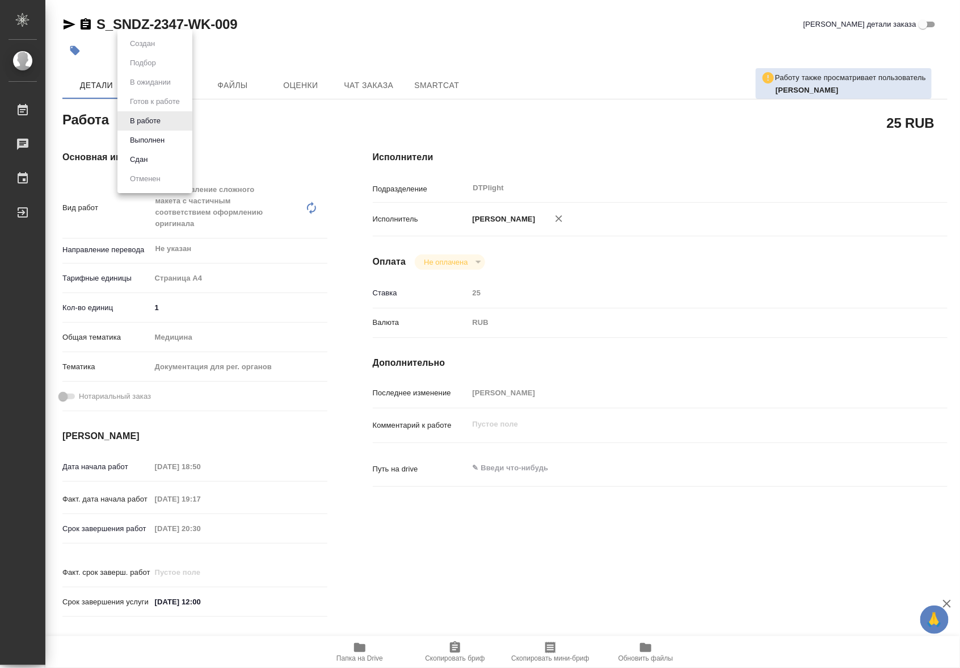
click at [149, 145] on button "Выполнен" at bounding box center [147, 140] width 41 height 12
type textarea "x"
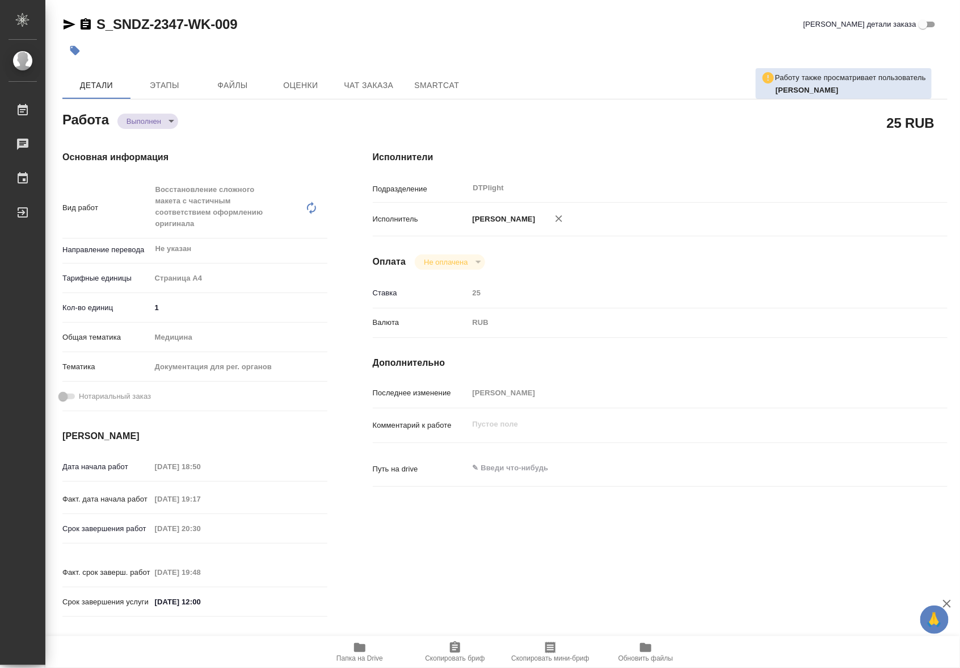
type textarea "x"
